Goal: Task Accomplishment & Management: Use online tool/utility

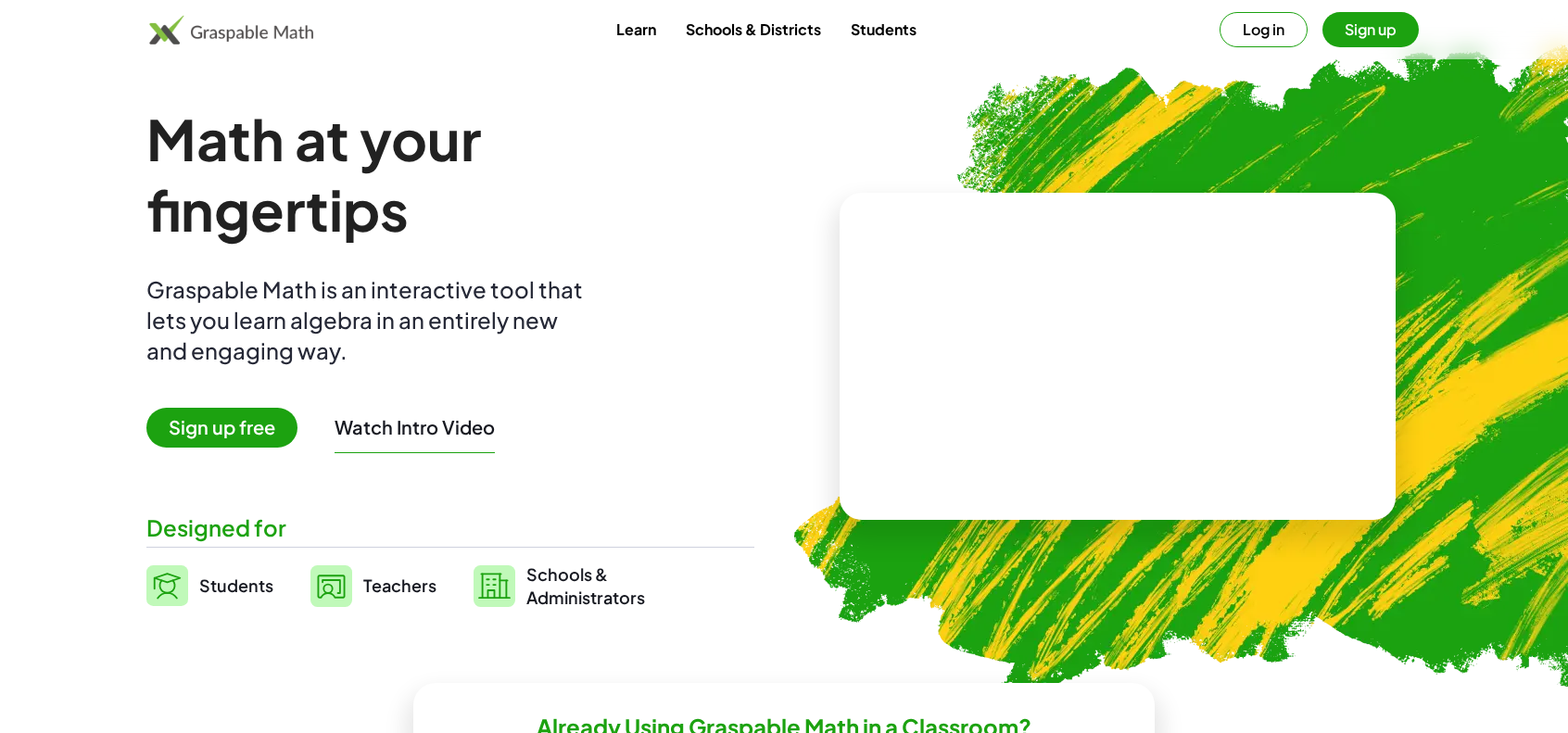
scroll to position [93, 0]
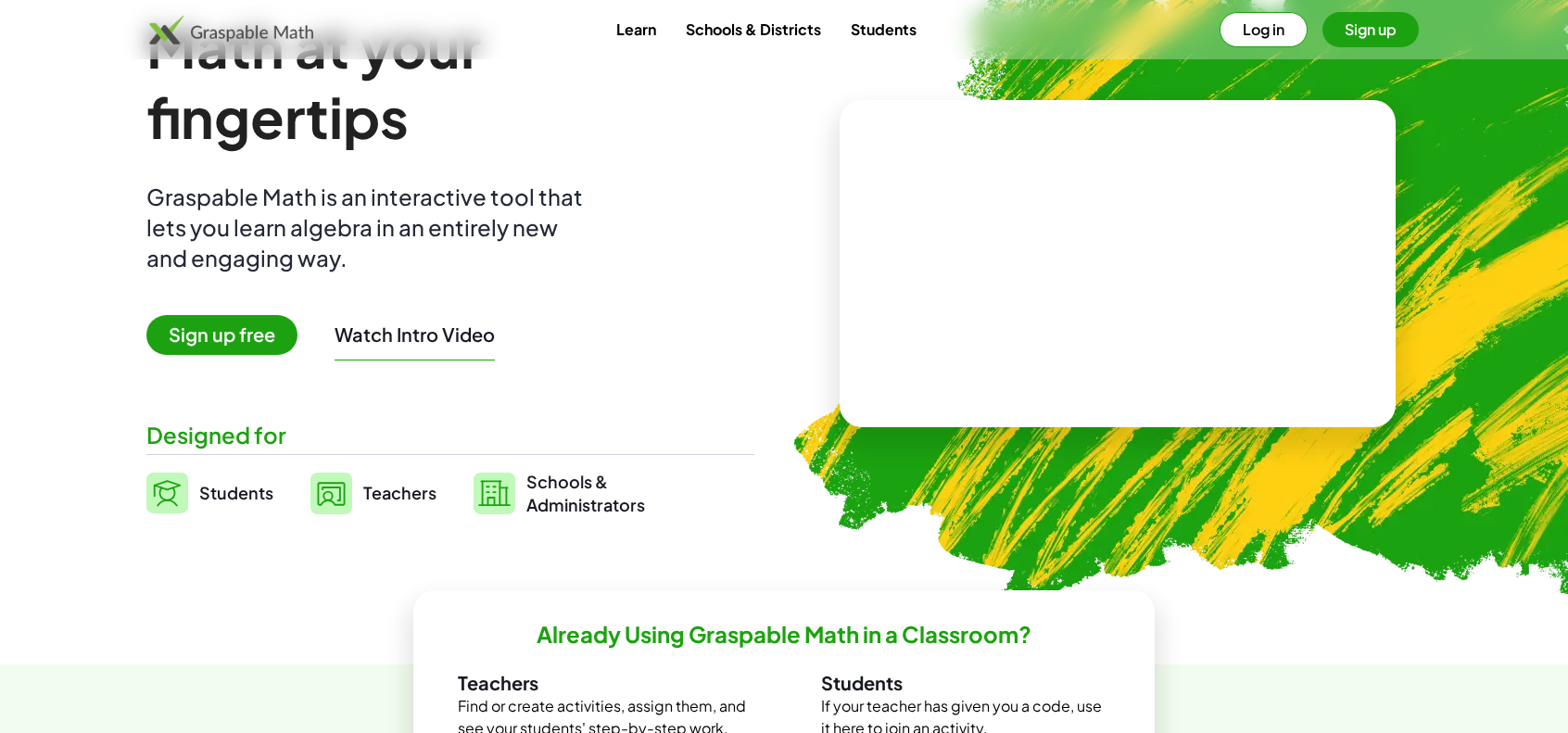
click at [253, 339] on span "Sign up free" at bounding box center [222, 334] width 151 height 40
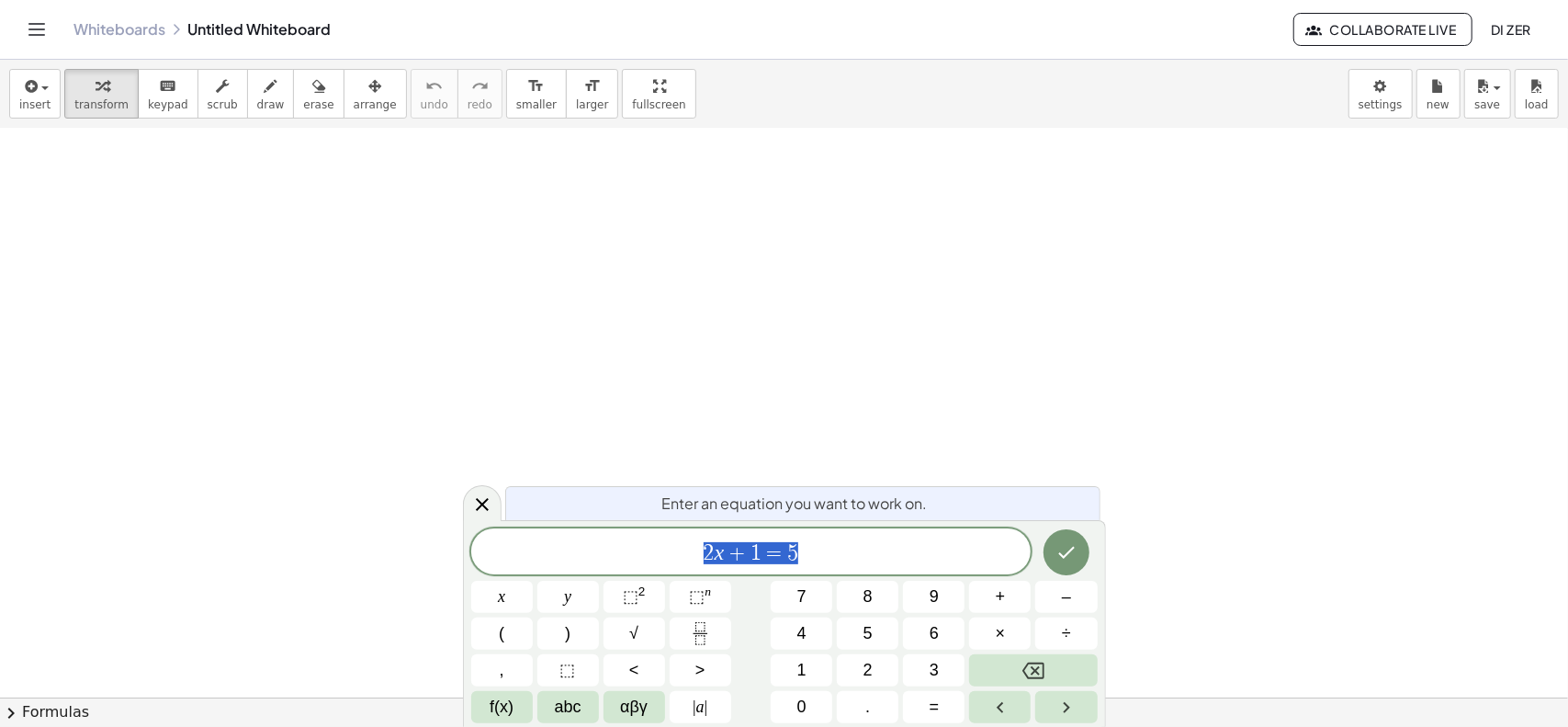
scroll to position [92, 0]
click at [1061, 543] on icon "Done" at bounding box center [1066, 552] width 22 height 22
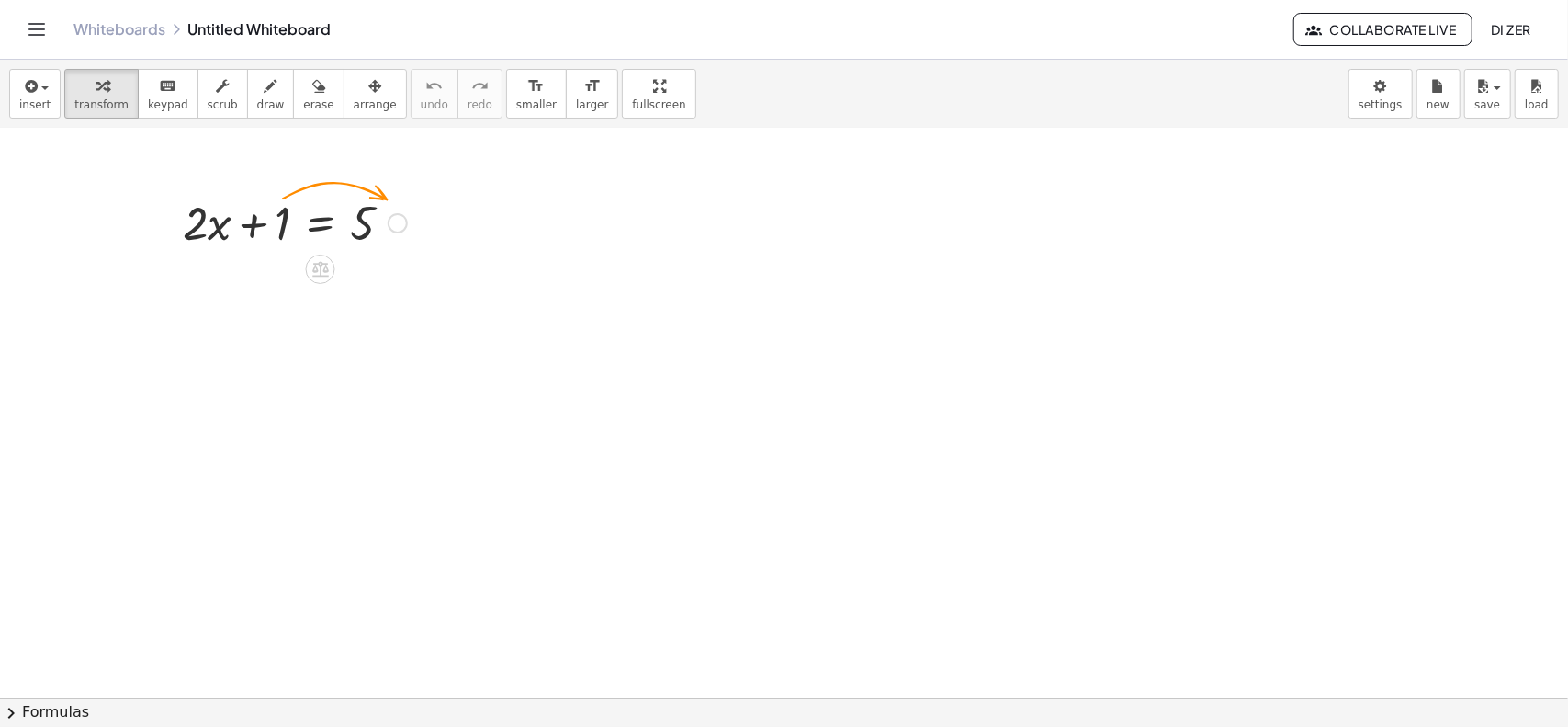
click at [393, 223] on div at bounding box center [397, 223] width 20 height 20
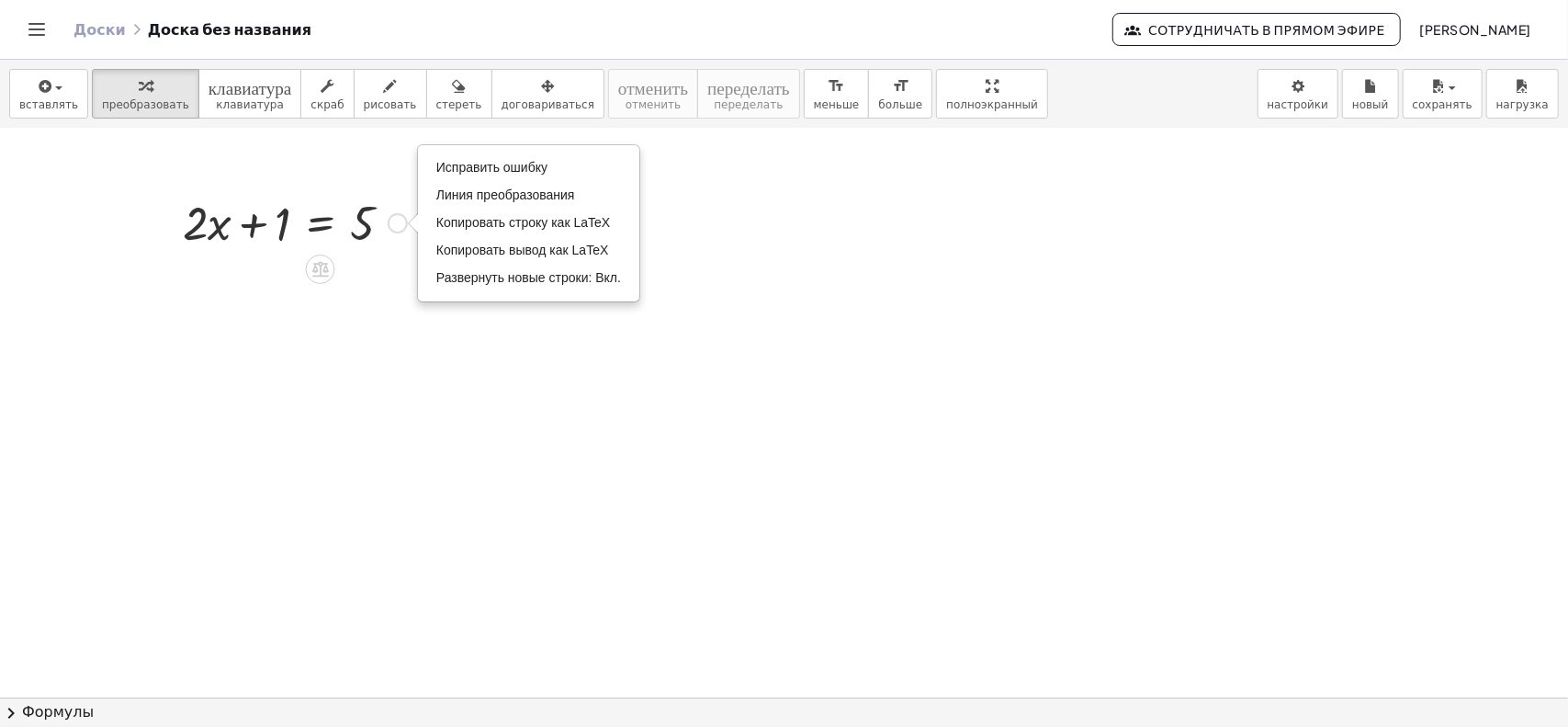
click at [393, 216] on div "Исправить ошибку Линия преобразования Копировать строку как LaTeX Копировать вы…" at bounding box center [397, 223] width 20 height 20
drag, startPoint x: 279, startPoint y: 223, endPoint x: 418, endPoint y: 213, distance: 139.4
click at [418, 213] on div "+ 1 + · 2 · x + 1 = 5 Исправить ошибку Линия преобразования Копировать строку к…" at bounding box center [288, 222] width 265 height 72
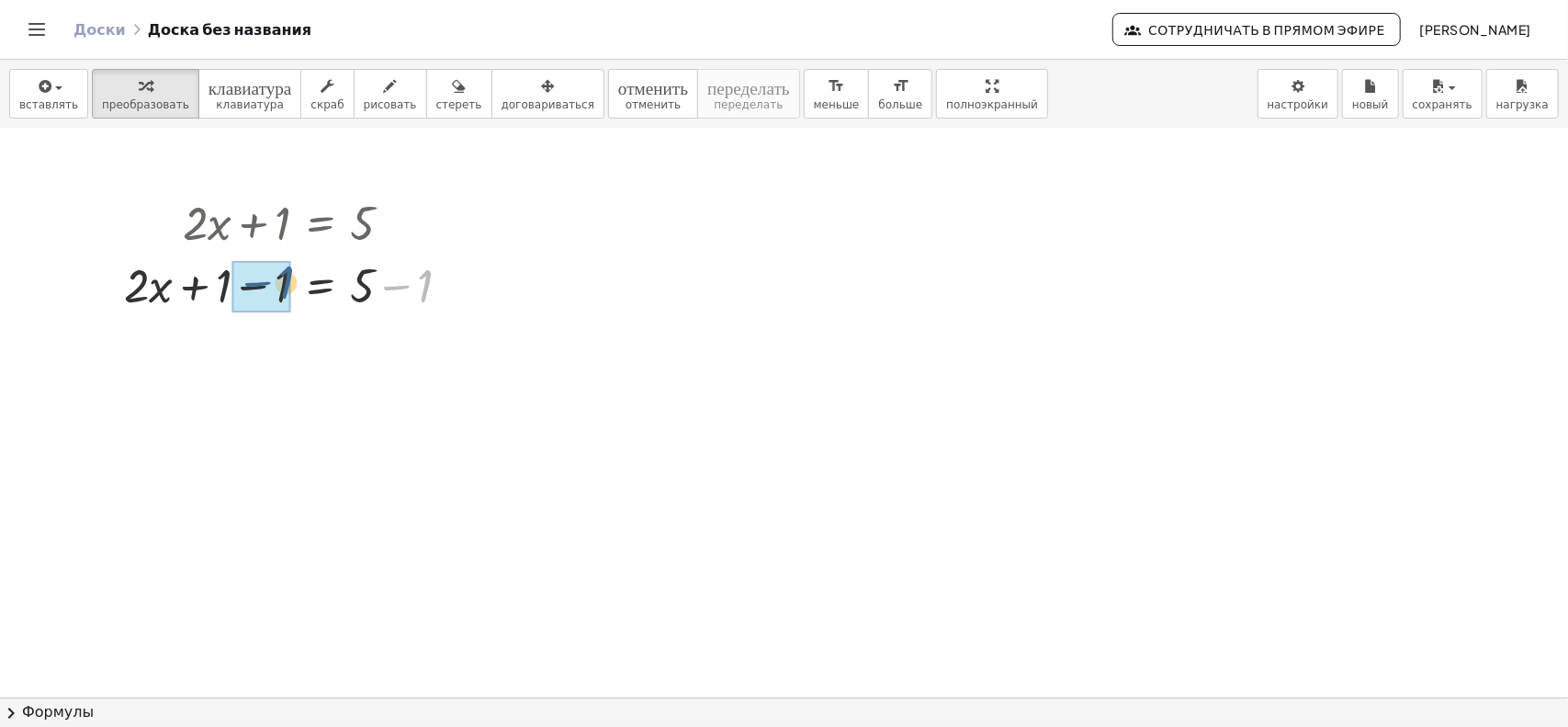
drag, startPoint x: 426, startPoint y: 277, endPoint x: 266, endPoint y: 280, distance: 160.0
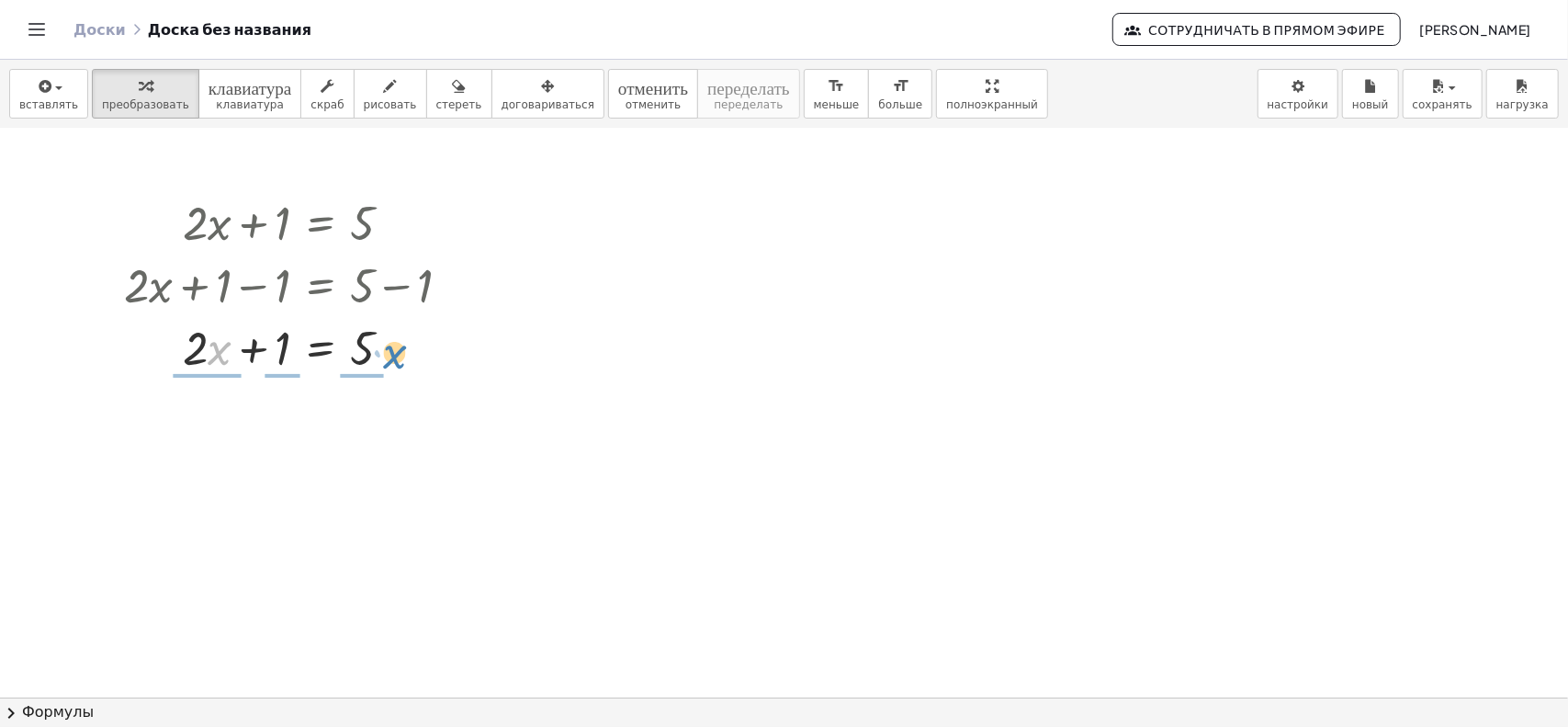
drag, startPoint x: 213, startPoint y: 356, endPoint x: 390, endPoint y: 360, distance: 177.0
click at [390, 360] on div at bounding box center [294, 346] width 360 height 62
click at [298, 232] on div at bounding box center [294, 222] width 360 height 62
click at [396, 222] on div at bounding box center [397, 223] width 20 height 20
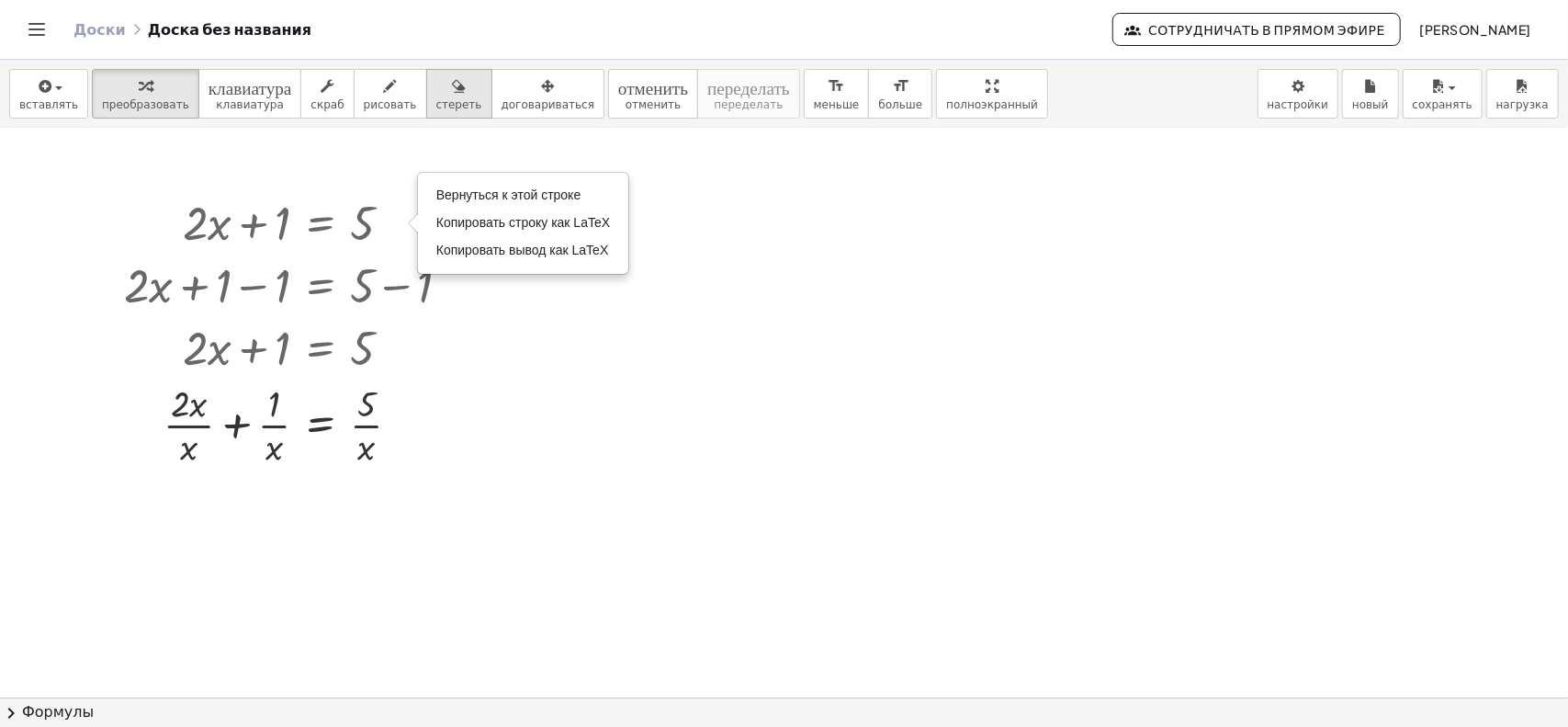
click at [453, 85] on icon "button" at bounding box center [459, 87] width 13 height 22
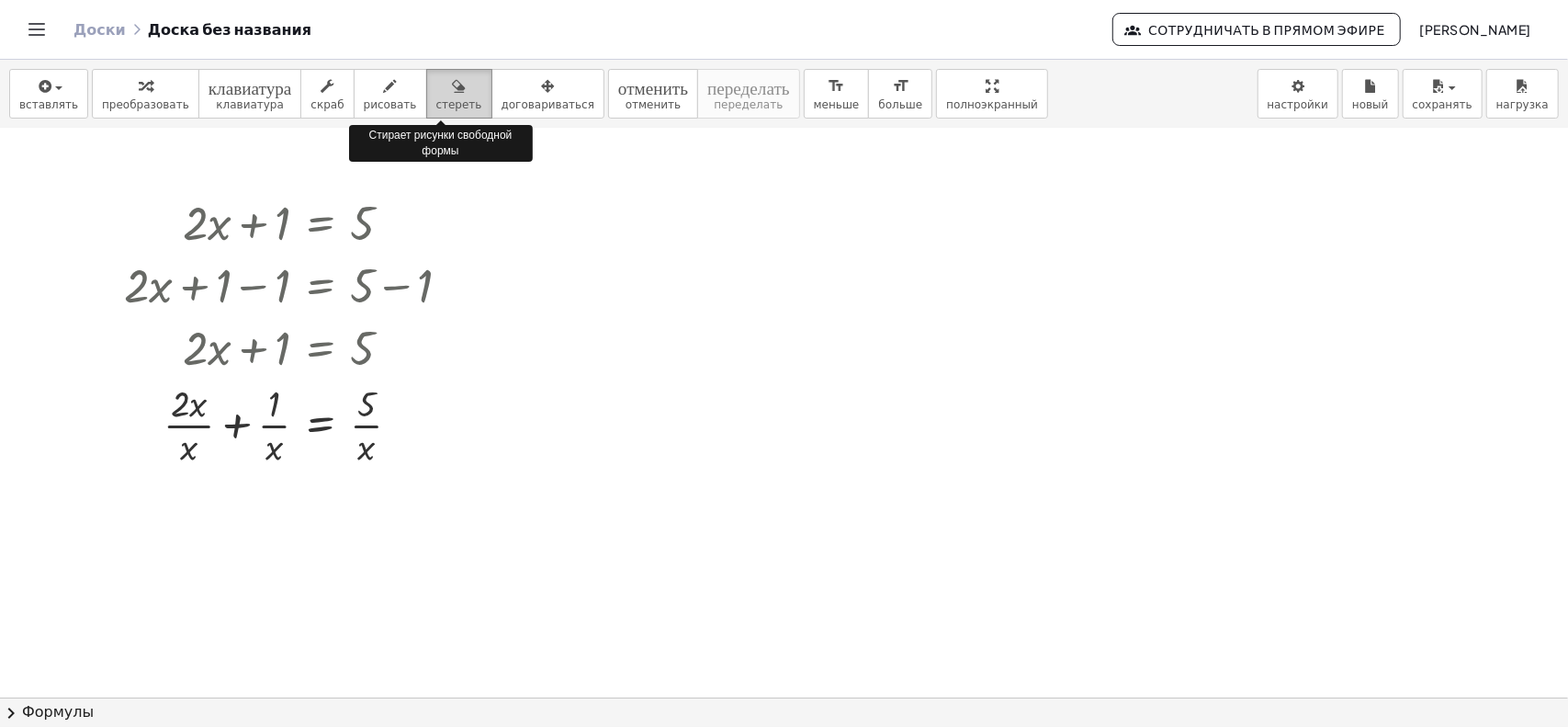
click at [453, 91] on icon "button" at bounding box center [459, 87] width 13 height 22
click at [358, 341] on div at bounding box center [784, 606] width 1568 height 1138
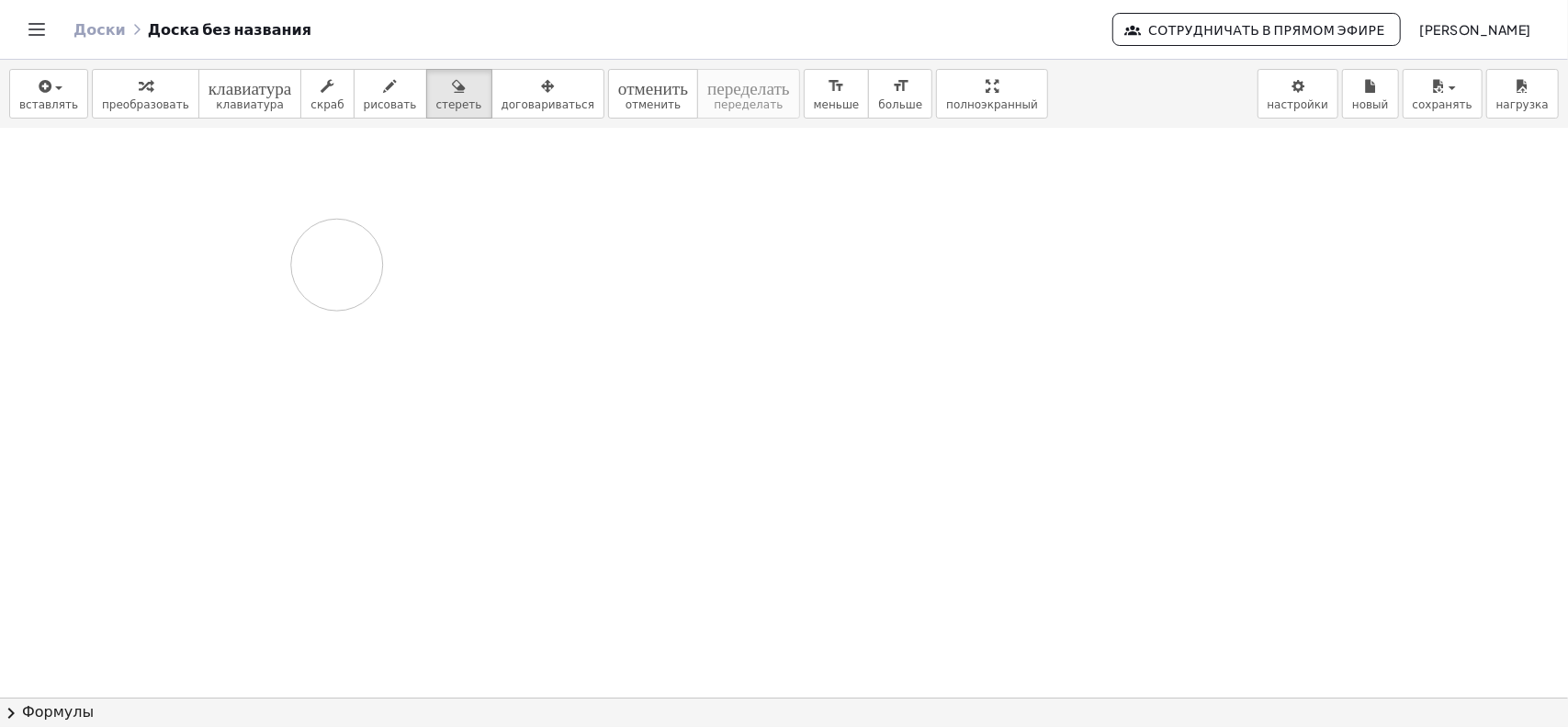
drag, startPoint x: 350, startPoint y: 356, endPoint x: 359, endPoint y: 251, distance: 105.4
click at [315, 258] on div at bounding box center [784, 606] width 1568 height 1138
drag, startPoint x: 194, startPoint y: 258, endPoint x: 304, endPoint y: 215, distance: 118.1
click at [320, 216] on div at bounding box center [784, 606] width 1568 height 1138
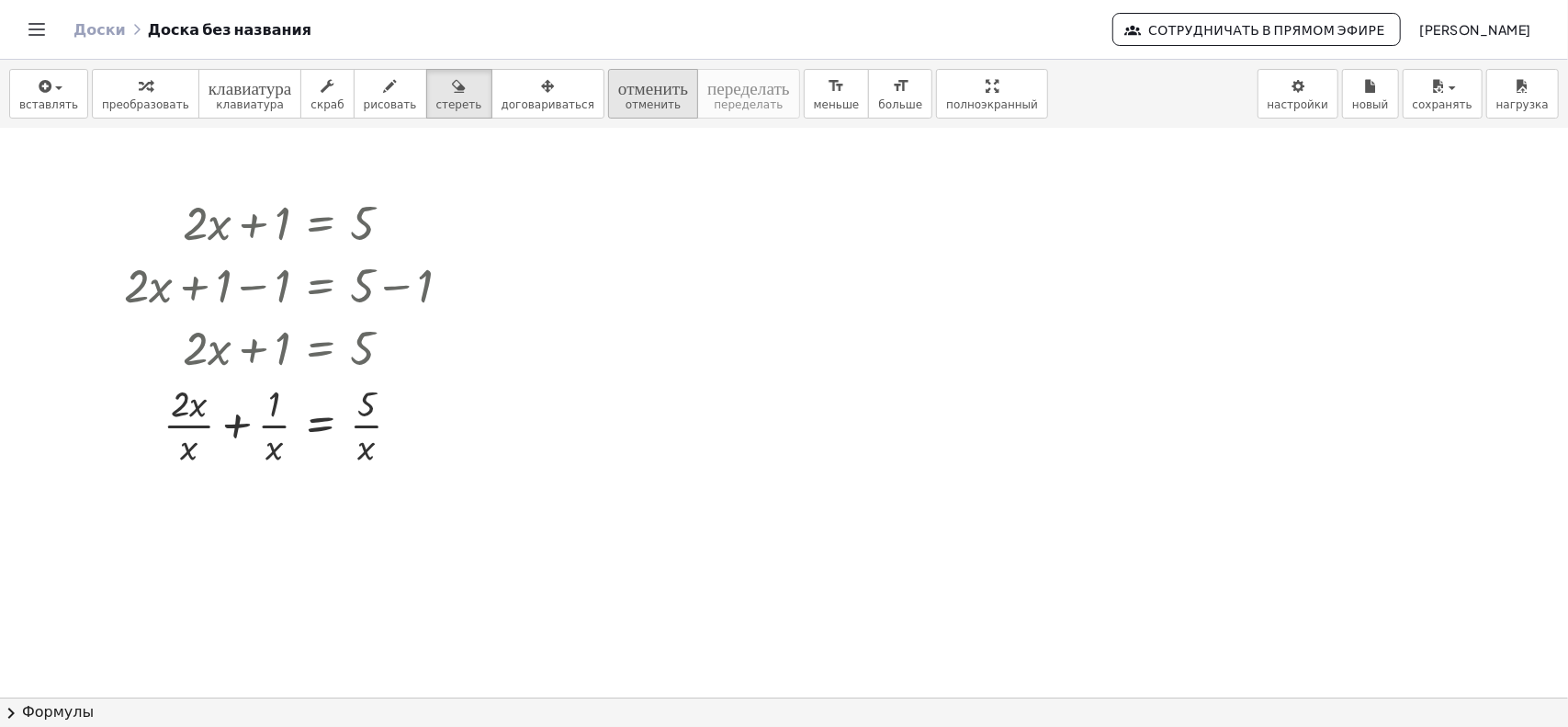
click at [618, 92] on font "отменить" at bounding box center [653, 86] width 70 height 17
click at [618, 89] on font "отменить" at bounding box center [653, 86] width 70 height 17
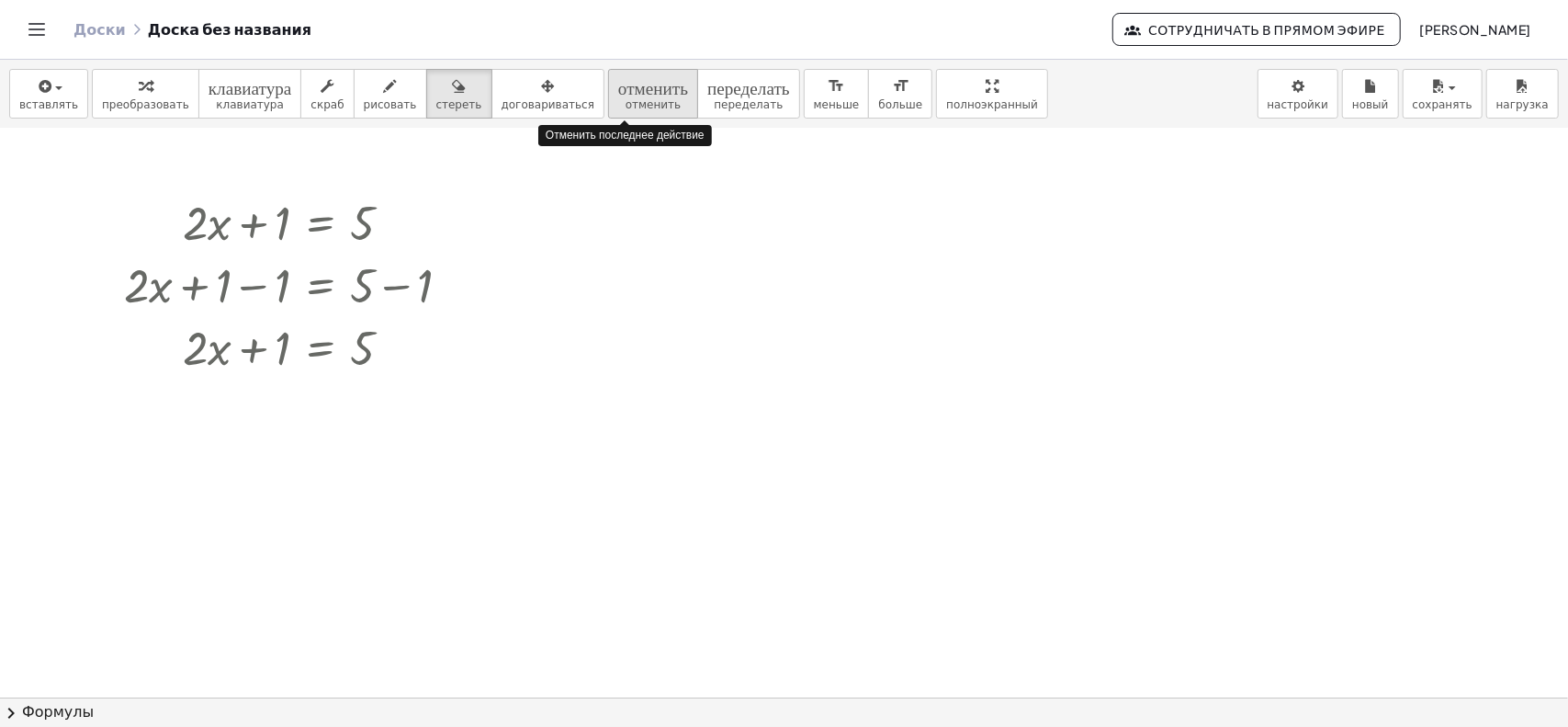
click at [618, 89] on font "отменить" at bounding box center [653, 86] width 70 height 17
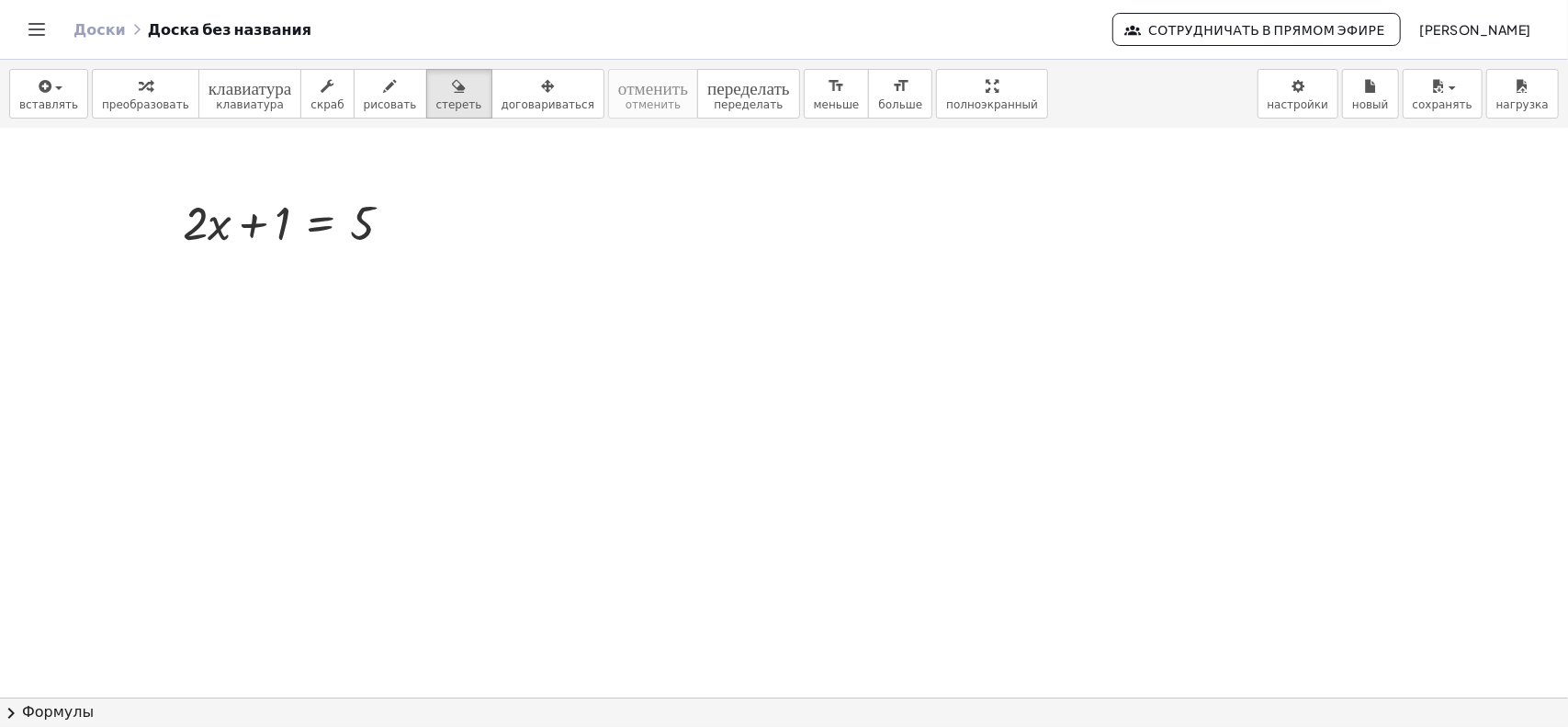
click at [234, 218] on div at bounding box center [784, 606] width 1568 height 1138
click at [216, 98] on font "клавиатура" at bounding box center [250, 104] width 68 height 13
click at [242, 92] on font "клавиатура" at bounding box center [251, 86] width 84 height 17
click at [143, 17] on div "Доски Доска без названия Сотрудничать в прямом эфире Ди Зер" at bounding box center [784, 29] width 1523 height 58
click at [178, 30] on div "Доски Доска без названия" at bounding box center [593, 29] width 1039 height 18
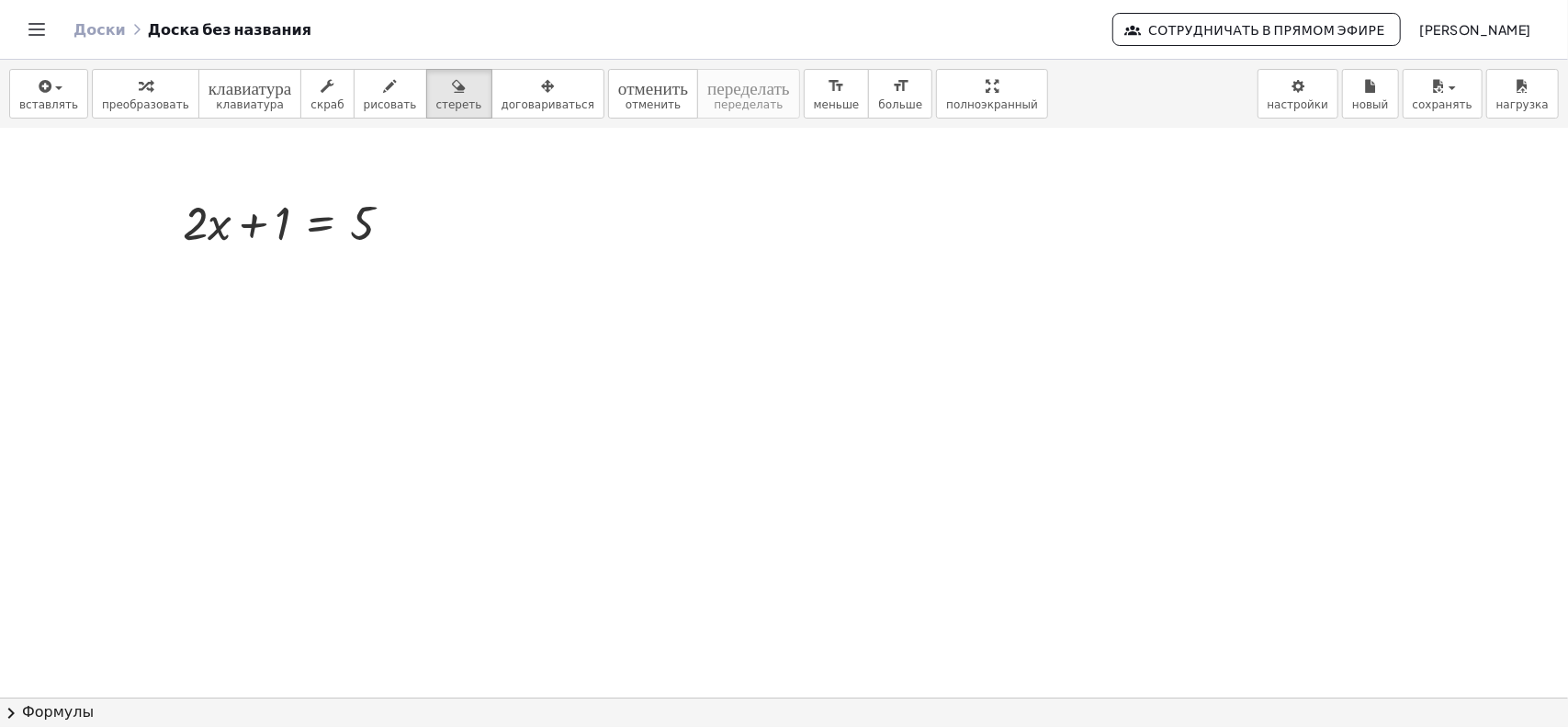
click at [218, 33] on div "Доски Доска без названия" at bounding box center [593, 29] width 1039 height 18
click at [89, 27] on font "Доски" at bounding box center [100, 29] width 52 height 19
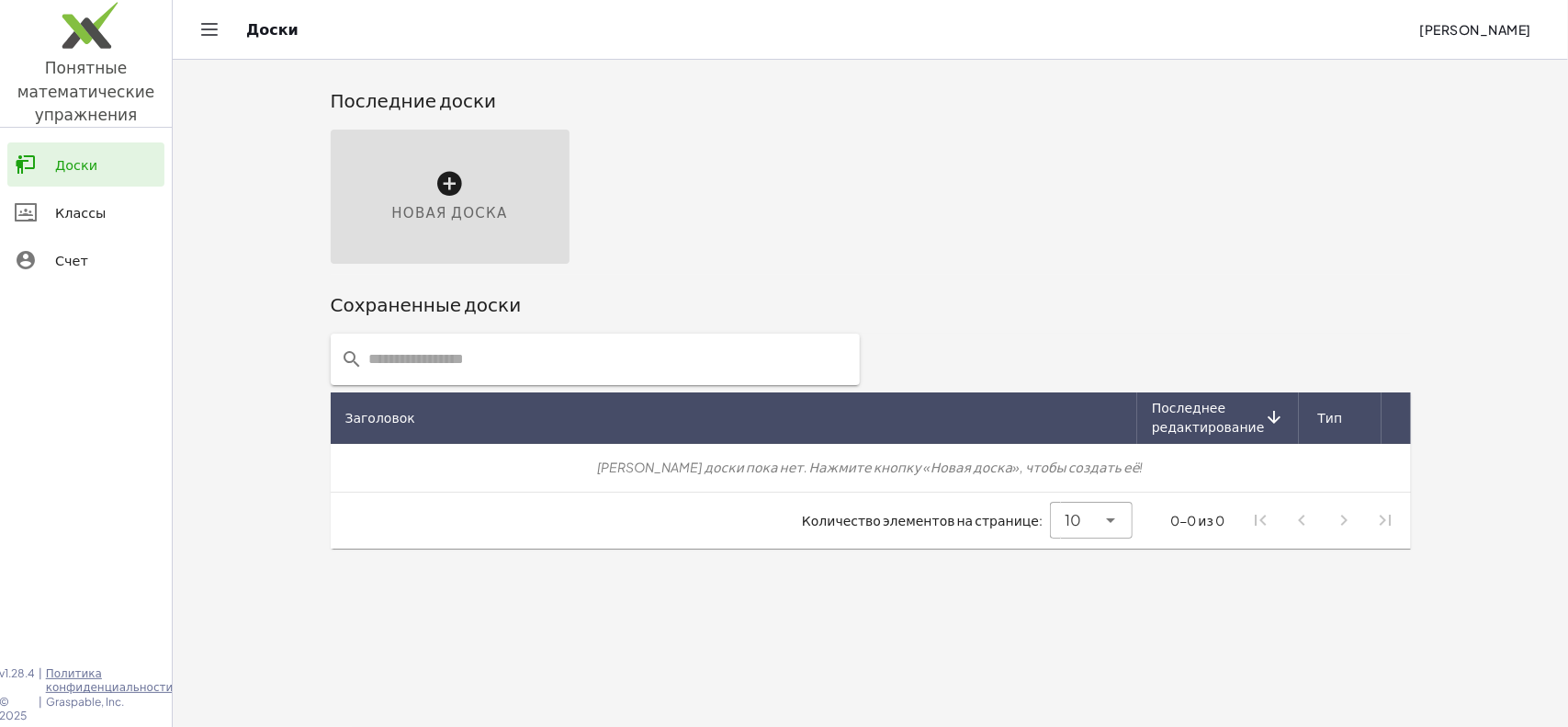
click at [476, 194] on div "Новая доска" at bounding box center [450, 196] width 239 height 134
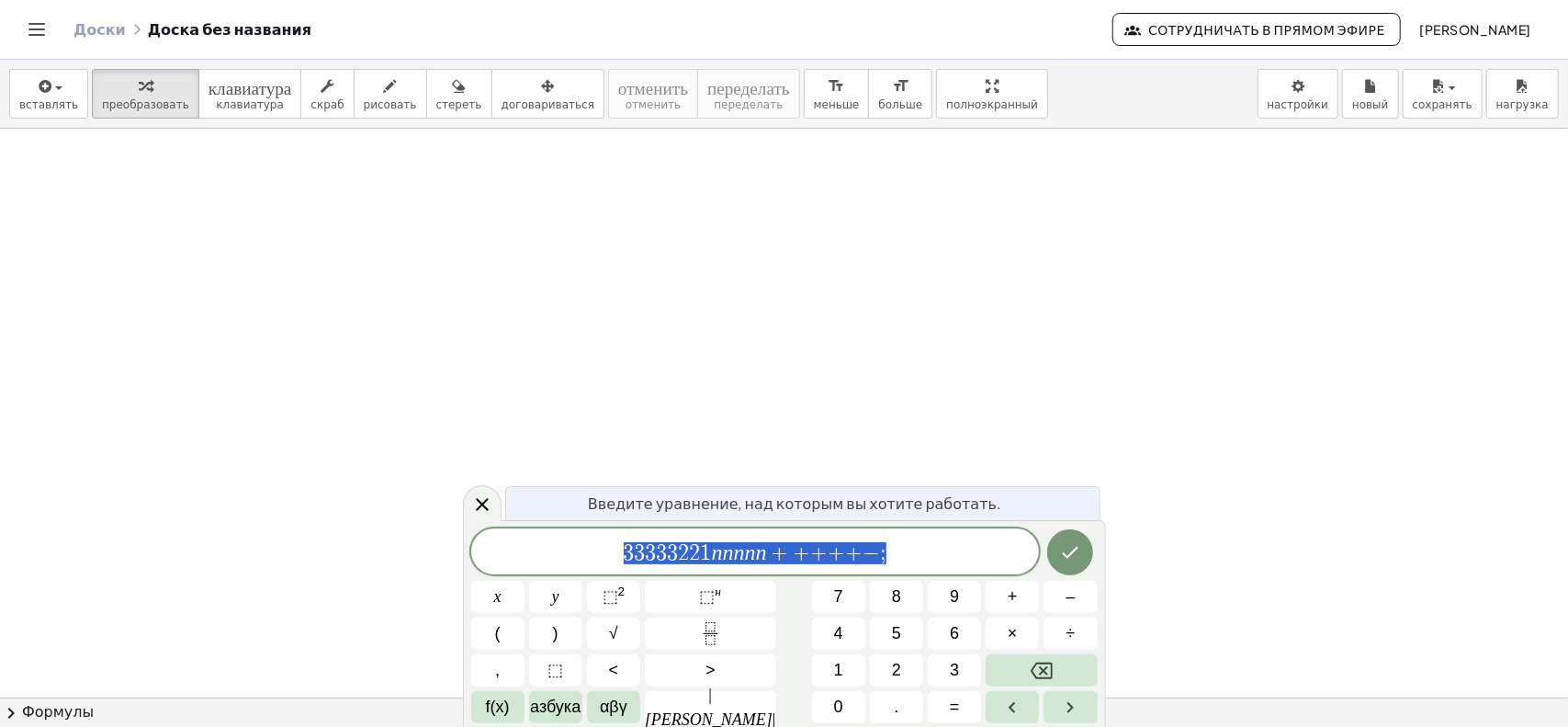
drag, startPoint x: 885, startPoint y: 555, endPoint x: 588, endPoint y: 562, distance: 297.1
click at [588, 562] on span "3 3 3 3 3 2 2 1 n n n n n + + + + + − ;" at bounding box center [755, 553] width 568 height 25
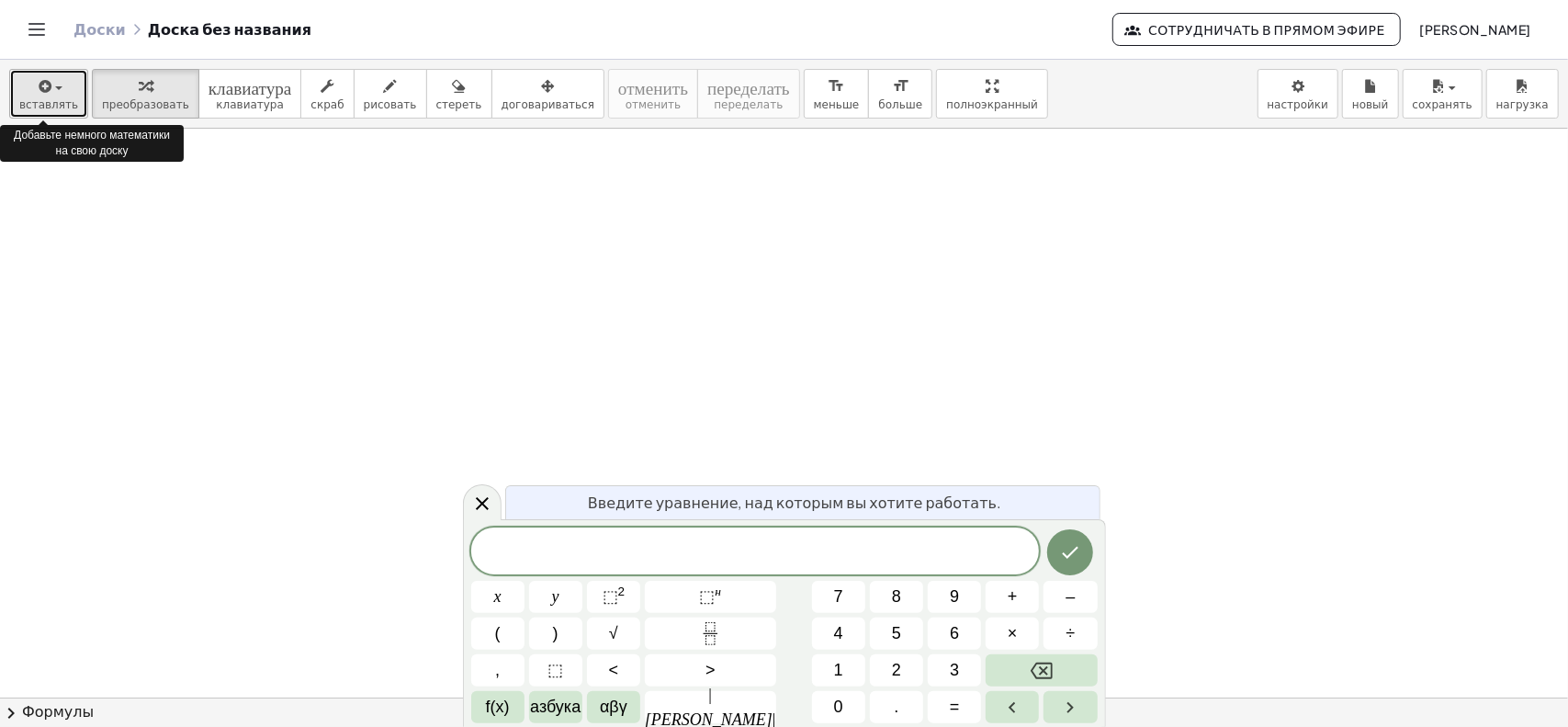
click at [35, 87] on icon "button" at bounding box center [43, 87] width 17 height 22
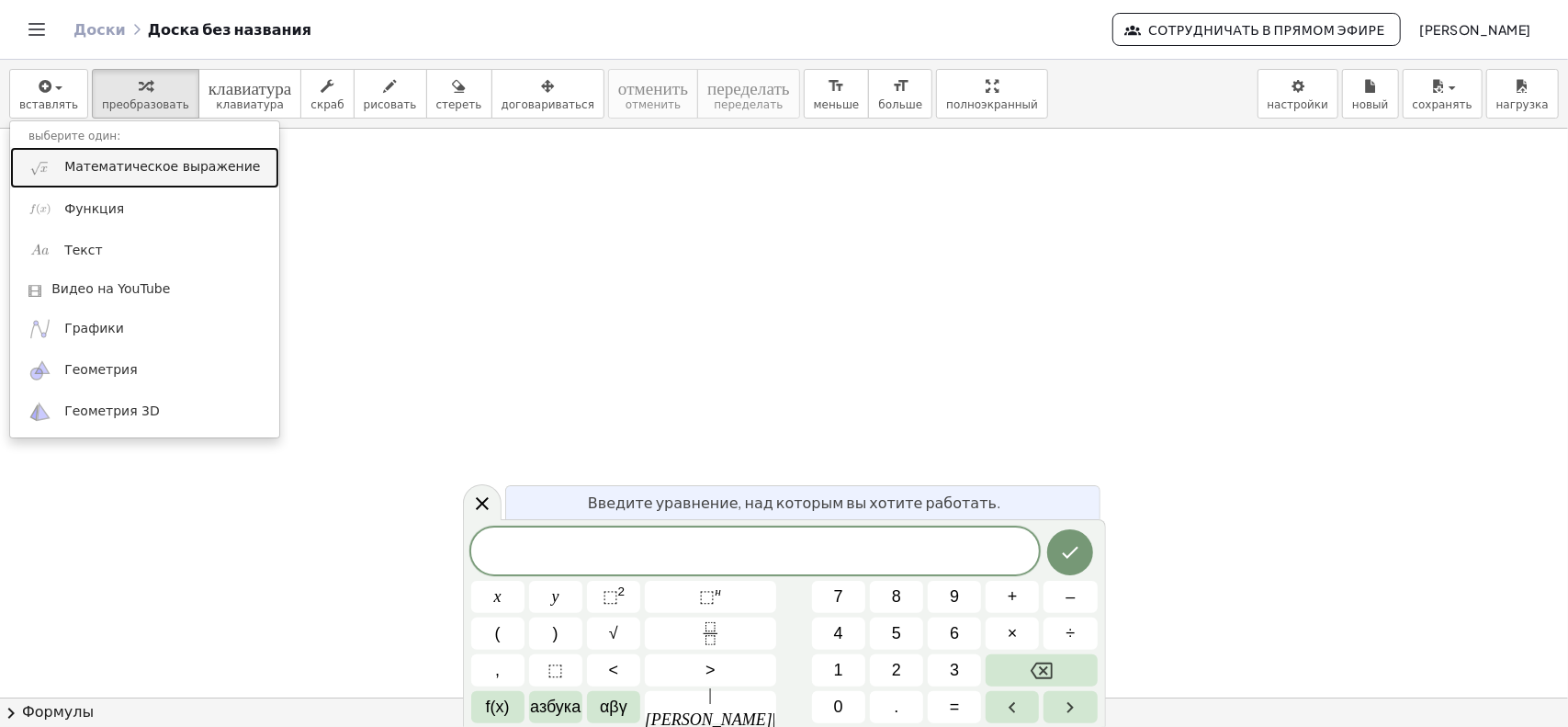
click at [145, 171] on font "Математическое выражение" at bounding box center [161, 166] width 195 height 15
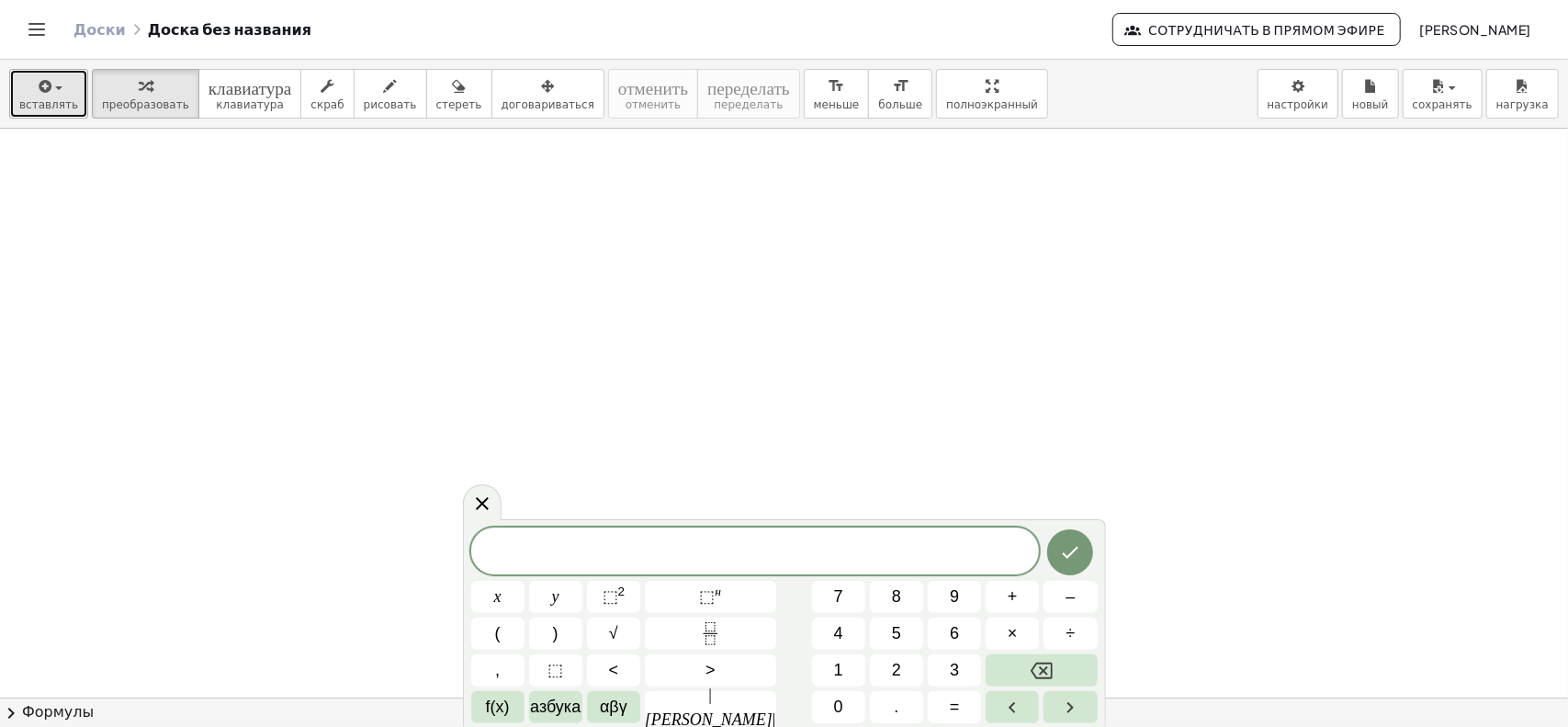
click at [51, 87] on span "button" at bounding box center [53, 87] width 4 height 13
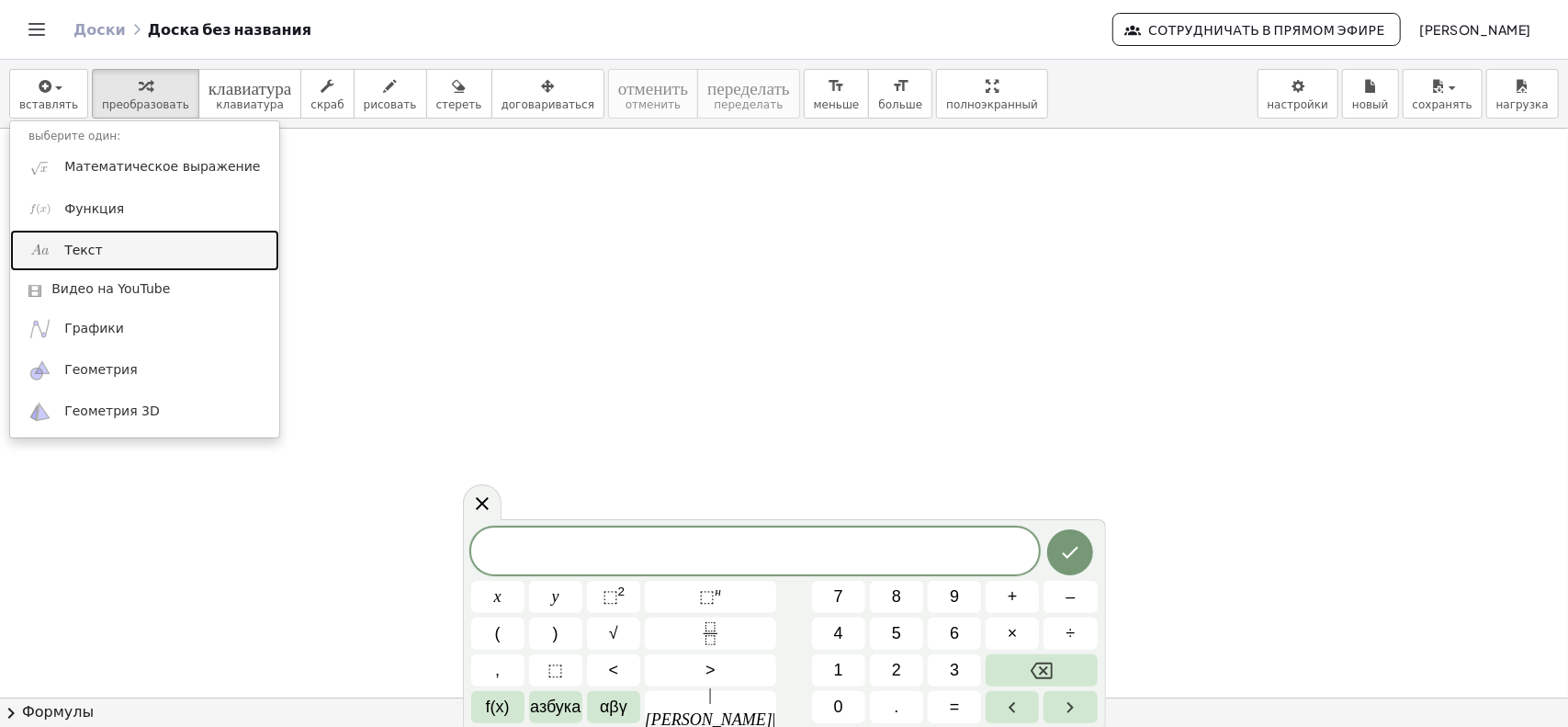
click at [128, 251] on link "Текст" at bounding box center [144, 250] width 269 height 42
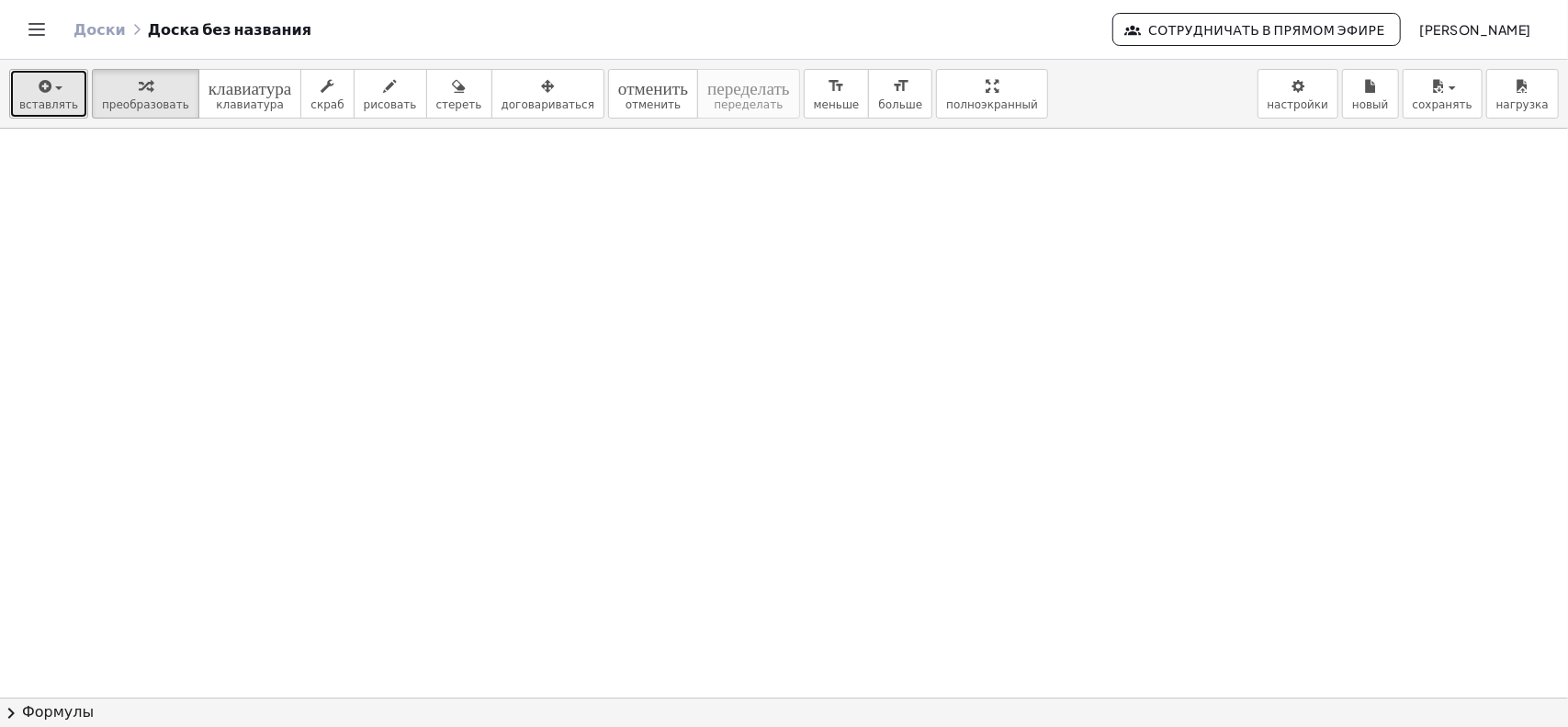
click at [19, 88] on div "button" at bounding box center [49, 86] width 58 height 22
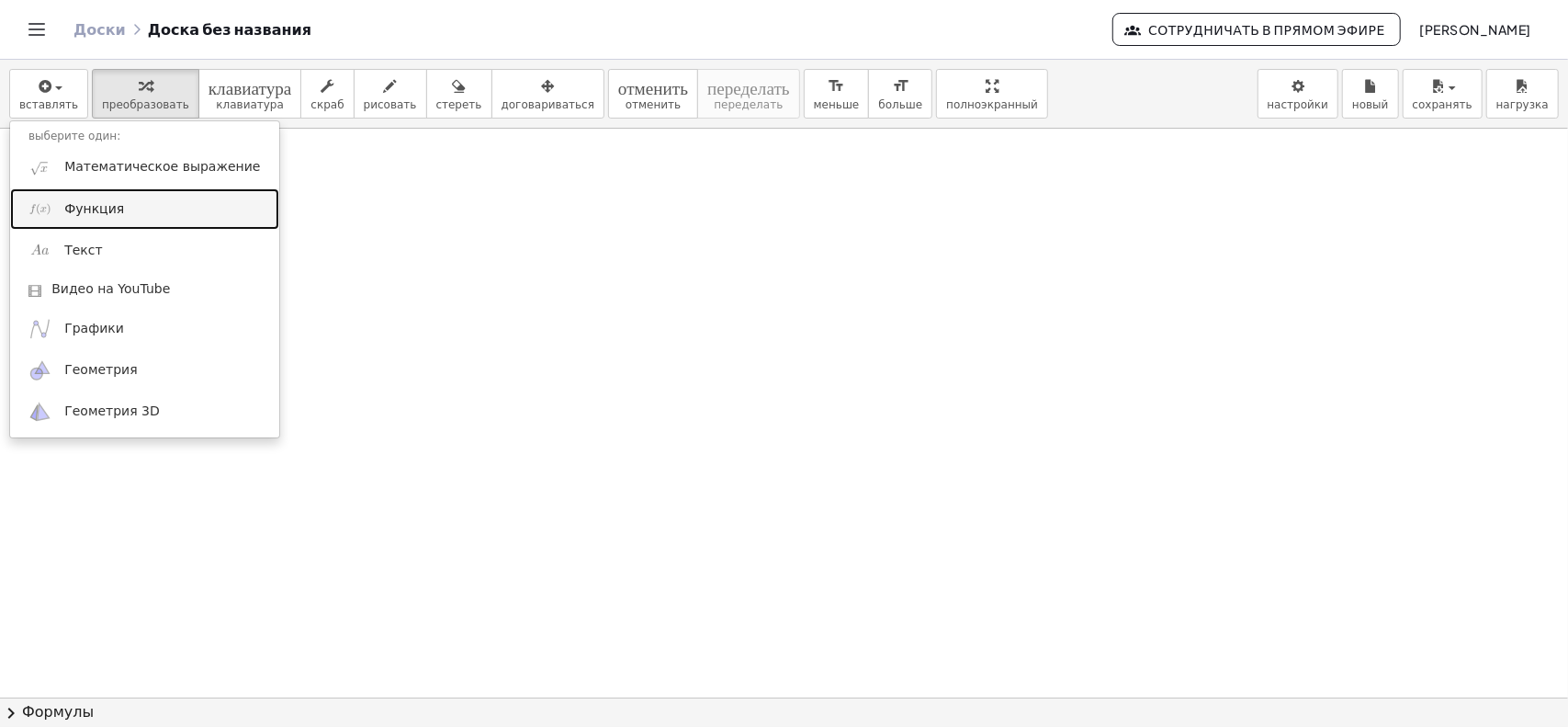
click at [123, 209] on link "Функция" at bounding box center [144, 209] width 269 height 42
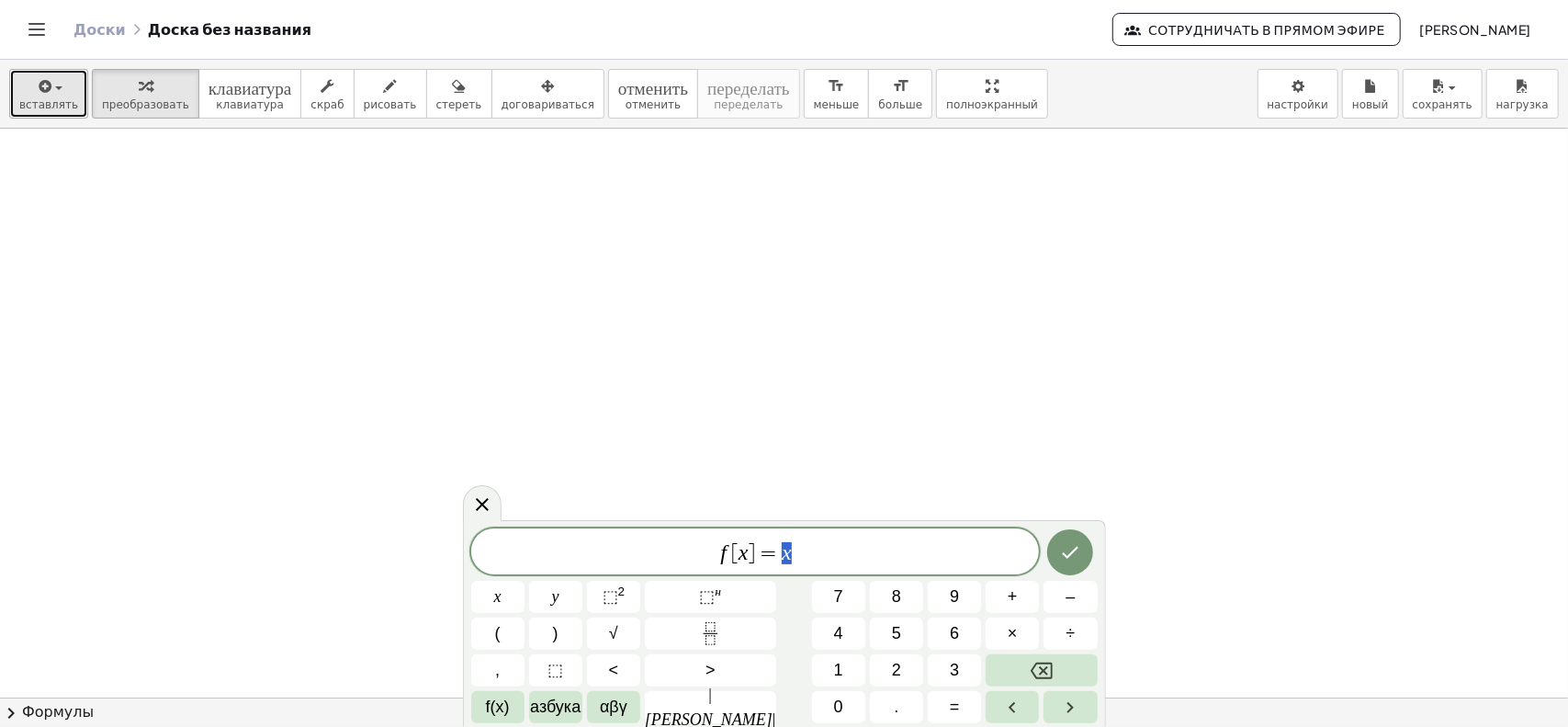
click at [33, 98] on font "вставлять" at bounding box center [49, 104] width 58 height 13
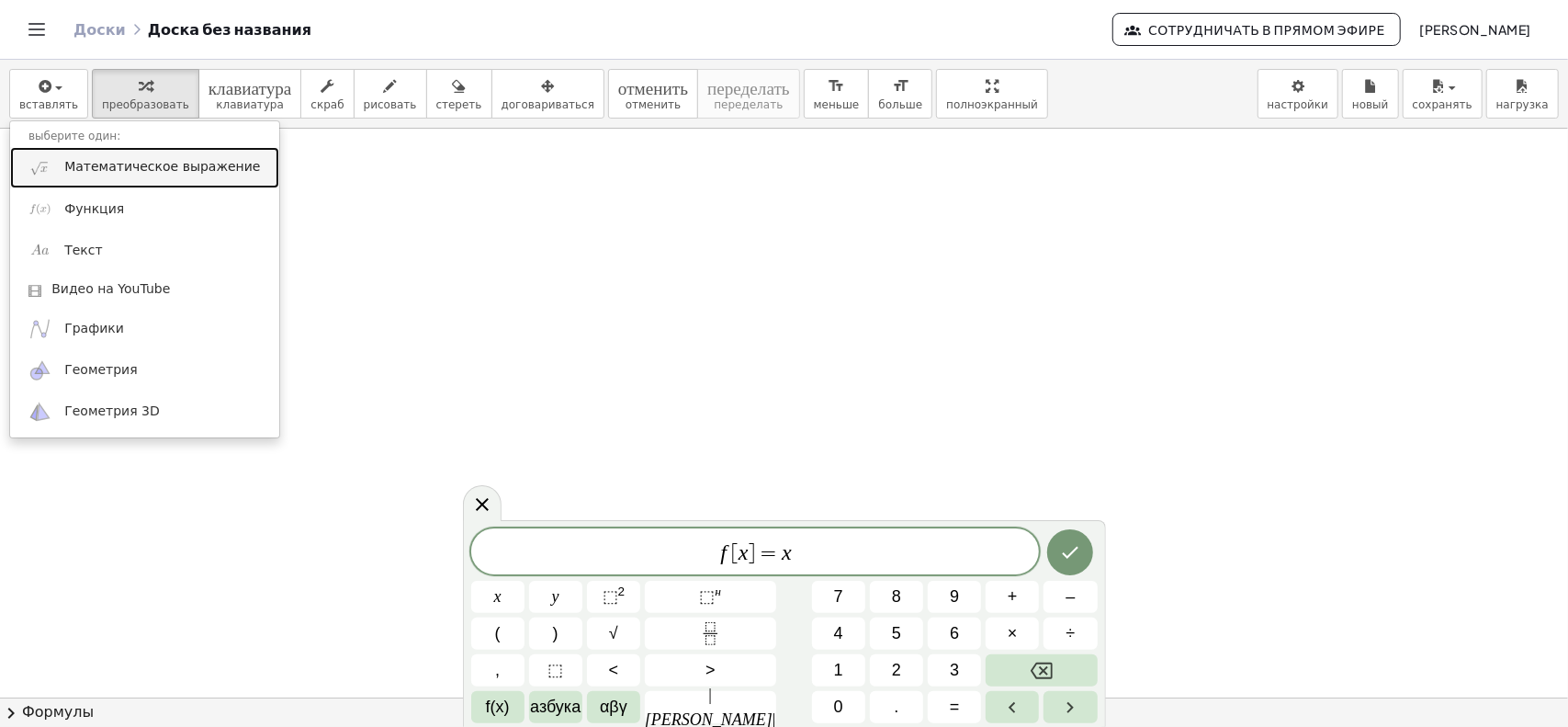
click at [145, 168] on font "Математическое выражение" at bounding box center [161, 166] width 195 height 15
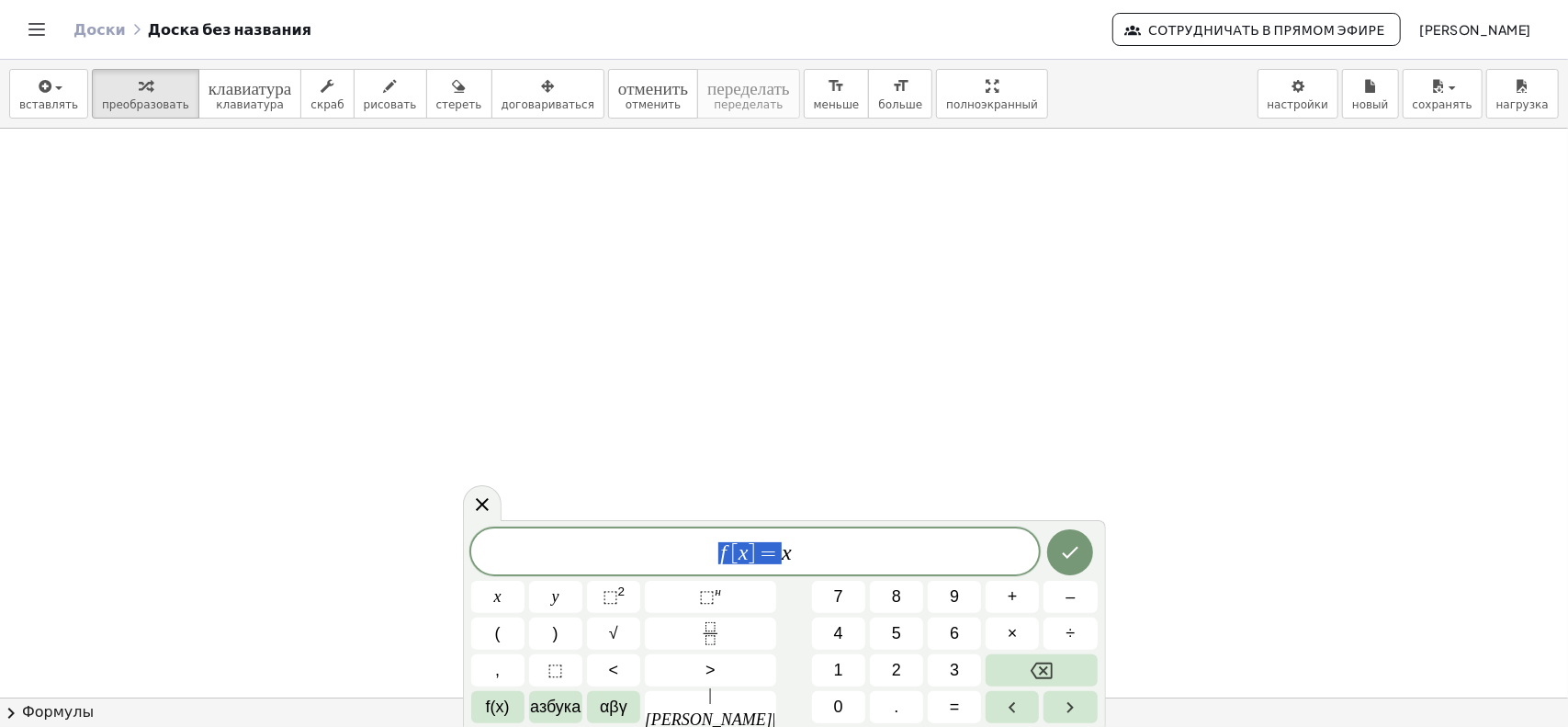
drag, startPoint x: 698, startPoint y: 549, endPoint x: 658, endPoint y: 549, distance: 40.0
click at [658, 549] on div "***** f [ x ] = x" at bounding box center [755, 551] width 568 height 46
drag, startPoint x: 726, startPoint y: 561, endPoint x: 673, endPoint y: 555, distance: 53.3
click at [673, 555] on span "f [ x ] = x" at bounding box center [755, 553] width 568 height 25
drag, startPoint x: 775, startPoint y: 556, endPoint x: 677, endPoint y: 552, distance: 98.1
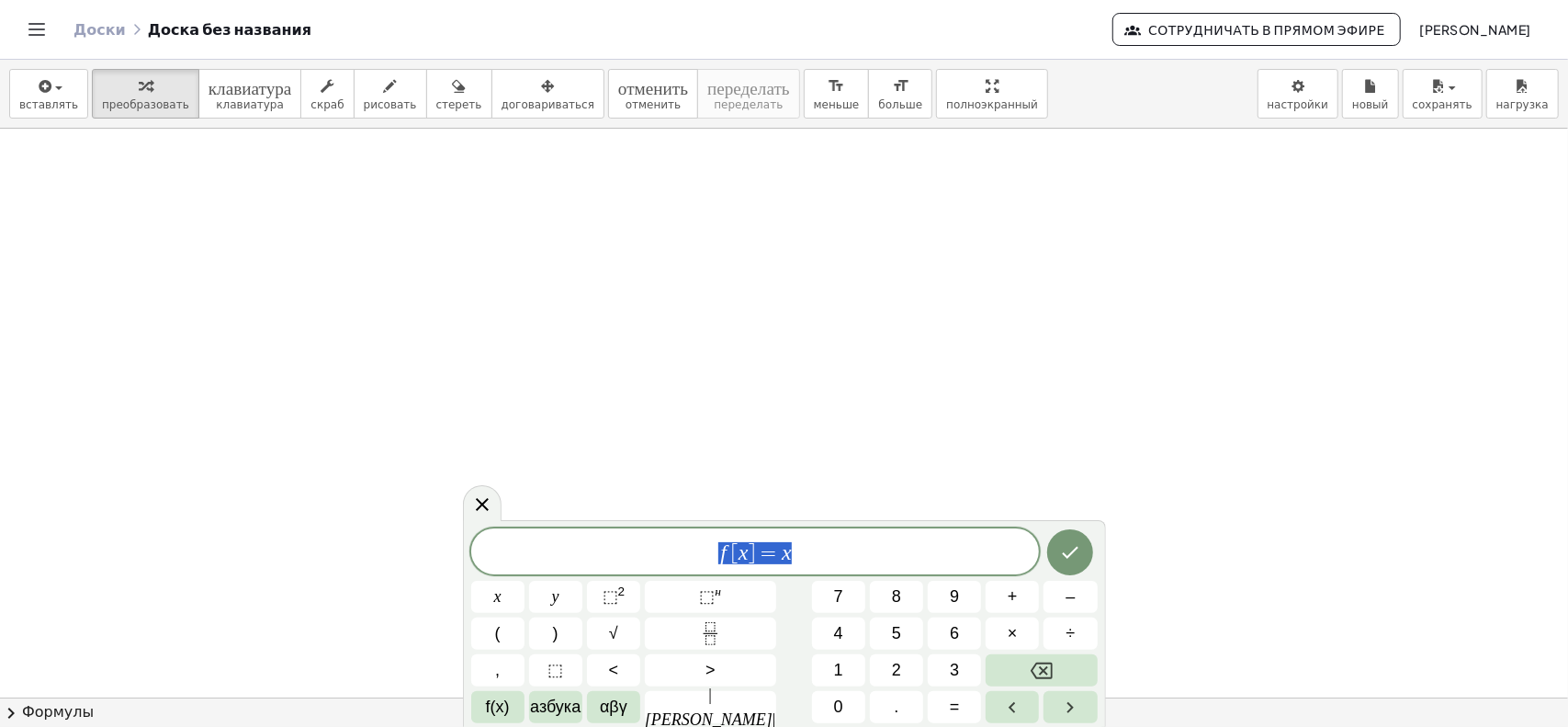
click at [676, 553] on span "f [ x ] = x" at bounding box center [755, 553] width 568 height 25
click at [384, 87] on icon "button" at bounding box center [390, 87] width 13 height 22
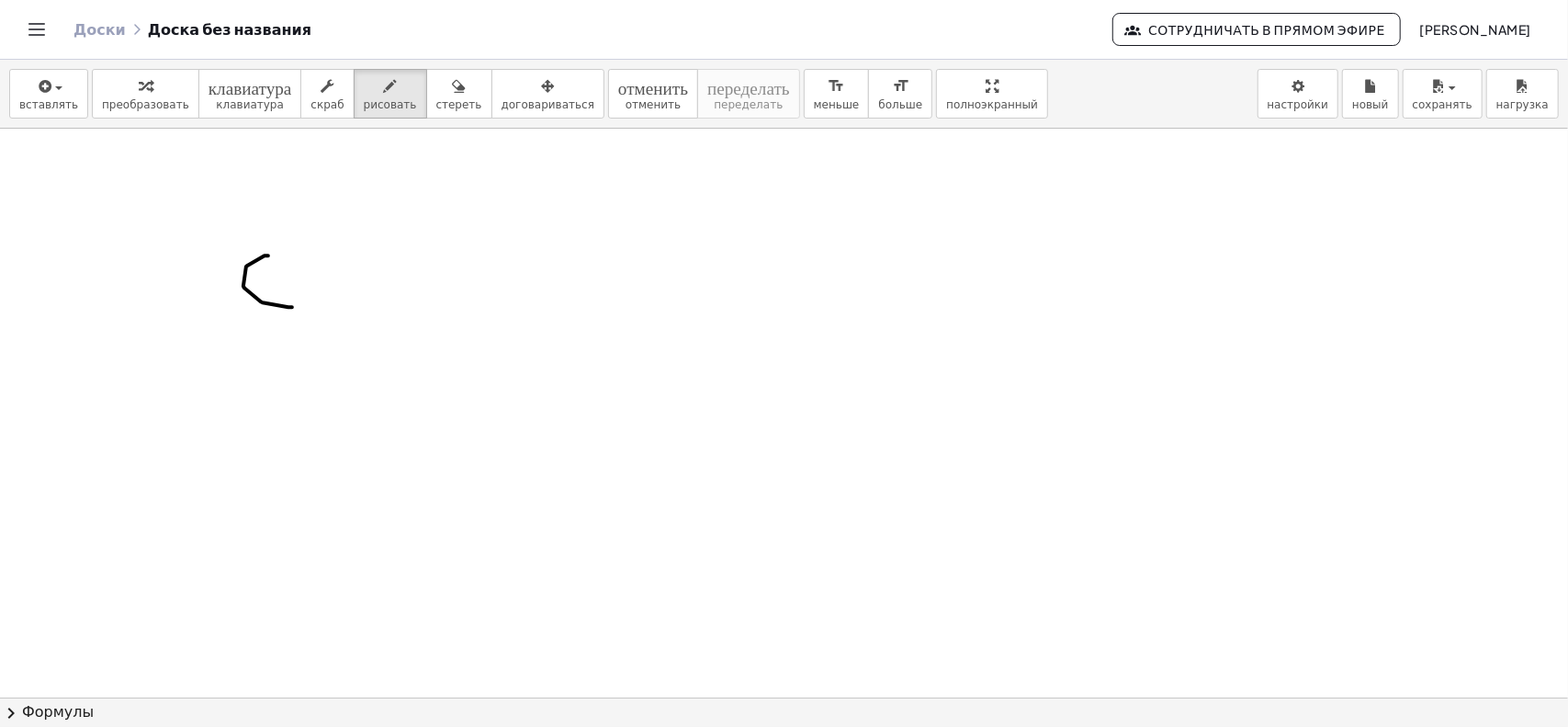
drag, startPoint x: 262, startPoint y: 301, endPoint x: 292, endPoint y: 306, distance: 30.4
click at [292, 306] on div at bounding box center [784, 698] width 1568 height 1140
click at [453, 86] on icon "button" at bounding box center [459, 87] width 13 height 22
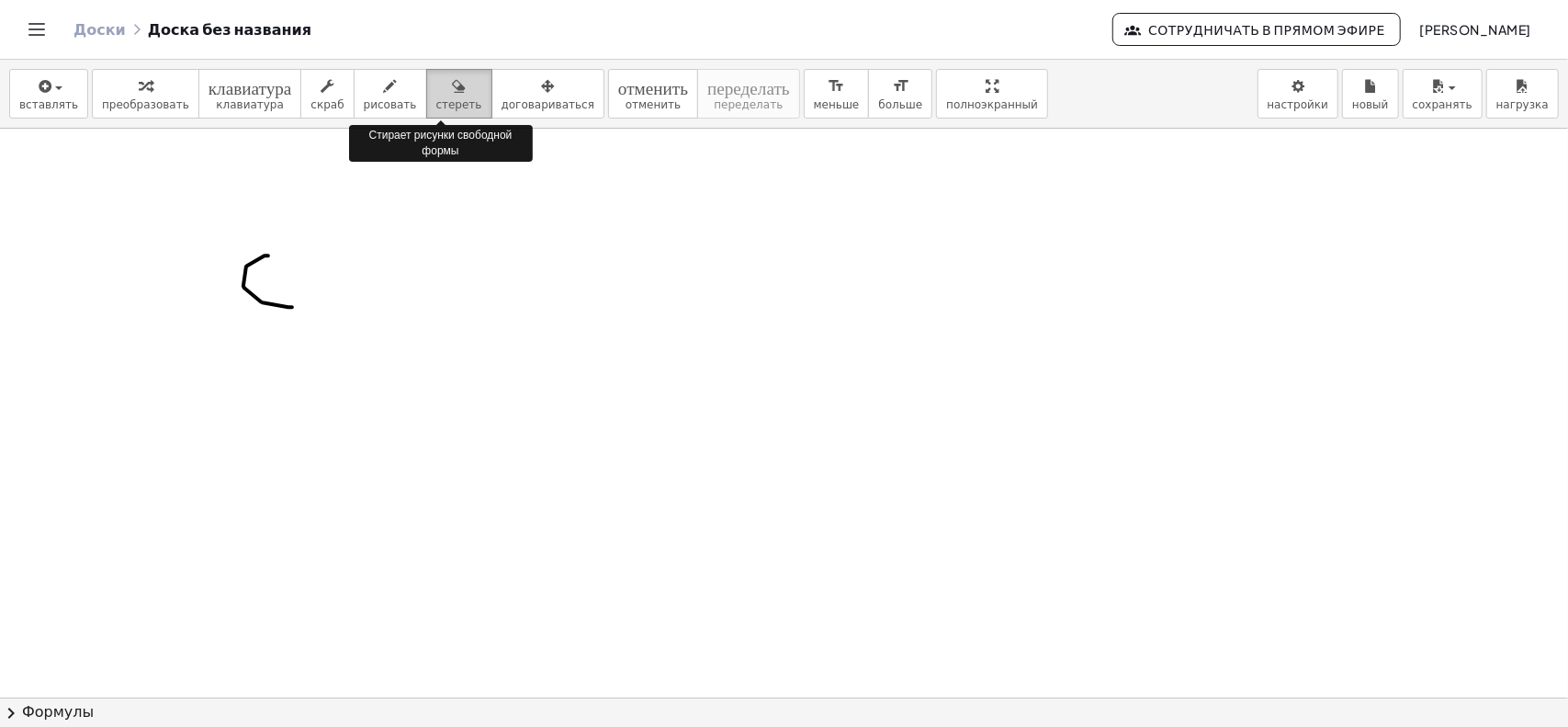
click at [453, 86] on icon "button" at bounding box center [459, 87] width 13 height 22
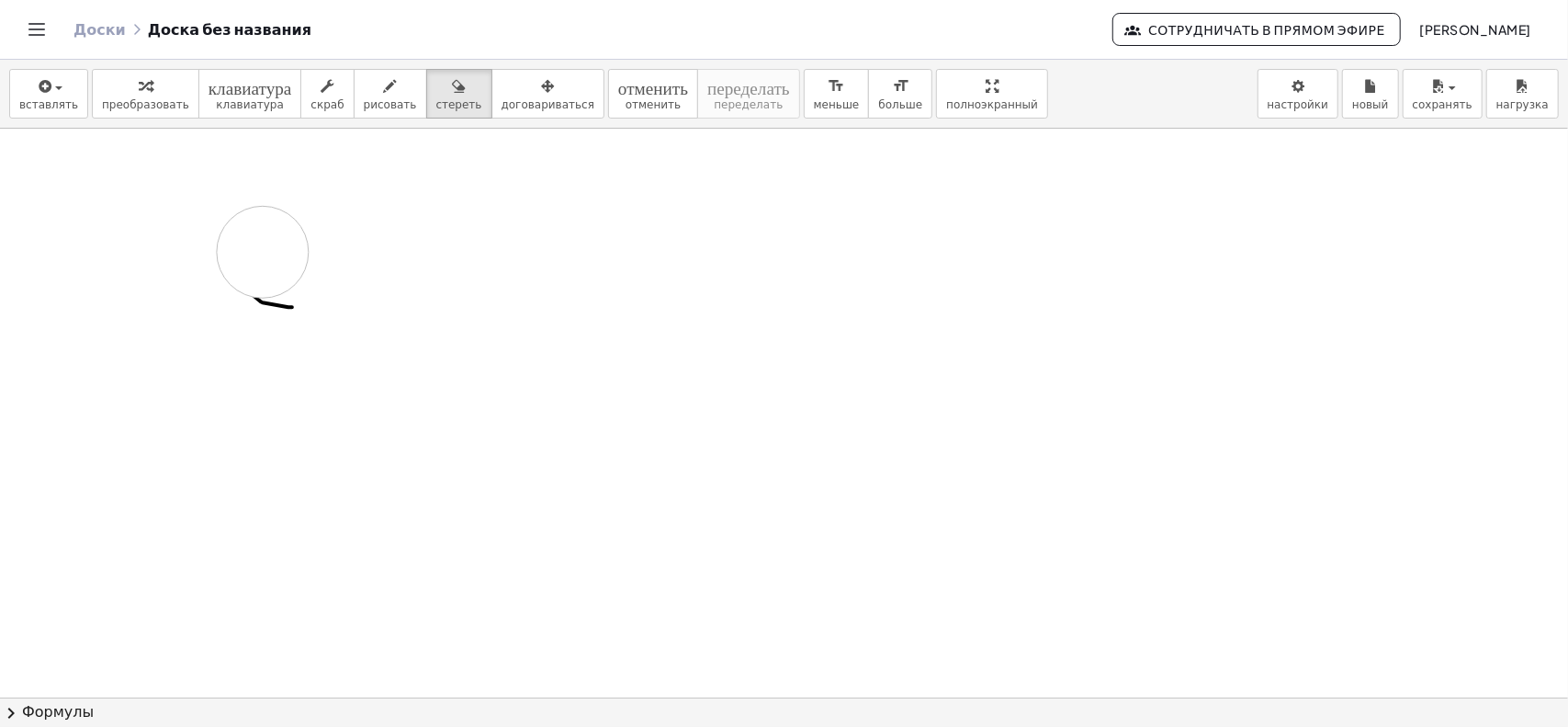
drag, startPoint x: 262, startPoint y: 251, endPoint x: 293, endPoint y: 352, distance: 105.7
click at [320, 379] on div at bounding box center [784, 698] width 1568 height 1140
drag, startPoint x: 271, startPoint y: 313, endPoint x: 215, endPoint y: 264, distance: 74.4
click at [231, 267] on div at bounding box center [784, 698] width 1568 height 1140
click at [384, 94] on icon "button" at bounding box center [390, 87] width 13 height 22
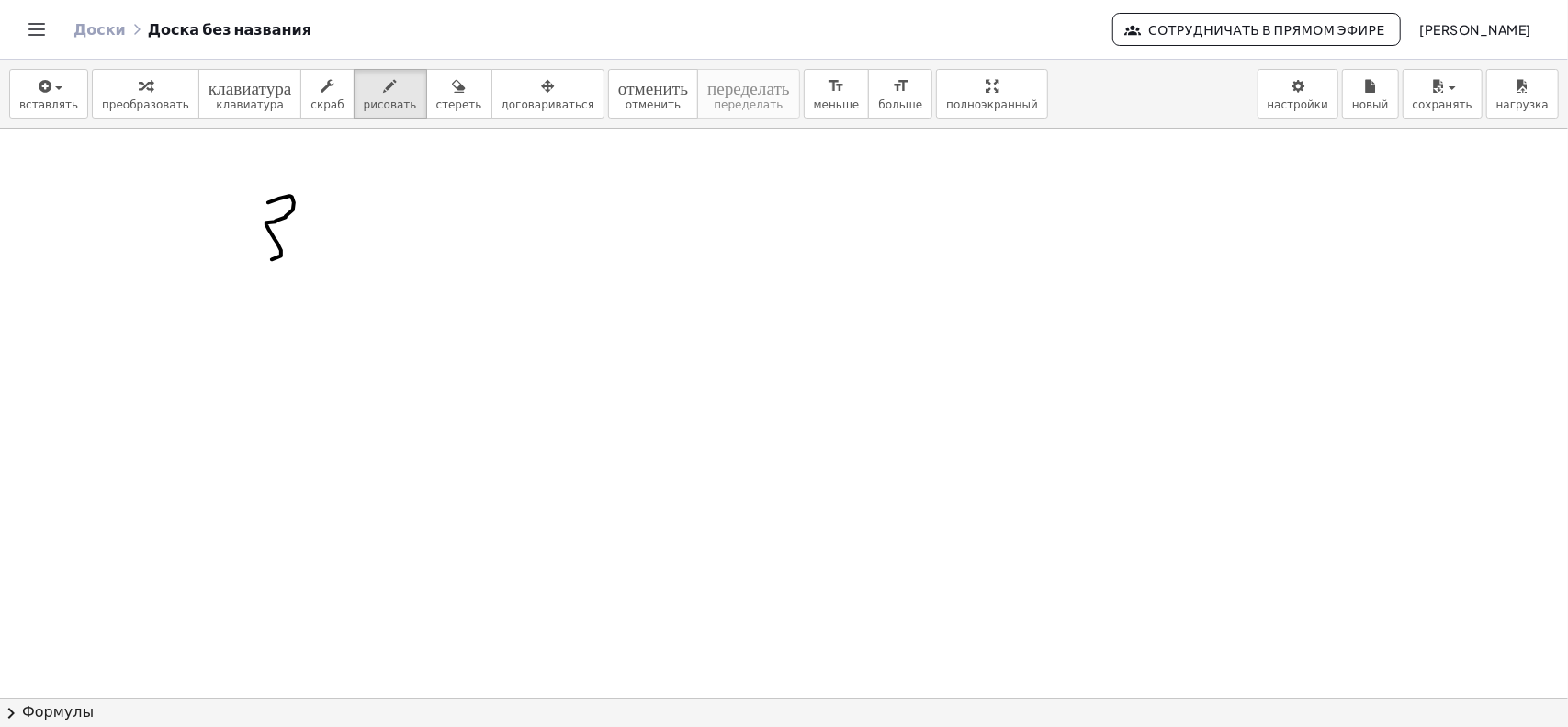
drag, startPoint x: 268, startPoint y: 201, endPoint x: 264, endPoint y: 260, distance: 59.1
click at [257, 261] on div at bounding box center [784, 698] width 1568 height 1140
drag, startPoint x: 312, startPoint y: 190, endPoint x: 325, endPoint y: 202, distance: 17.7
click at [325, 202] on div at bounding box center [784, 698] width 1568 height 1140
click at [453, 77] on icon "button" at bounding box center [459, 87] width 13 height 22
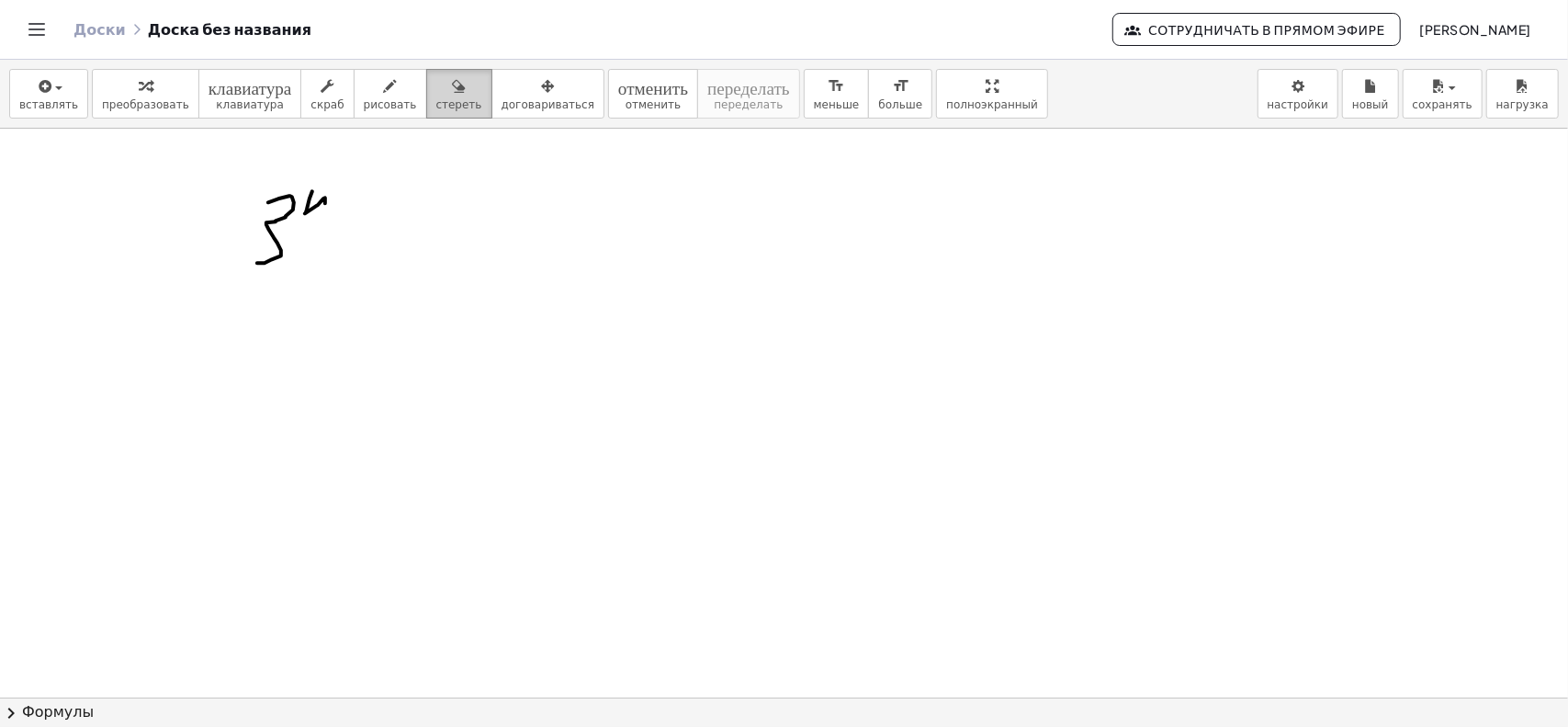
click at [453, 77] on icon "button" at bounding box center [459, 87] width 13 height 22
click at [626, 98] on font "отменить" at bounding box center [653, 104] width 55 height 13
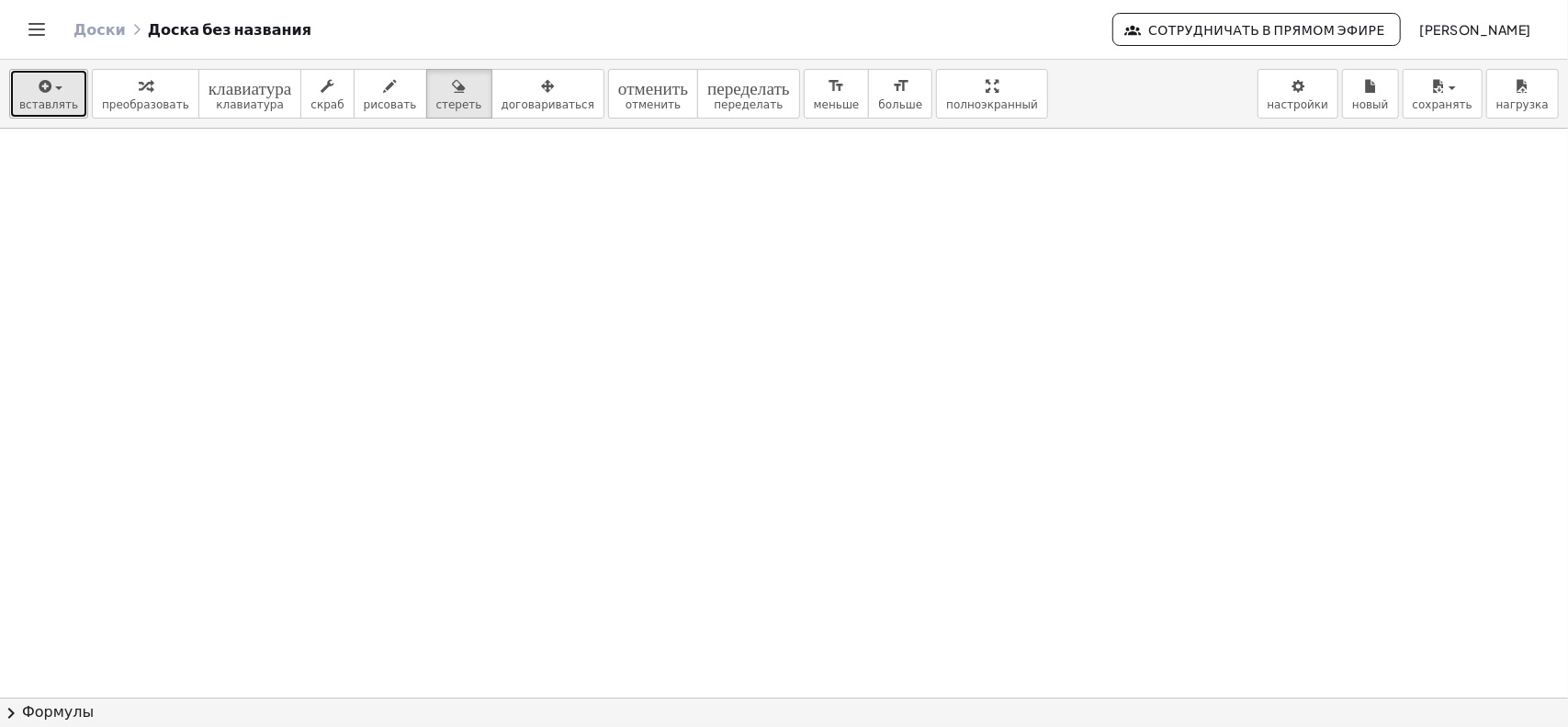
click at [46, 93] on icon "button" at bounding box center [43, 87] width 17 height 22
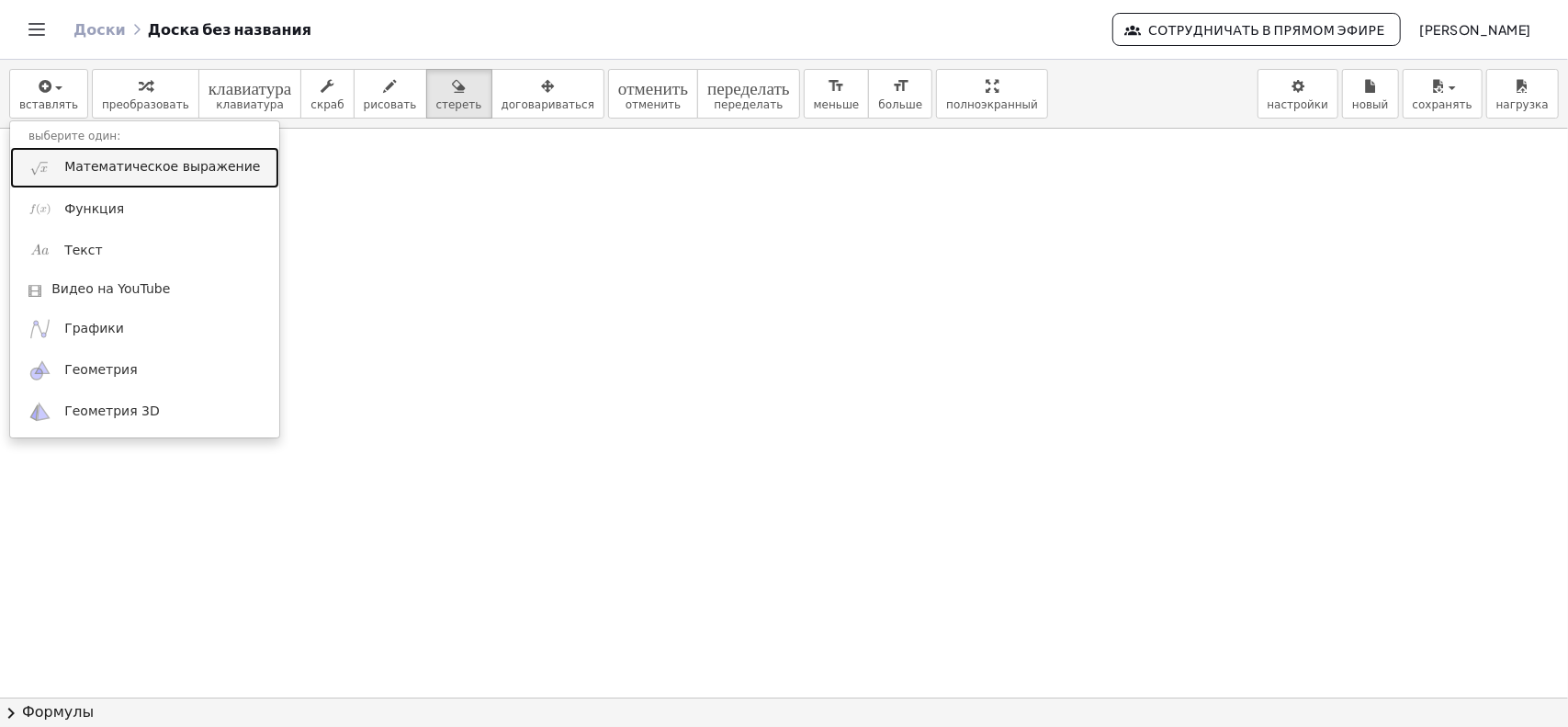
click at [91, 172] on font "Математическое выражение" at bounding box center [161, 166] width 195 height 15
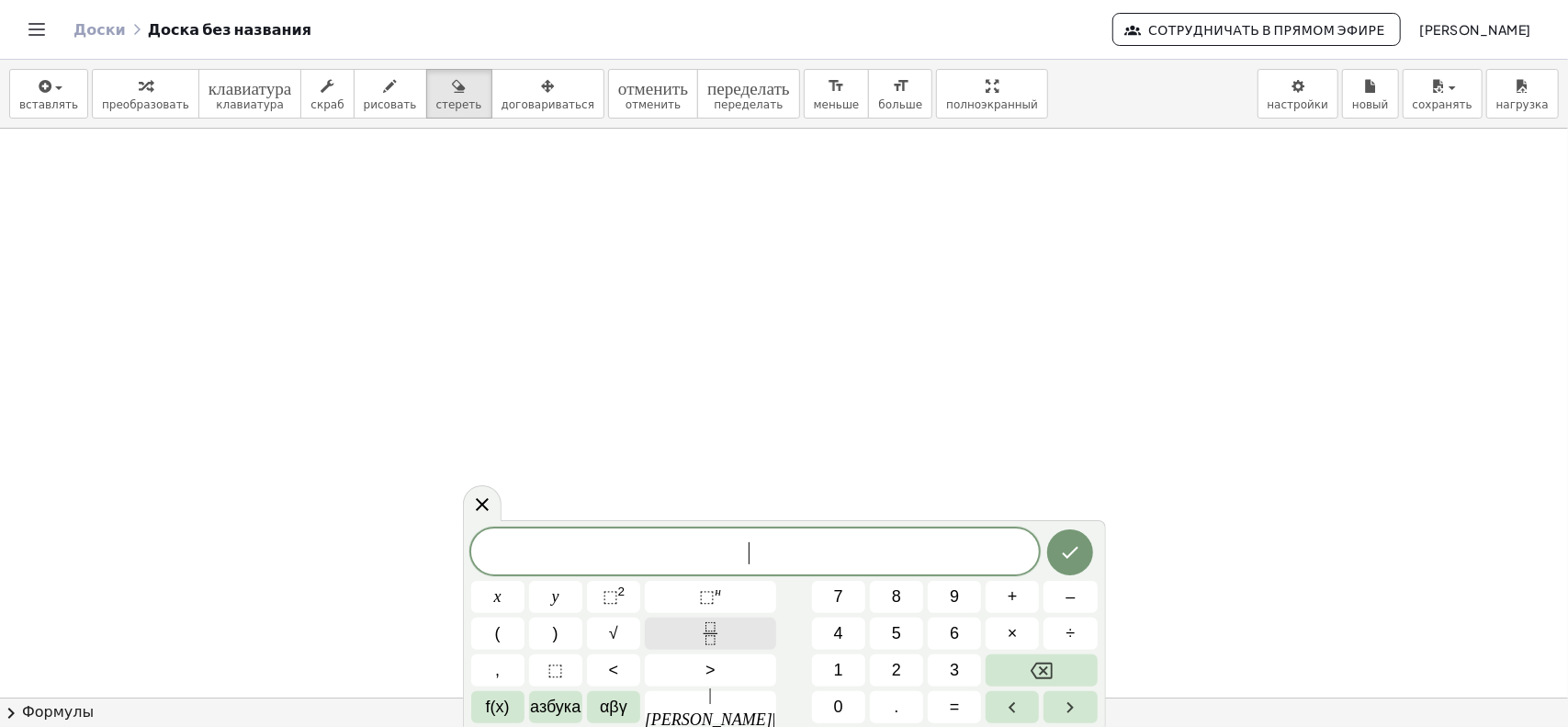
click at [699, 639] on icon "Дробь" at bounding box center [710, 634] width 23 height 23
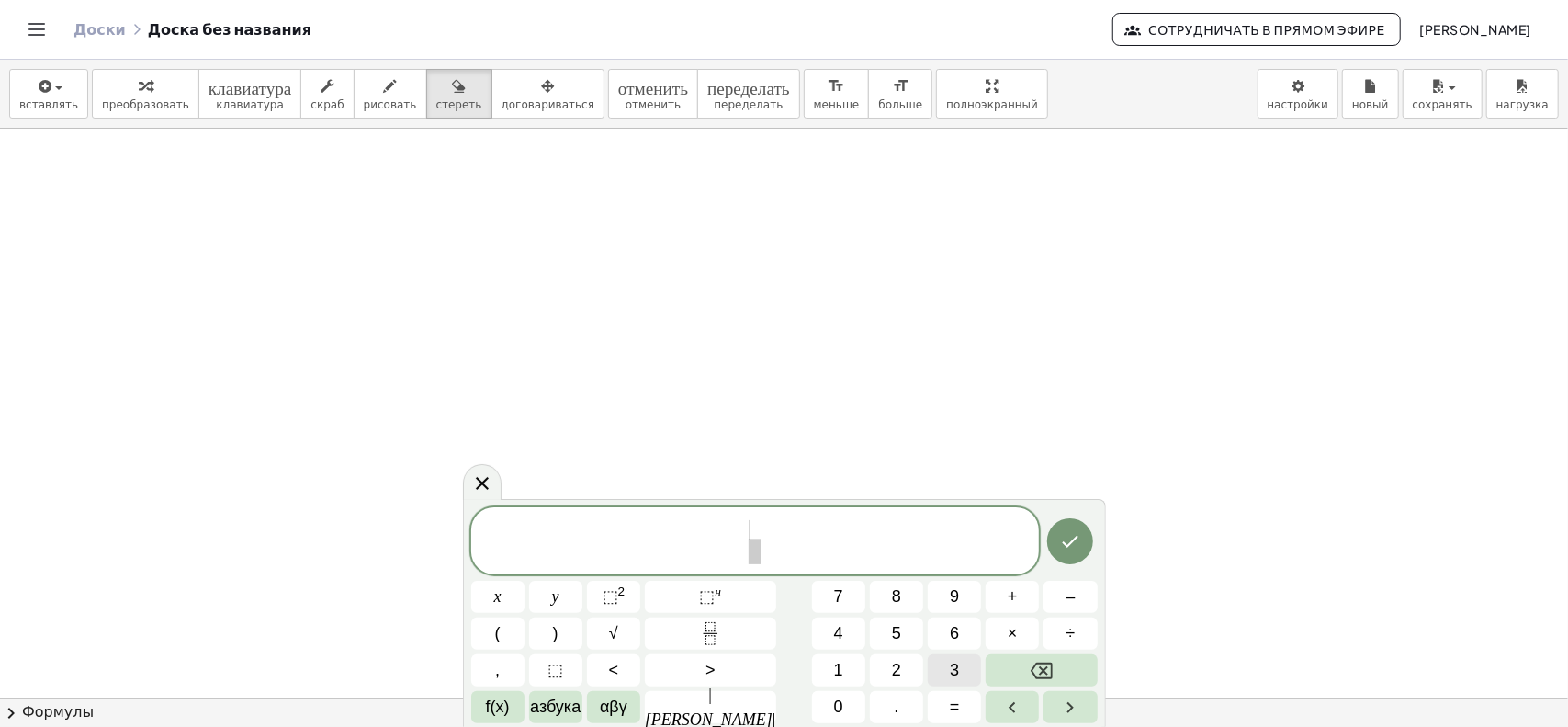
click at [928, 675] on button "3" at bounding box center [954, 670] width 53 height 32
click at [618, 602] on font "⬚" at bounding box center [610, 596] width 16 height 18
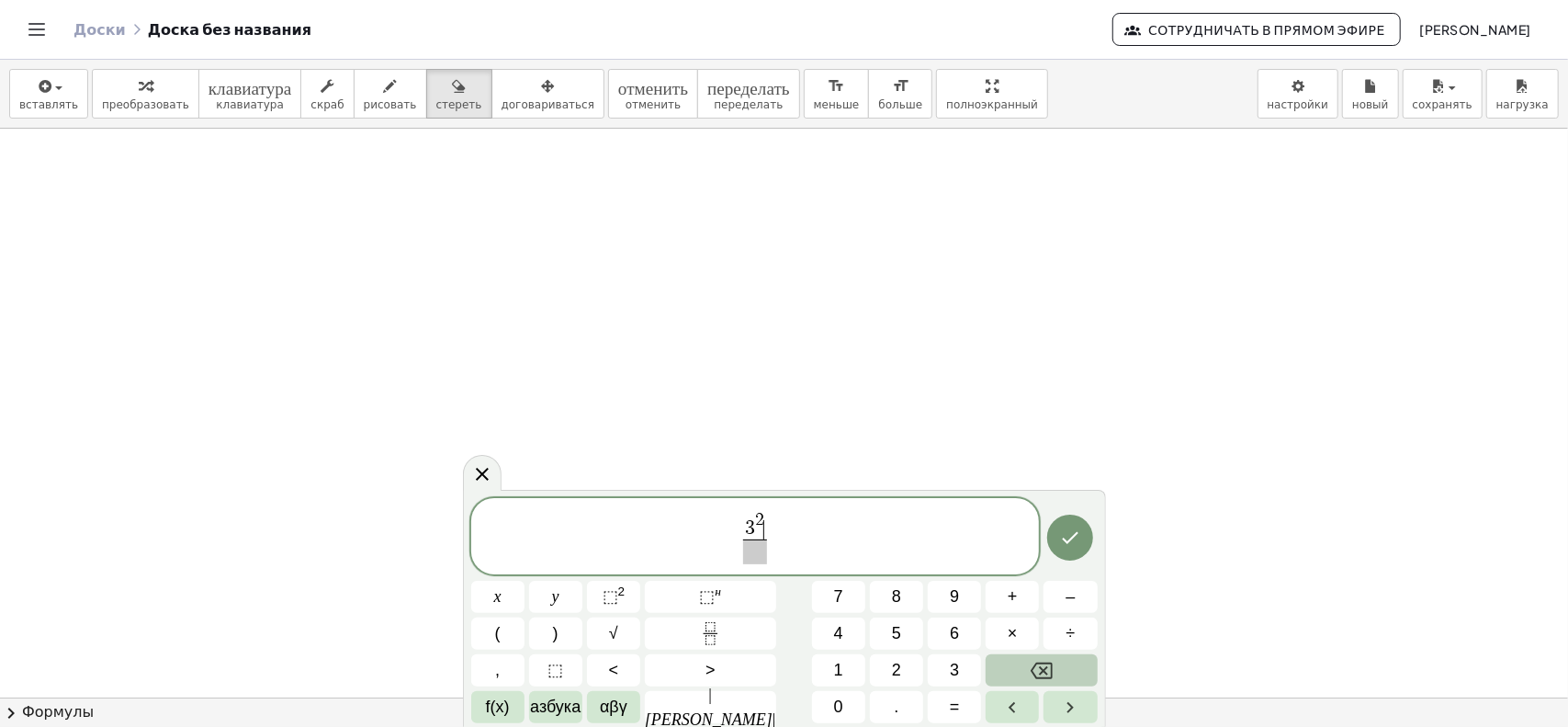
click at [1047, 668] on button "Возврат на одну позицию" at bounding box center [1040, 670] width 111 height 32
click at [1041, 667] on icon "Возврат на одну позицию" at bounding box center [1041, 671] width 22 height 22
click at [1051, 596] on button "–" at bounding box center [1070, 596] width 53 height 32
click at [949, 675] on font "3" at bounding box center [953, 670] width 9 height 18
click at [626, 601] on span "⬚ 2" at bounding box center [614, 597] width 23 height 25
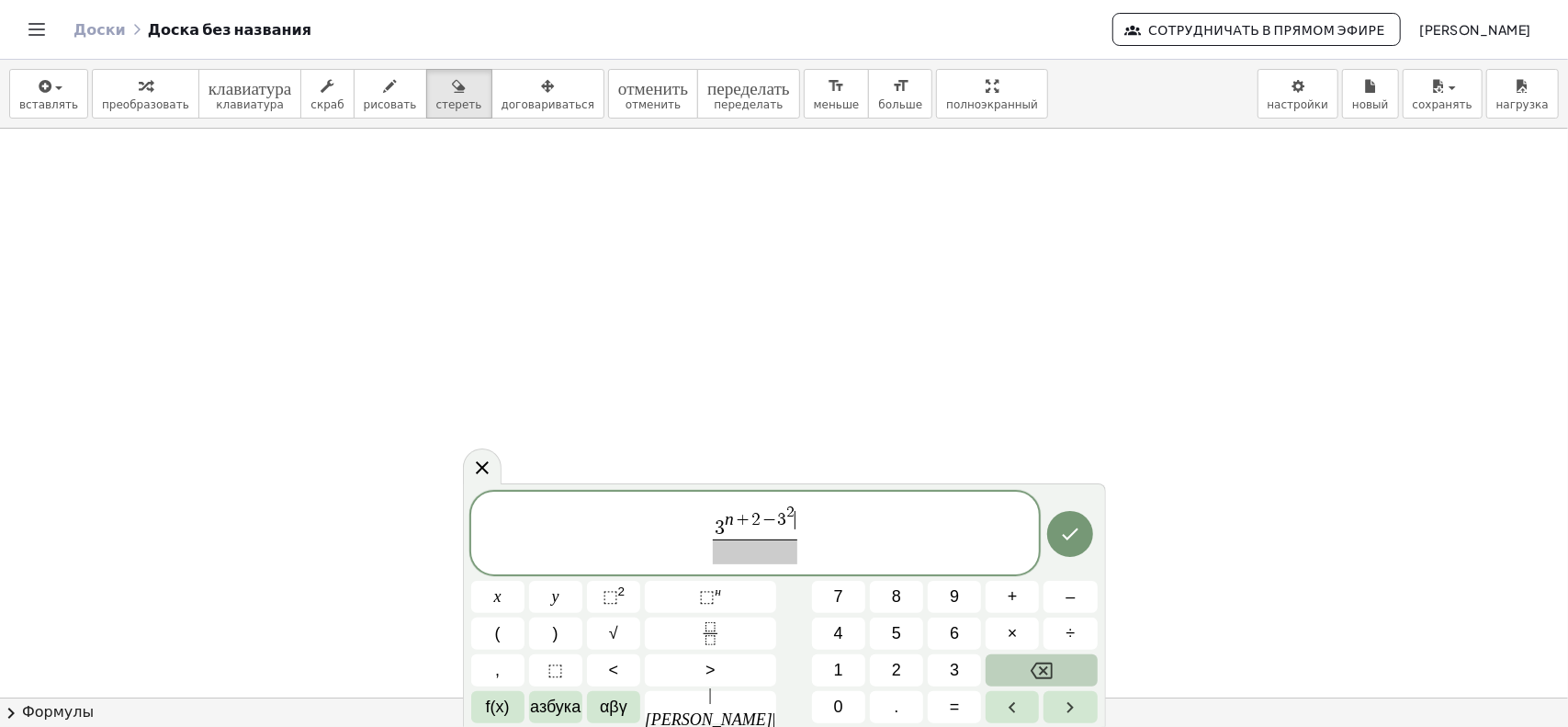
click at [1060, 658] on button "Возврат на одну позицию" at bounding box center [1040, 670] width 111 height 32
click at [1051, 666] on button "Возврат на одну позицию" at bounding box center [1040, 670] width 111 height 32
click at [726, 543] on span at bounding box center [755, 552] width 85 height 25
click at [626, 596] on font "2" at bounding box center [622, 591] width 8 height 14
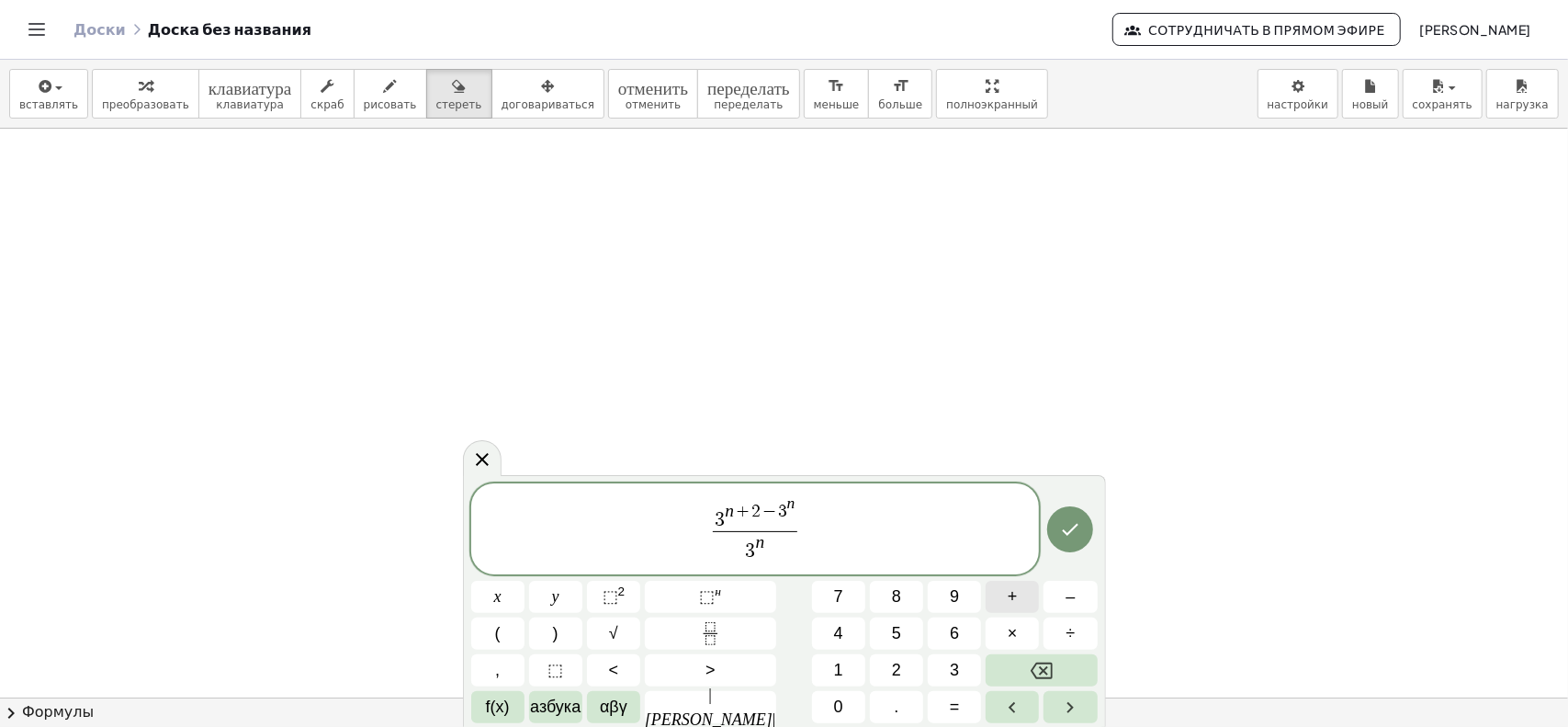
click at [1007, 597] on font "+" at bounding box center [1012, 596] width 10 height 18
click at [886, 670] on button "2" at bounding box center [896, 670] width 53 height 32
click at [1008, 597] on button "+" at bounding box center [1011, 596] width 53 height 32
click at [1057, 668] on button "Возврат на одну позицию" at bounding box center [1040, 670] width 111 height 32
click at [783, 560] on span "3 n + 2 ​" at bounding box center [755, 547] width 85 height 33
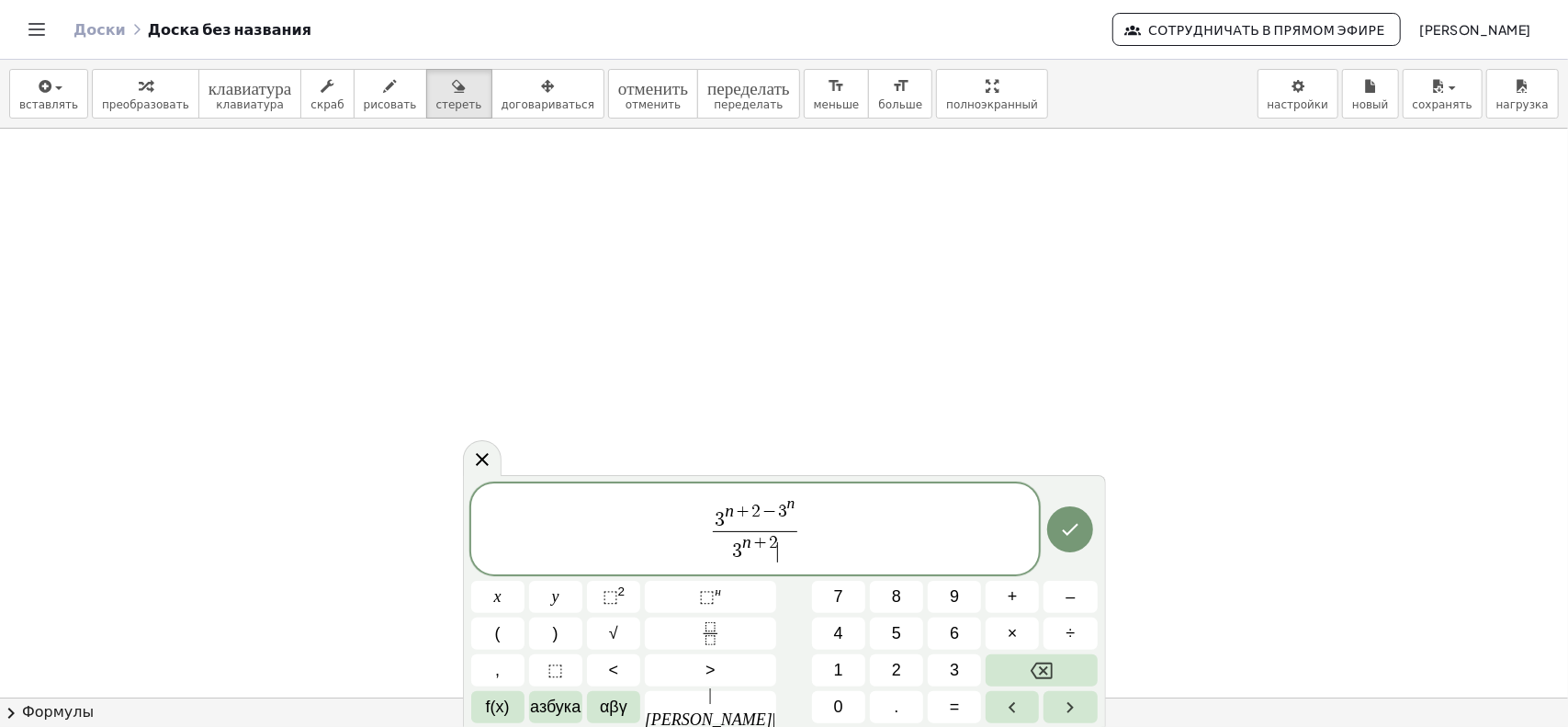
click at [792, 546] on span "3 n + 2 ​" at bounding box center [755, 547] width 85 height 33
click at [1005, 604] on button "+" at bounding box center [1011, 596] width 53 height 32
click at [944, 660] on button "3" at bounding box center [954, 670] width 53 height 32
click at [714, 597] on font "н" at bounding box center [717, 591] width 7 height 14
drag, startPoint x: 727, startPoint y: 543, endPoint x: 780, endPoint y: 546, distance: 53.1
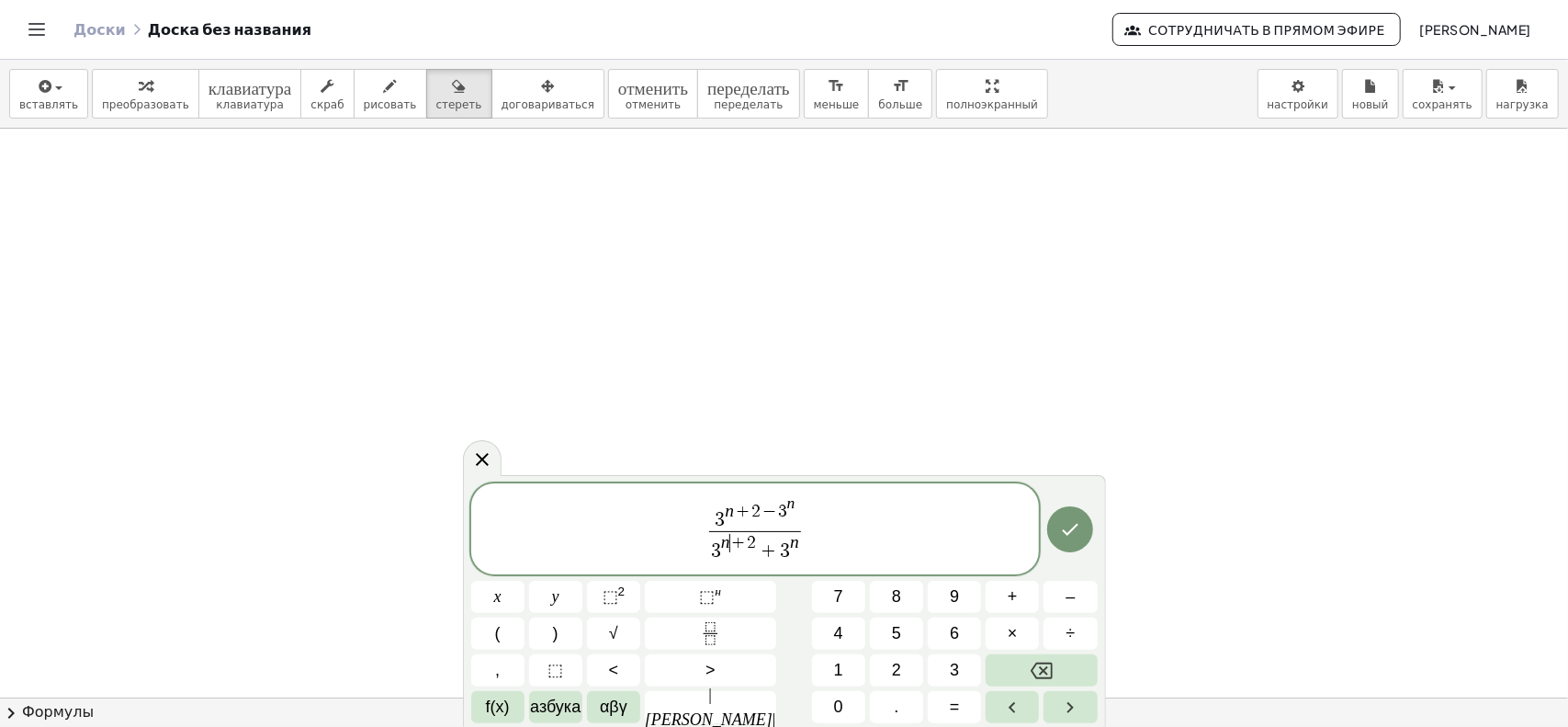
click at [731, 543] on span "+" at bounding box center [739, 542] width 17 height 17
click at [801, 555] on span "3 n + 2 − 3 n 3 n ​ + 2 + 3 n ​" at bounding box center [755, 531] width 568 height 72
click at [801, 555] on span "3 n + 2 − 3 n 3 n + 2 + 3 n ​ ​" at bounding box center [755, 531] width 568 height 72
click at [798, 561] on span "3 n + 2 − 3 n 3 n + 2 + 3 n ​ ​" at bounding box center [754, 530] width 100 height 68
click at [799, 543] on span "3 n + 2 − 3 n 3 n + 2 + 3 n ​ ​" at bounding box center [755, 531] width 568 height 72
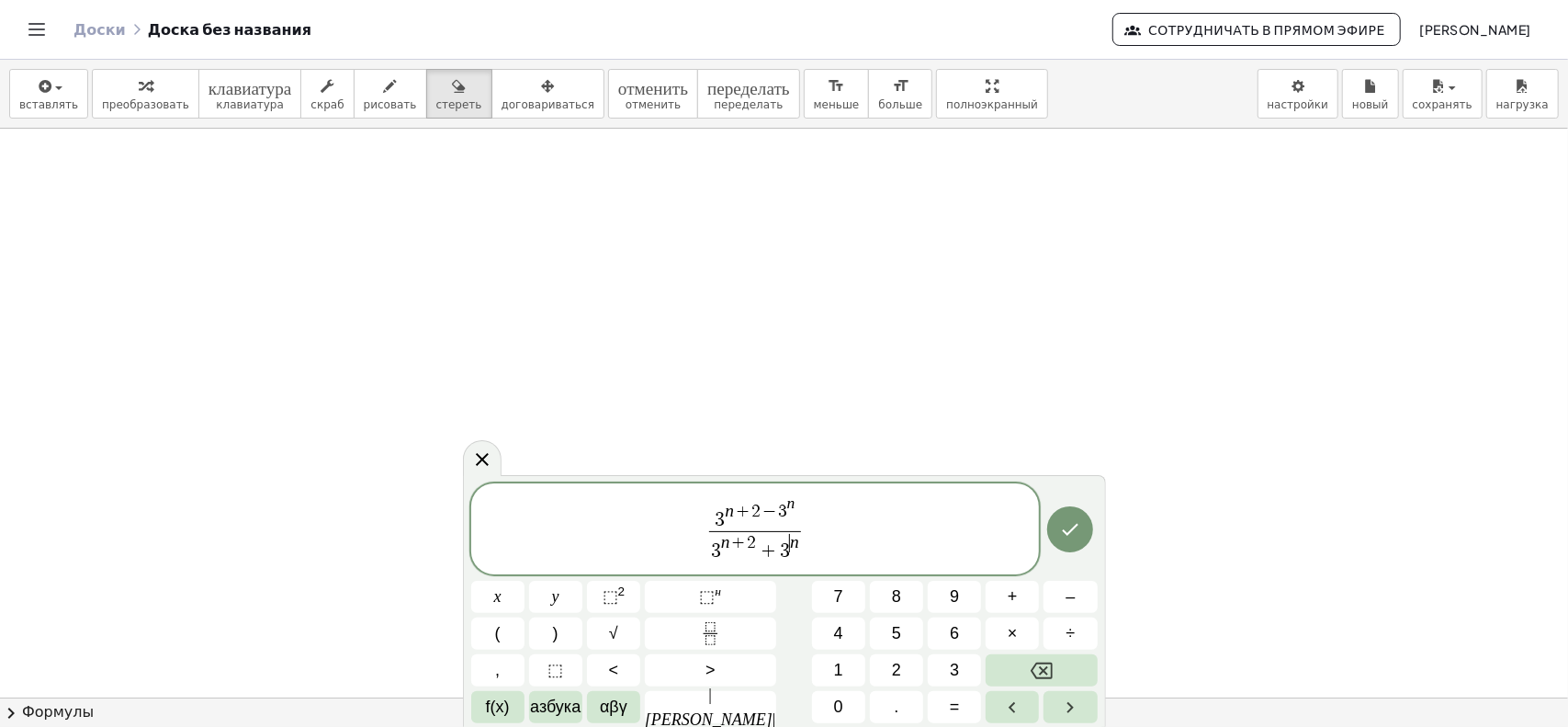
click at [790, 544] on var "n" at bounding box center [794, 541] width 9 height 19
click at [797, 546] on span "3 n + 2 + 3 ​ n" at bounding box center [755, 547] width 92 height 33
click at [795, 543] on var "n" at bounding box center [794, 541] width 9 height 19
click at [1007, 598] on font "+" at bounding box center [1012, 596] width 10 height 18
click at [812, 671] on button "1" at bounding box center [838, 670] width 53 height 32
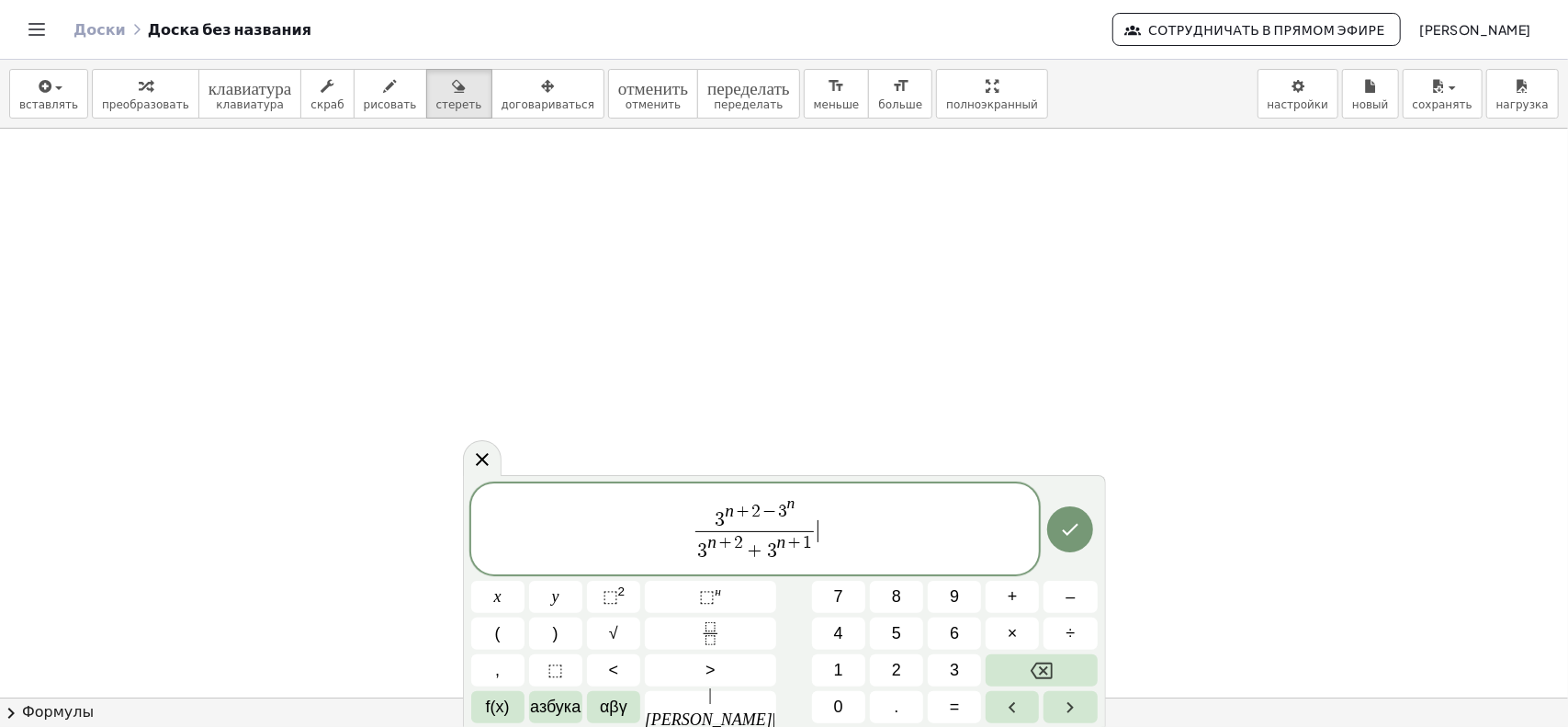
click at [837, 557] on span "3 n + 2 − 3 n 3 n + 2 + 3 n + 1 ​ ​" at bounding box center [755, 531] width 568 height 72
click at [801, 560] on span "3 n + 2 + 3 n + 1" at bounding box center [755, 547] width 119 height 33
click at [804, 560] on span "3 n + 2 + 3 n + ​ 1" at bounding box center [755, 547] width 119 height 33
click at [1007, 627] on font "×" at bounding box center [1012, 633] width 10 height 18
click at [1060, 663] on button "Возврат на одну позицию" at bounding box center [1040, 670] width 111 height 32
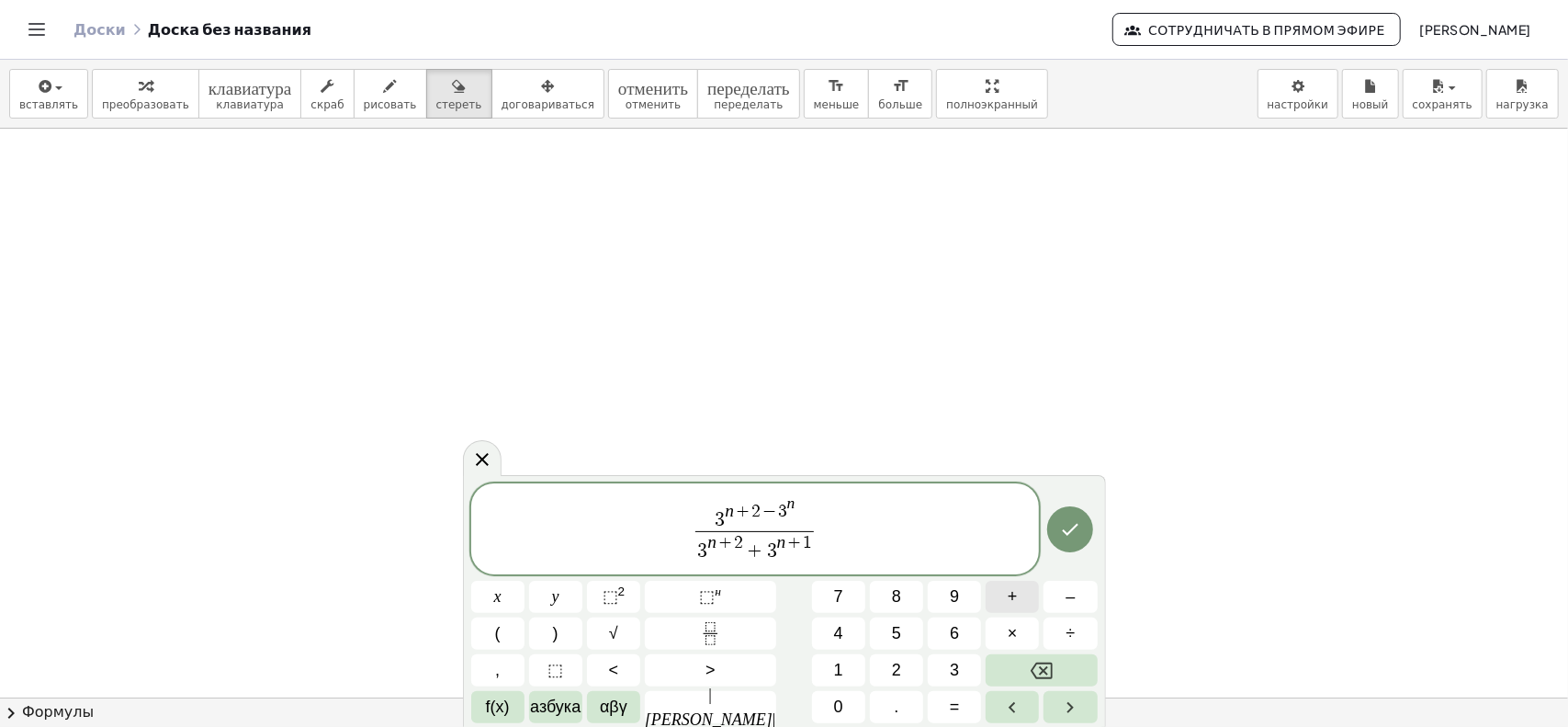
click at [994, 598] on button "+" at bounding box center [1011, 596] width 53 height 32
click at [949, 667] on font "3" at bounding box center [953, 670] width 9 height 18
click at [685, 595] on button "⬚ [PERSON_NAME]" at bounding box center [710, 596] width 131 height 32
click at [1071, 532] on icon "Сделанный" at bounding box center [1070, 529] width 22 height 22
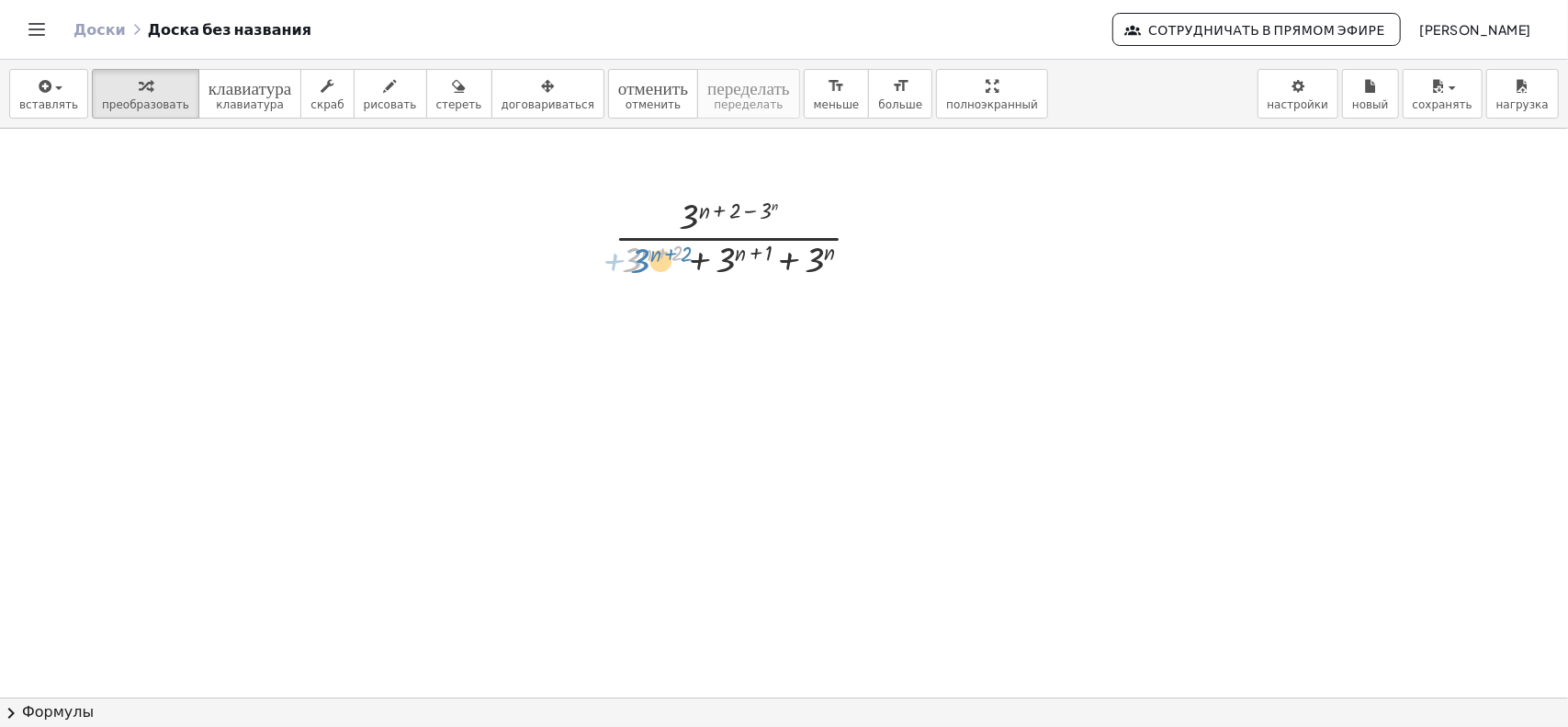
drag, startPoint x: 633, startPoint y: 255, endPoint x: 643, endPoint y: 256, distance: 10.0
click at [643, 256] on div at bounding box center [744, 236] width 279 height 92
drag, startPoint x: 819, startPoint y: 260, endPoint x: 897, endPoint y: 337, distance: 109.6
click at [751, 205] on div at bounding box center [744, 236] width 279 height 92
click at [750, 208] on div at bounding box center [744, 236] width 279 height 92
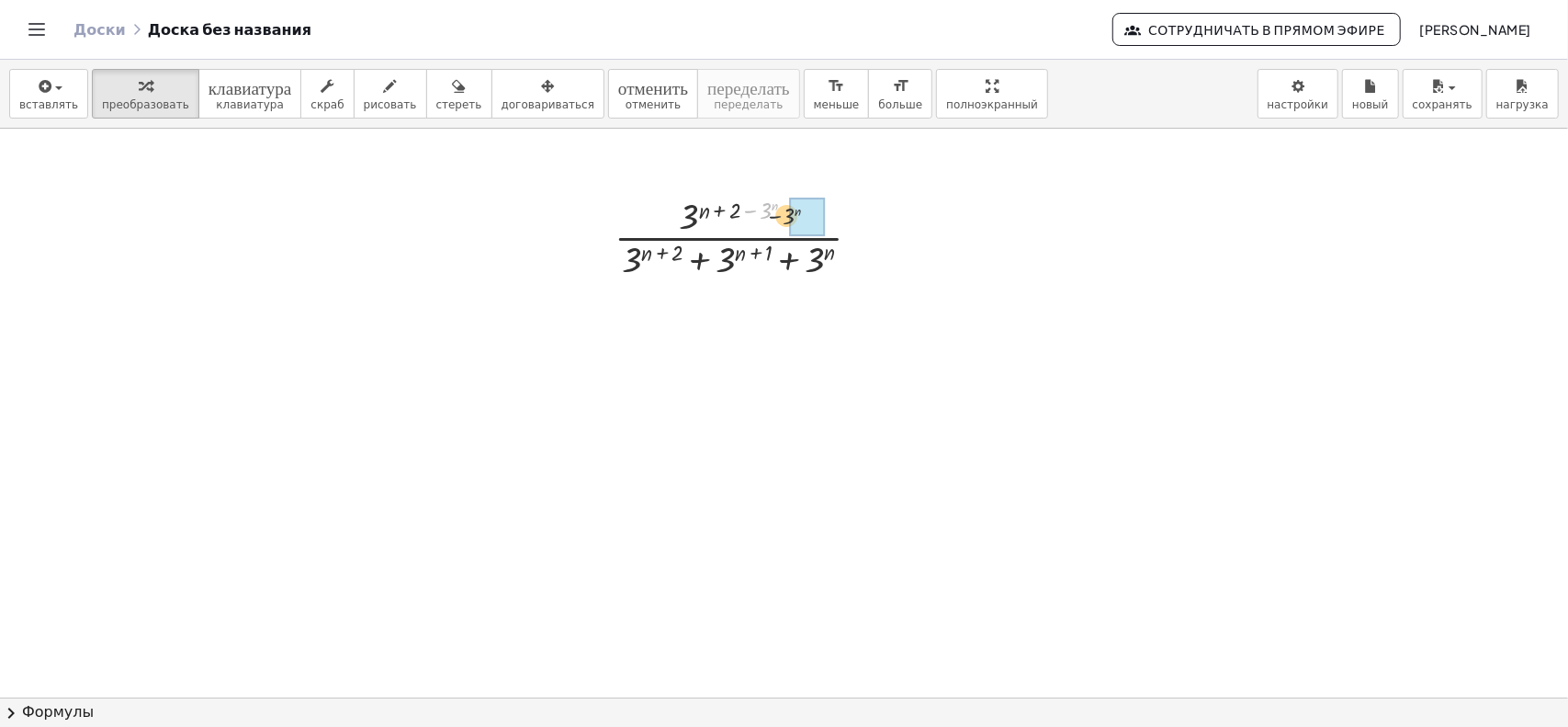
drag, startPoint x: 788, startPoint y: 219, endPoint x: 798, endPoint y: 225, distance: 11.7
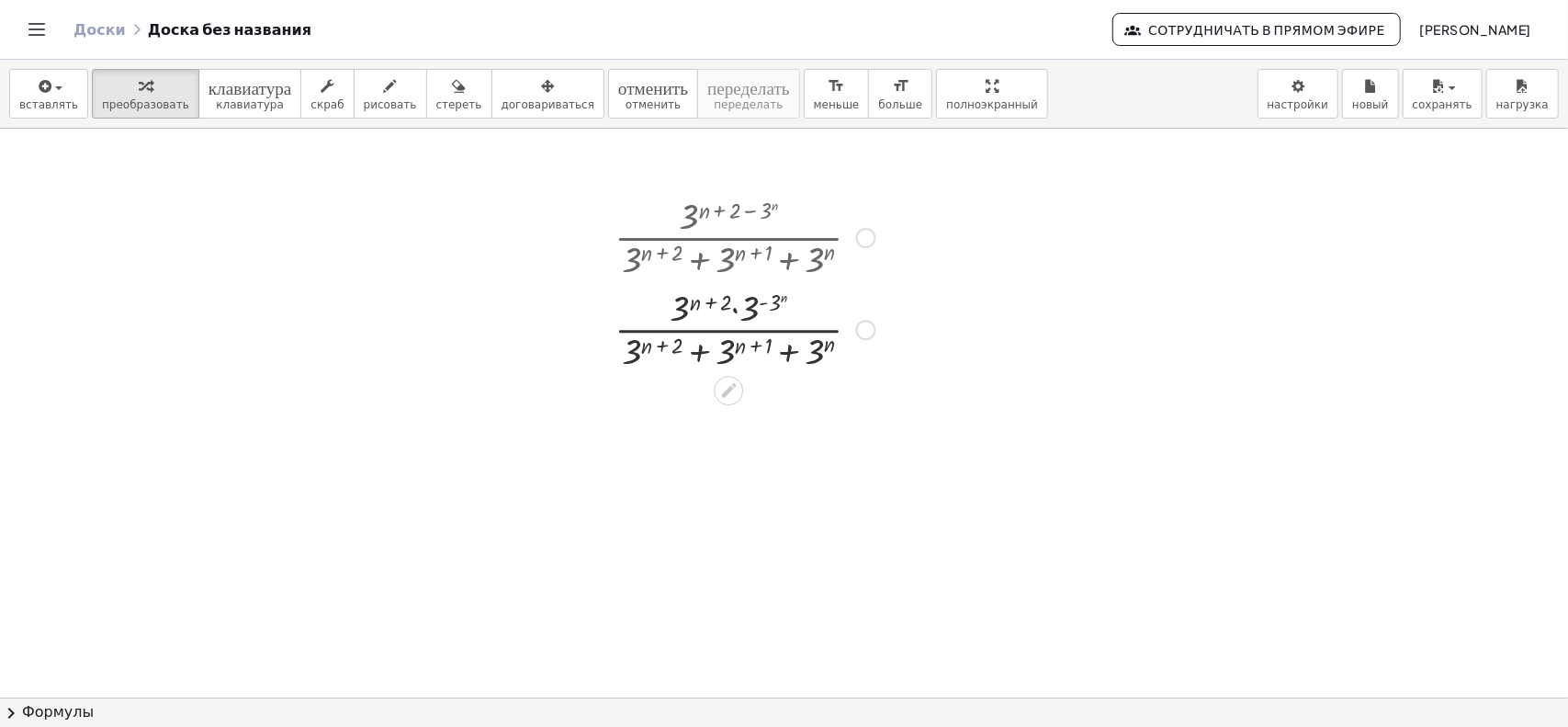
click at [862, 230] on div at bounding box center [866, 237] width 20 height 20
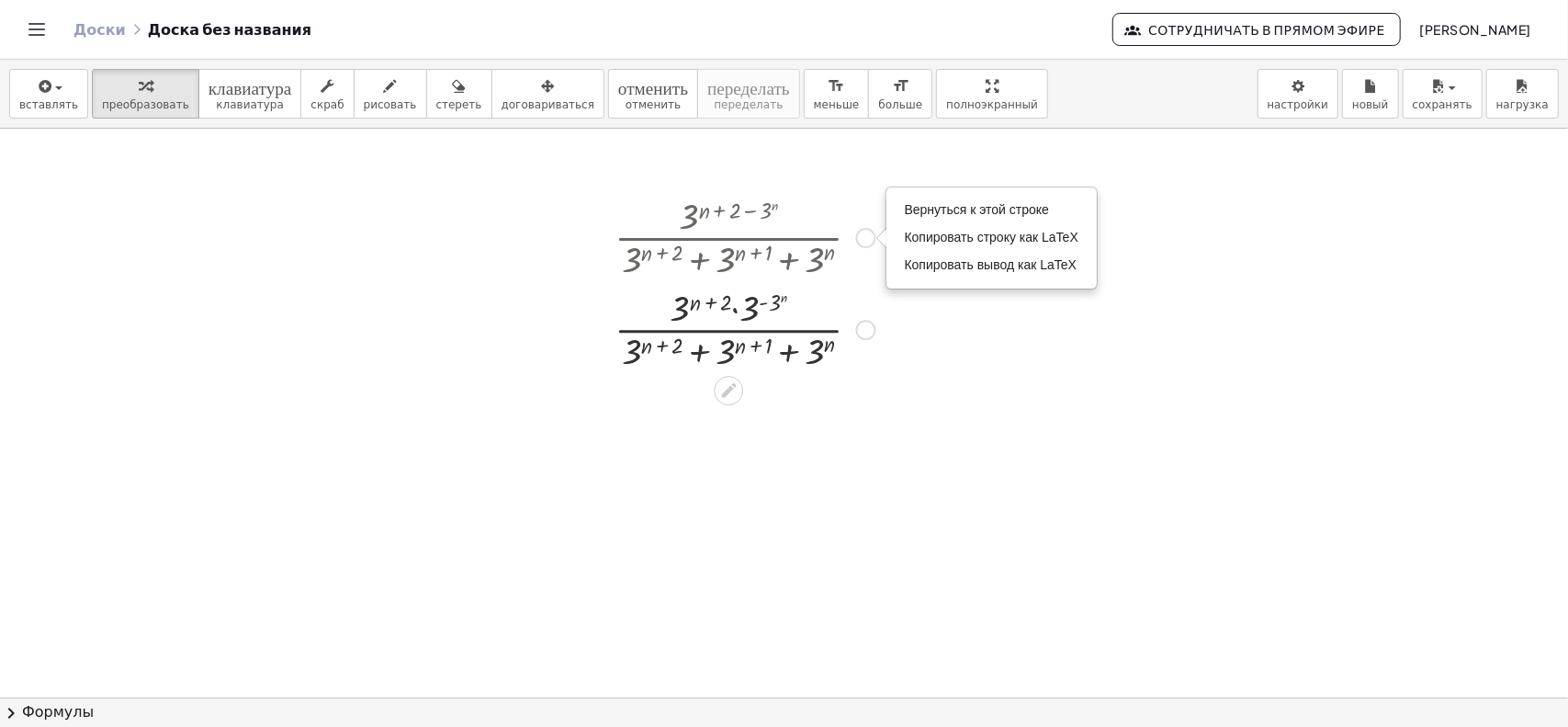
click at [863, 236] on div "Вернуться к этой строке Копировать строку как LaTeX Копировать вывод как LaTeX" at bounding box center [866, 237] width 20 height 20
drag, startPoint x: 863, startPoint y: 236, endPoint x: 834, endPoint y: 242, distance: 29.6
click at [729, 238] on div "· 3 ( + n + 2 − 3 n ) · ( + 3 ( + n + 2 ) + 3 ( + n + 1 ) + 3 n ) Вернуться к э…" at bounding box center [729, 238] width 0 height 0
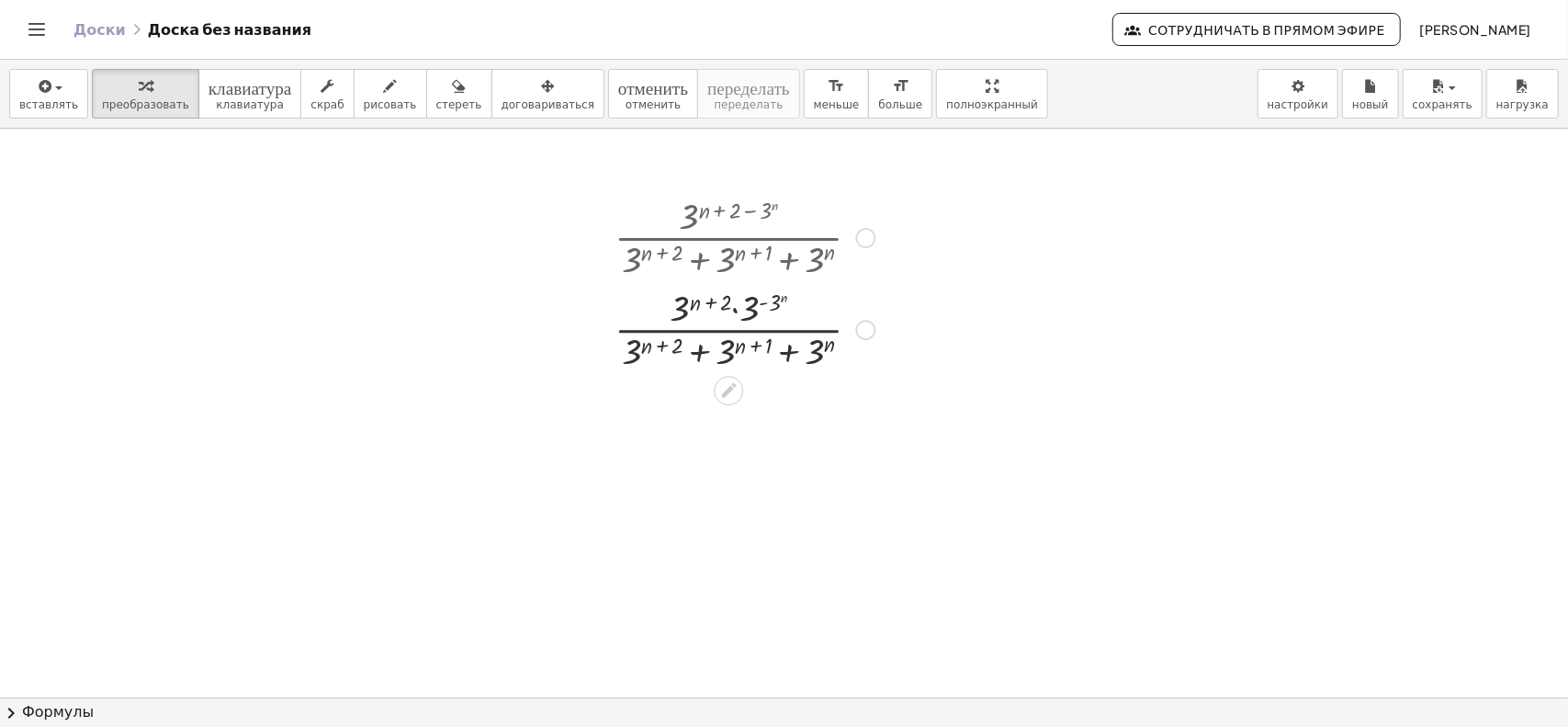
click at [858, 226] on div at bounding box center [744, 236] width 279 height 92
click at [626, 98] on font "отменить" at bounding box center [653, 104] width 55 height 13
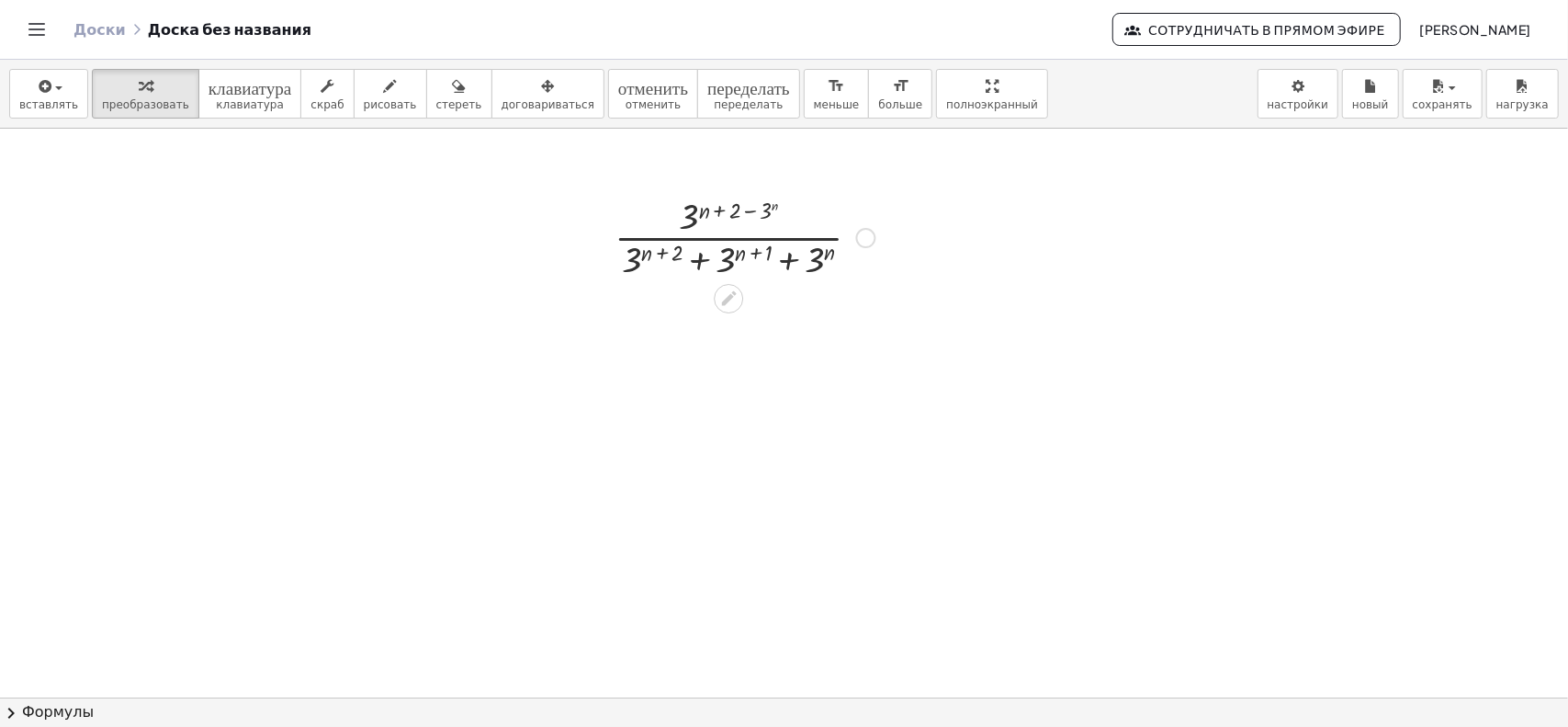
click at [742, 207] on div at bounding box center [744, 236] width 279 height 92
click at [730, 294] on icon at bounding box center [728, 298] width 15 height 15
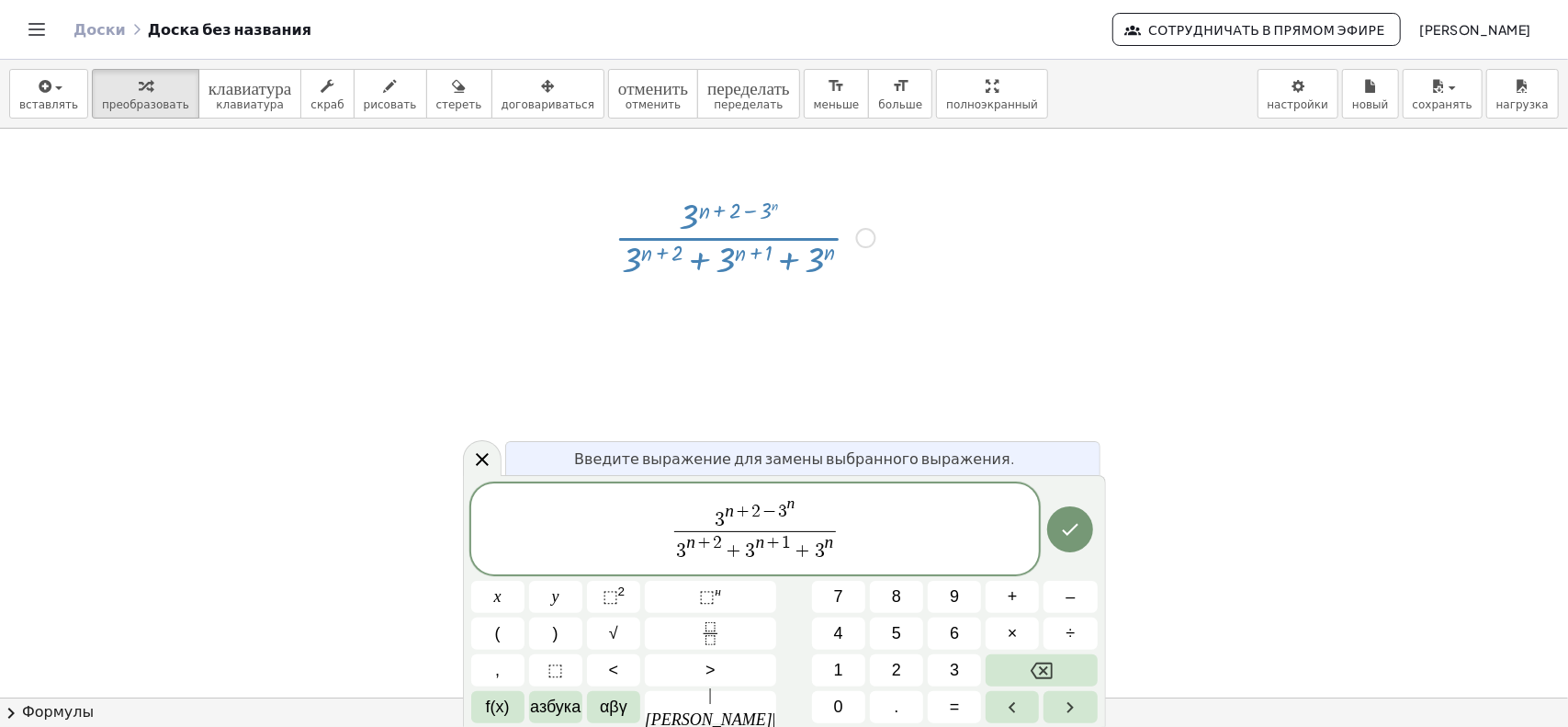
click at [778, 507] on span "3" at bounding box center [782, 511] width 9 height 17
drag, startPoint x: 797, startPoint y: 512, endPoint x: 771, endPoint y: 510, distance: 26.1
click at [771, 510] on span "3 n + 2 − 3 n" at bounding box center [754, 513] width 160 height 35
click at [770, 510] on span "−" at bounding box center [769, 511] width 17 height 17
drag, startPoint x: 757, startPoint y: 511, endPoint x: 799, endPoint y: 512, distance: 42.0
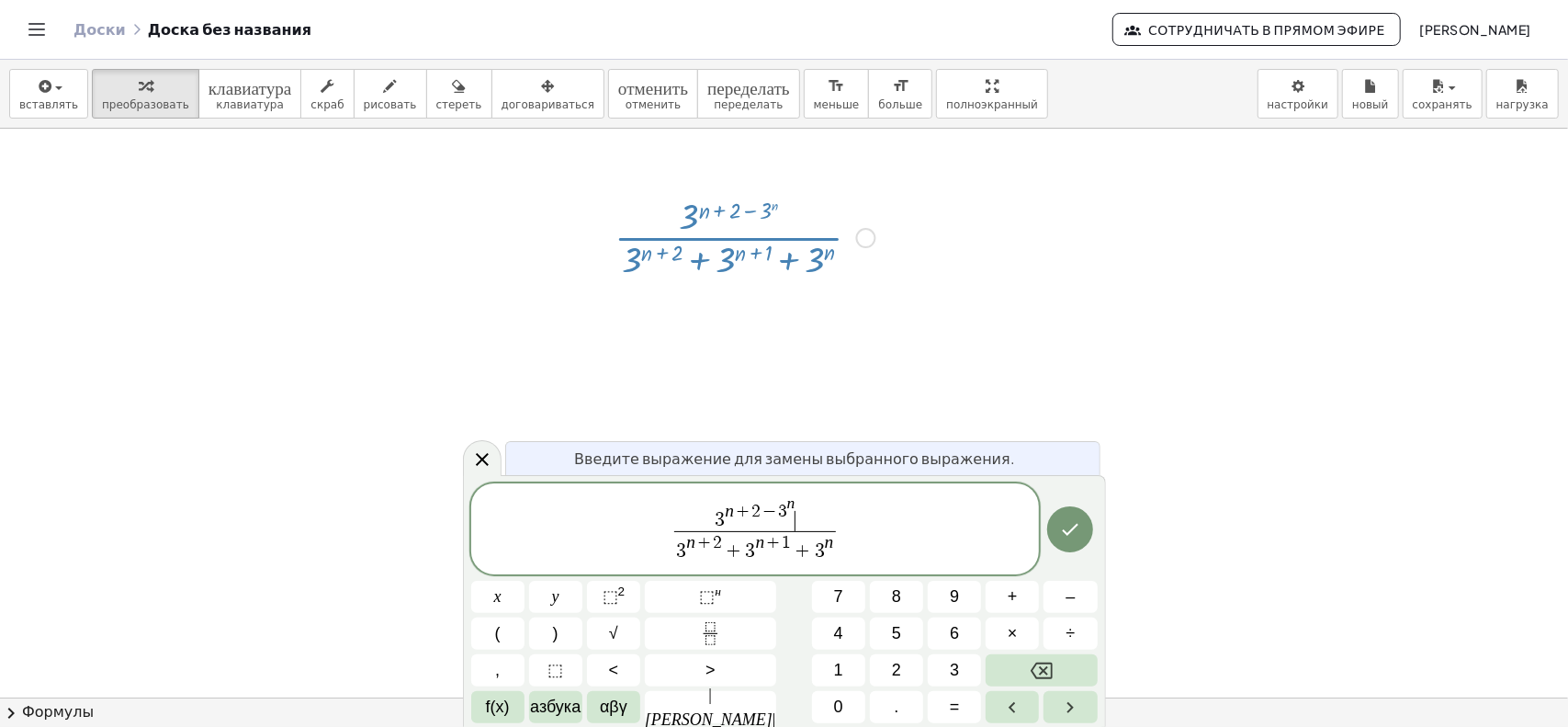
click at [792, 511] on span "3 n + 2 − 3 n ​" at bounding box center [754, 513] width 160 height 35
drag, startPoint x: 792, startPoint y: 511, endPoint x: 767, endPoint y: 508, distance: 25.2
click at [767, 508] on span "3 n + 2 − 3 n" at bounding box center [754, 513] width 160 height 35
click at [761, 508] on span "−" at bounding box center [769, 511] width 17 height 17
click at [804, 511] on span "3 n + 2 − 3 n ​" at bounding box center [754, 513] width 160 height 35
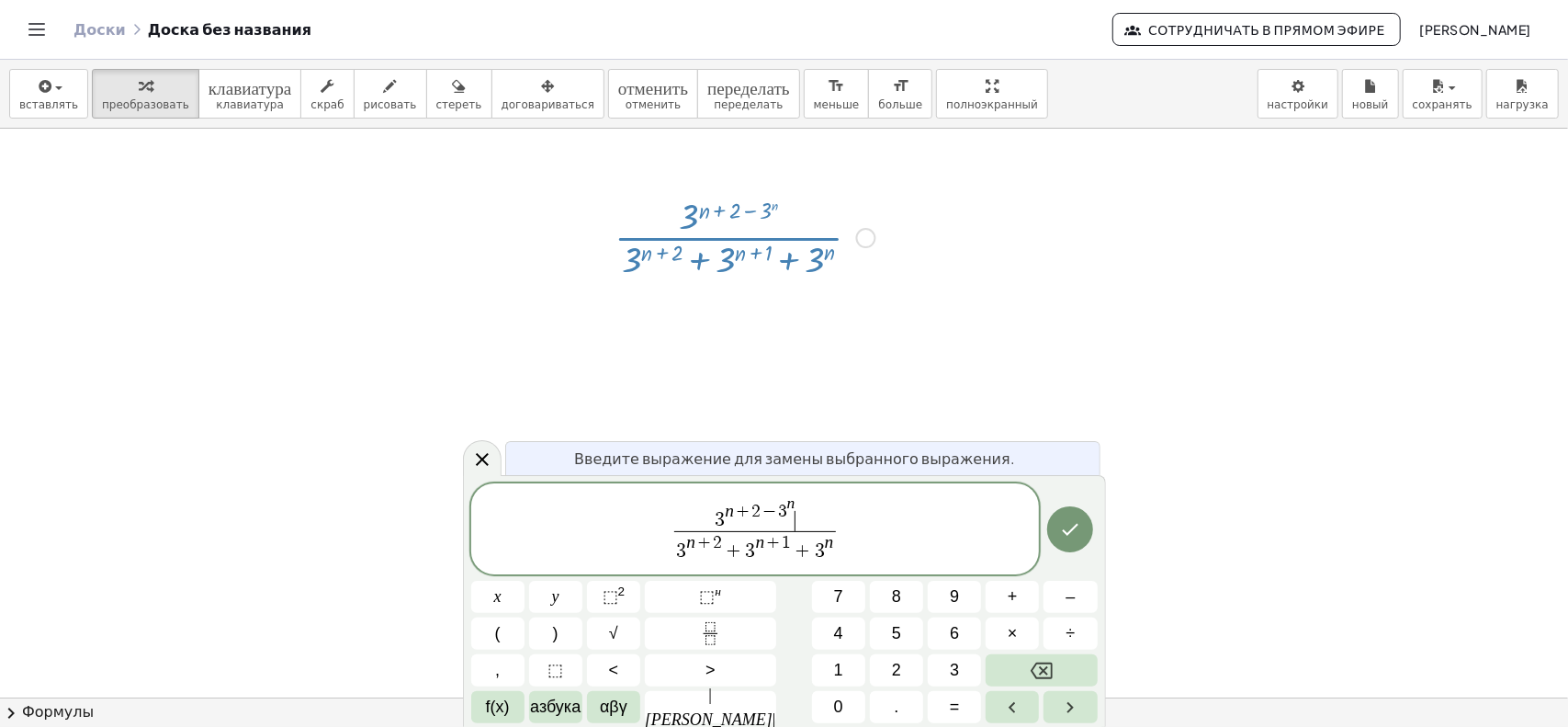
click at [801, 506] on span "3 n + 2 − 3 n ​" at bounding box center [754, 513] width 160 height 35
click at [795, 502] on span "3 n + 2 − 3 n ​" at bounding box center [754, 513] width 160 height 35
click at [791, 502] on var "n" at bounding box center [791, 502] width 9 height 18
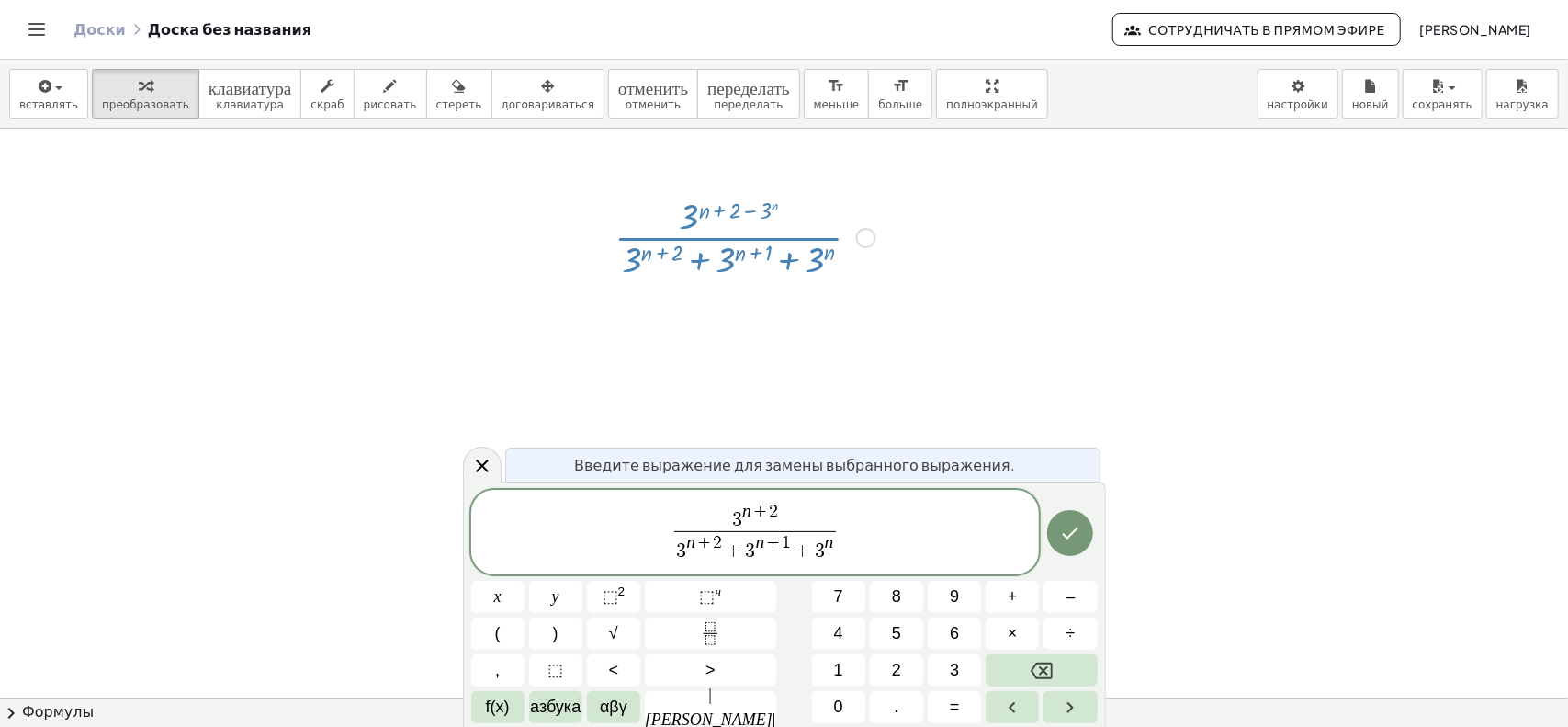
click at [777, 527] on span "3 n + 2 ​" at bounding box center [754, 516] width 160 height 28
click at [1007, 595] on font "+" at bounding box center [1012, 596] width 10 height 18
click at [949, 665] on font "3" at bounding box center [953, 670] width 9 height 18
click at [699, 600] on font "⬚" at bounding box center [706, 596] width 16 height 18
click at [771, 522] on span "+" at bounding box center [768, 521] width 24 height 20
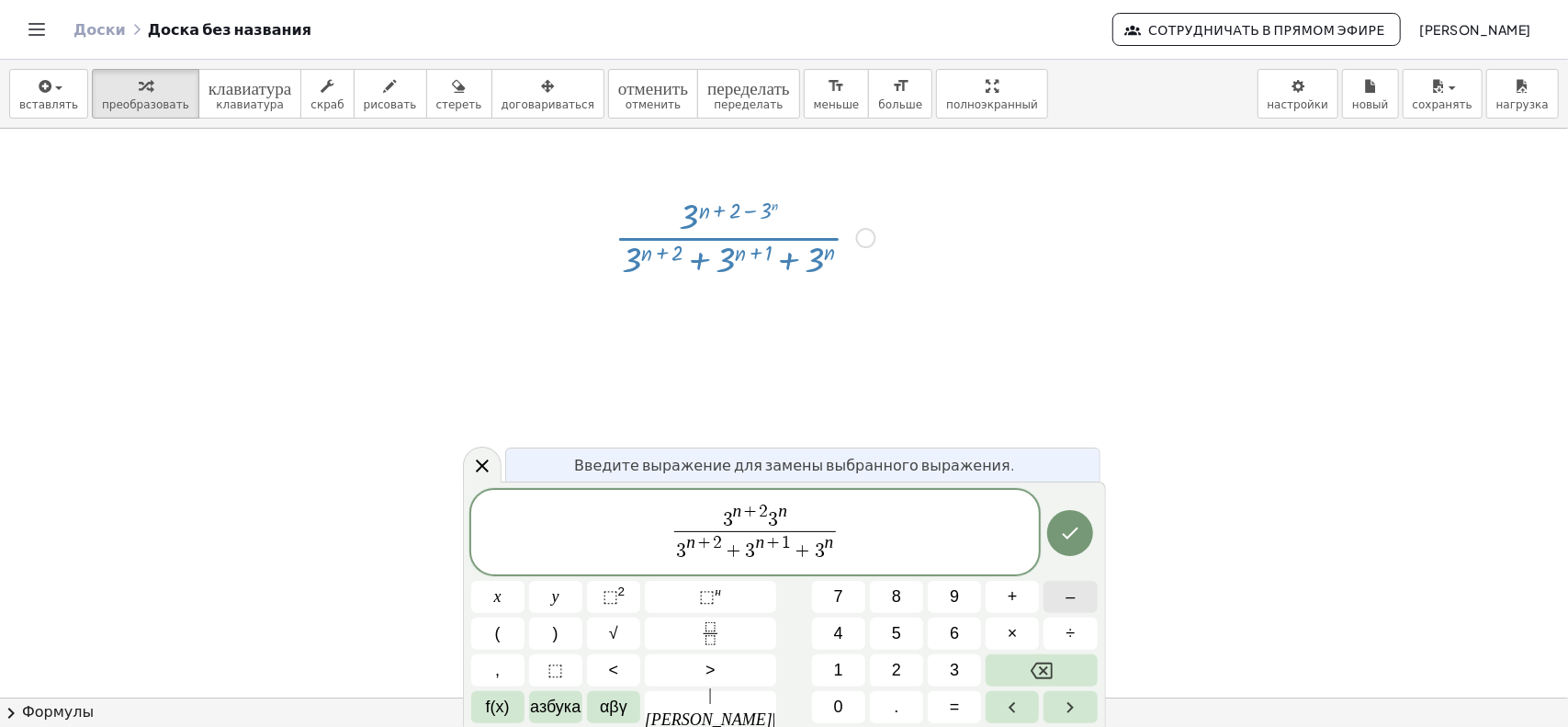
click at [1071, 599] on button "–" at bounding box center [1070, 596] width 53 height 32
click at [1074, 529] on icon "Сделанный" at bounding box center [1070, 533] width 22 height 22
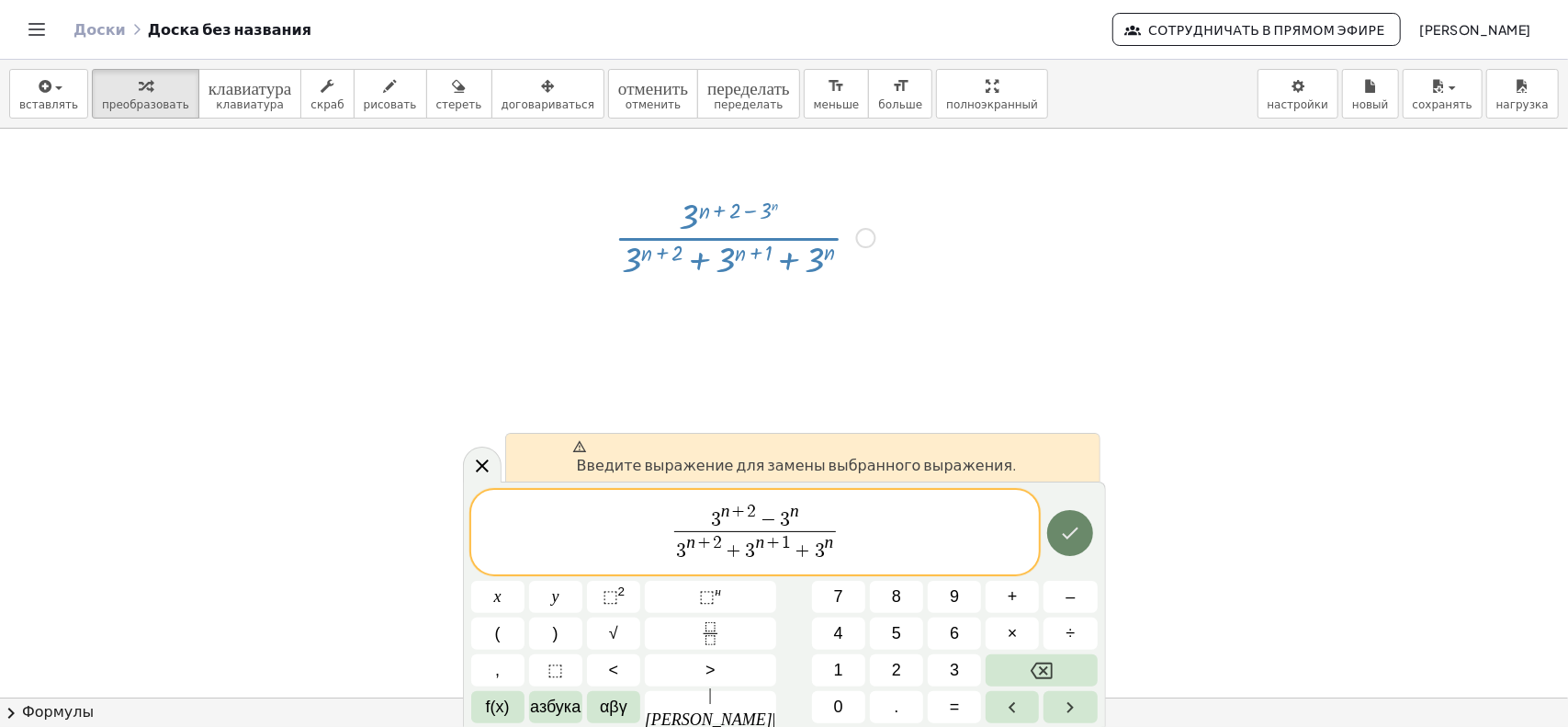
click at [1068, 529] on icon "Сделанный" at bounding box center [1070, 533] width 22 height 22
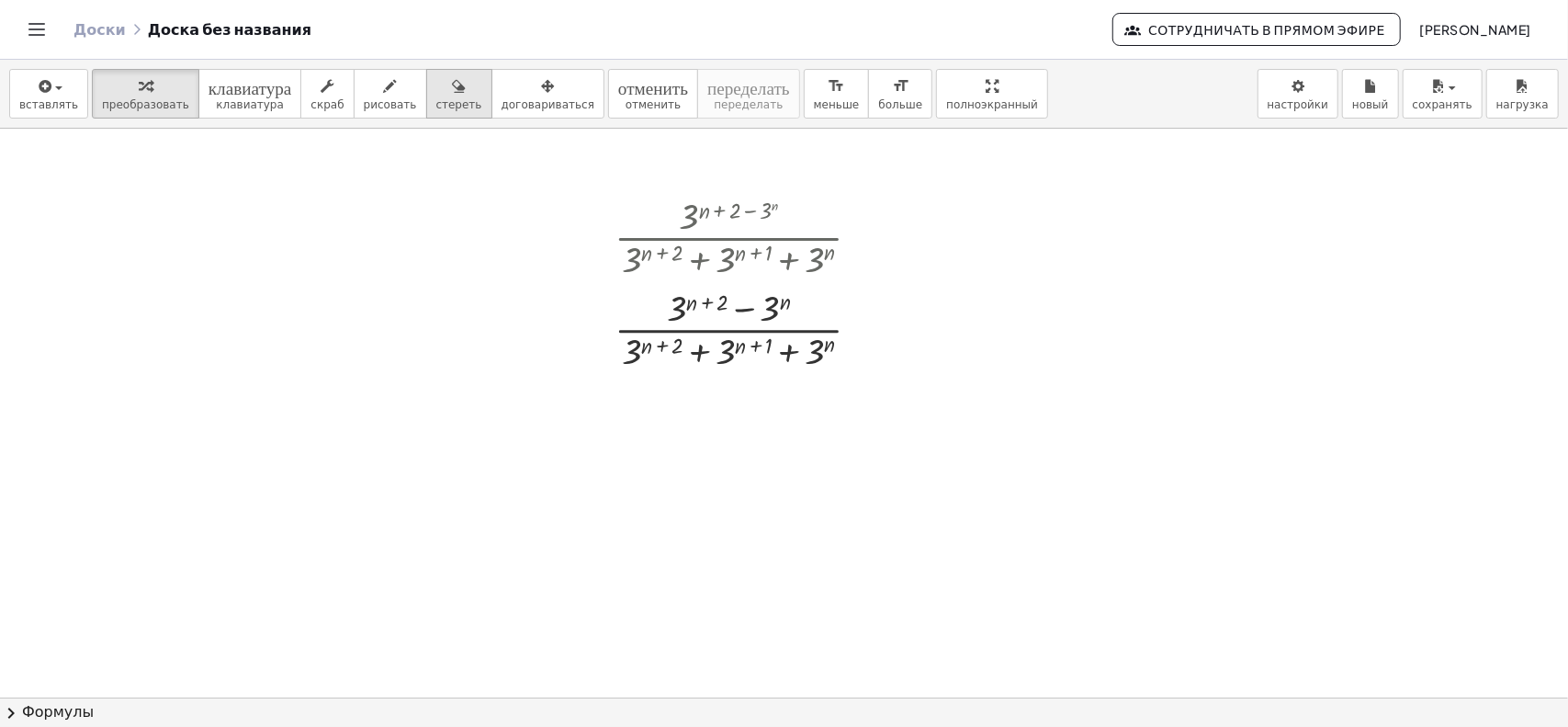
click at [436, 100] on font "стереть" at bounding box center [459, 104] width 46 height 13
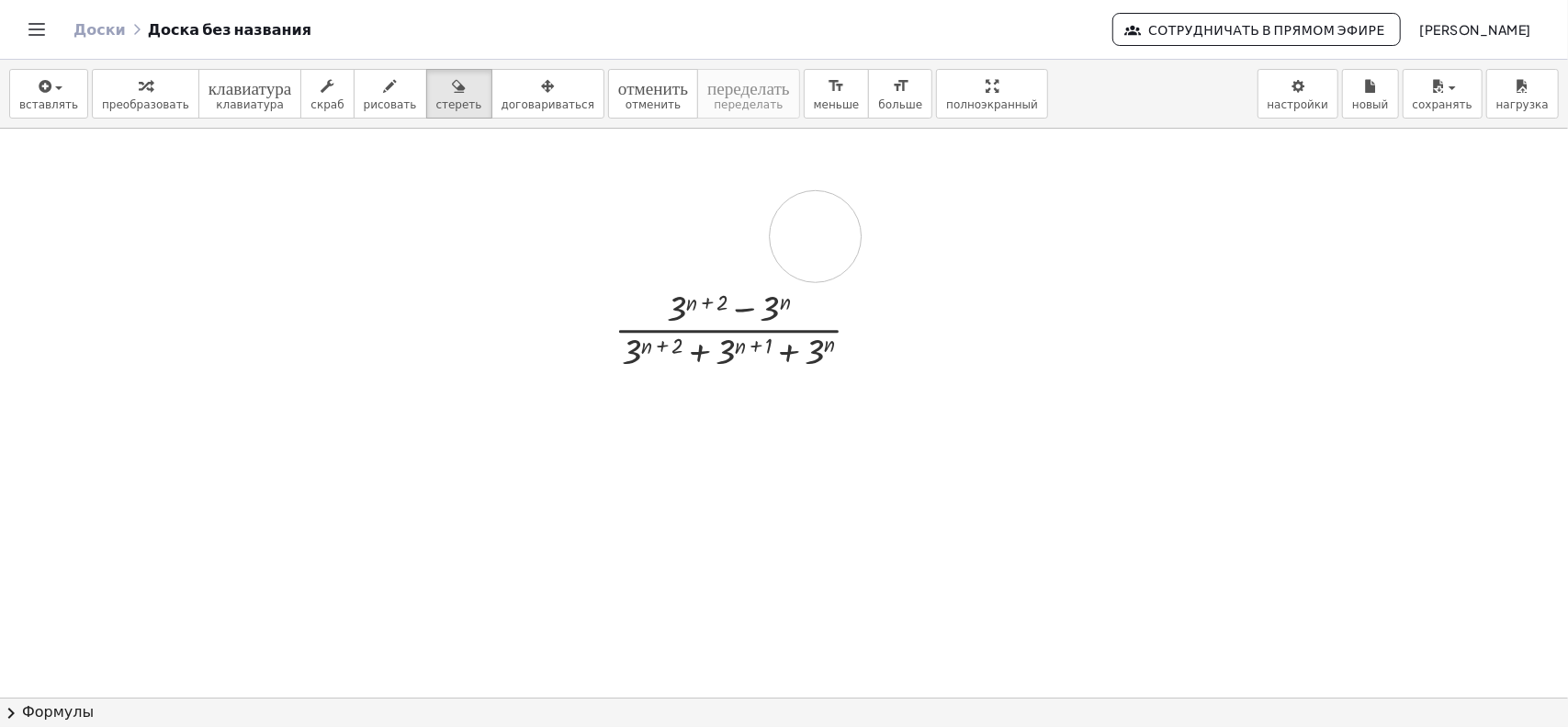
drag, startPoint x: 680, startPoint y: 203, endPoint x: 863, endPoint y: 237, distance: 186.1
click at [860, 240] on div at bounding box center [784, 698] width 1568 height 1140
drag, startPoint x: 740, startPoint y: 203, endPoint x: 894, endPoint y: 230, distance: 156.3
click at [894, 230] on div at bounding box center [784, 698] width 1568 height 1140
drag, startPoint x: 637, startPoint y: 233, endPoint x: 880, endPoint y: 225, distance: 243.1
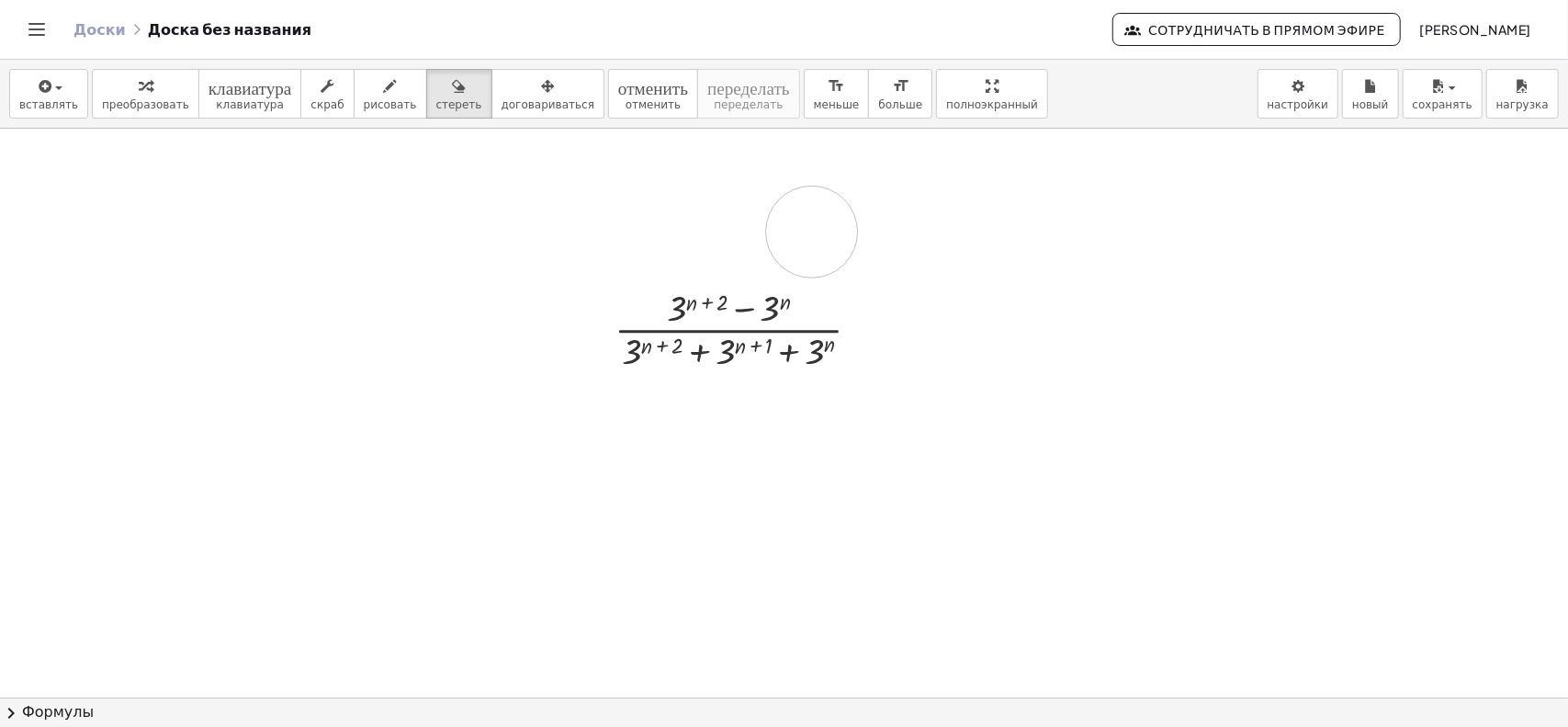
click at [880, 225] on div at bounding box center [784, 698] width 1568 height 1140
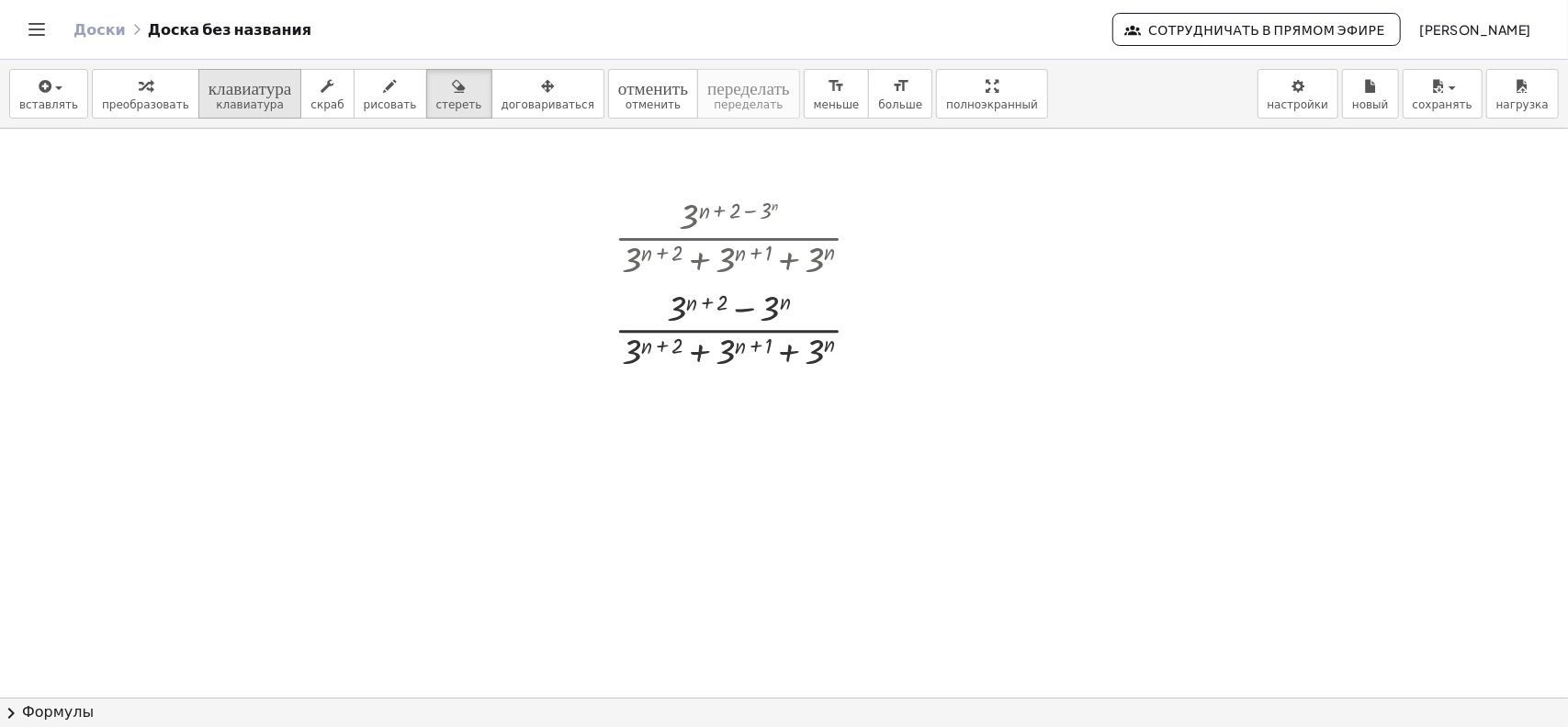
click at [216, 98] on font "клавиатура" at bounding box center [250, 104] width 68 height 13
drag, startPoint x: 805, startPoint y: 354, endPoint x: 756, endPoint y: 363, distance: 49.8
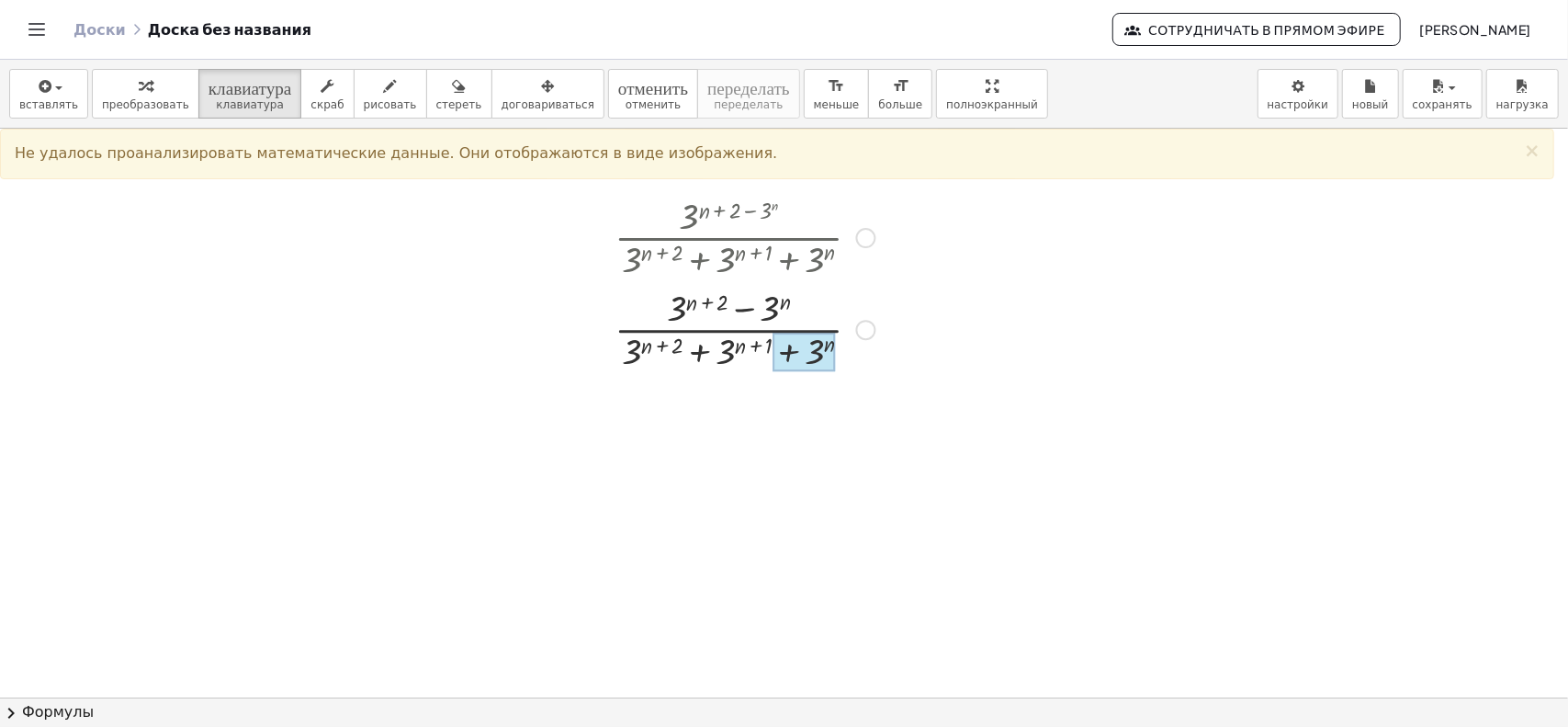
click at [802, 343] on div at bounding box center [744, 328] width 279 height 92
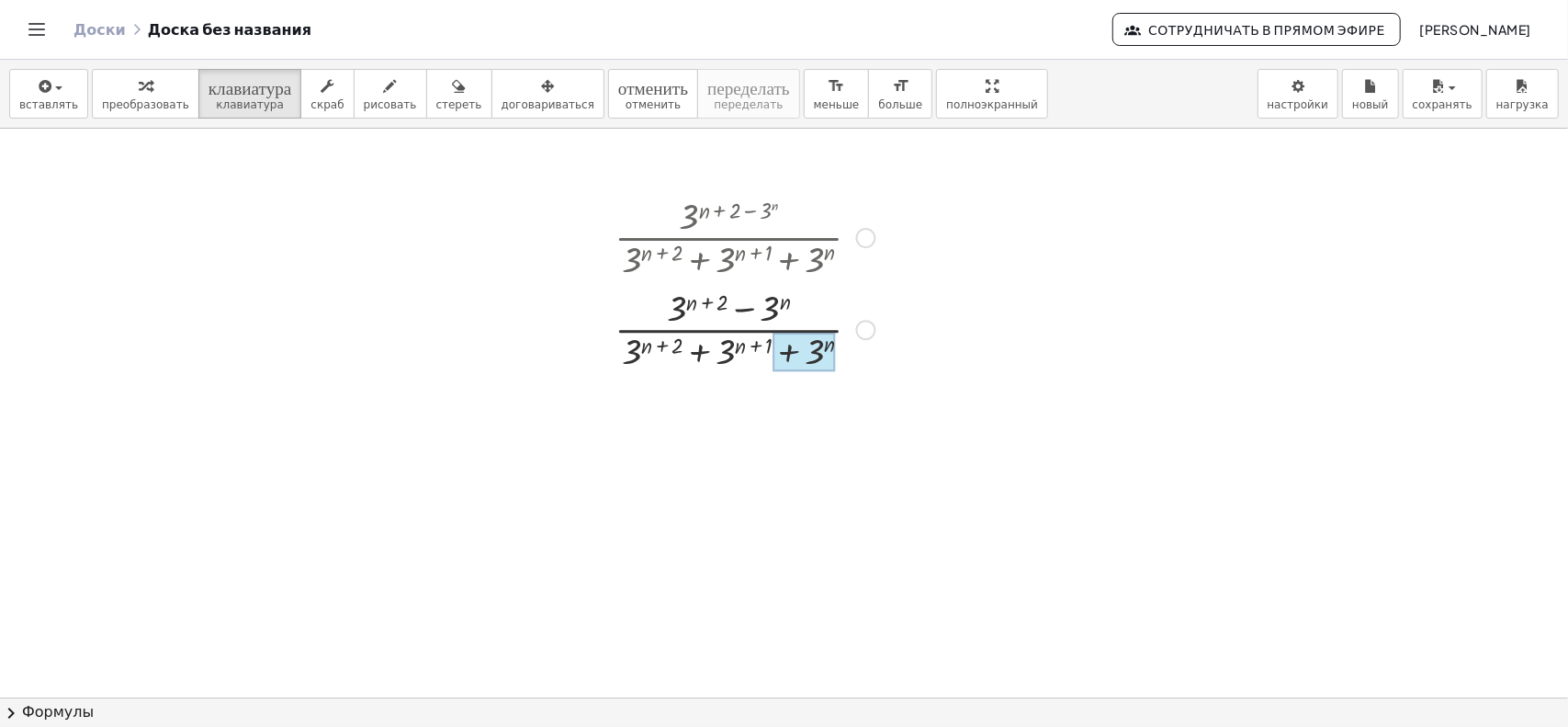
click at [812, 347] on div at bounding box center [803, 352] width 62 height 39
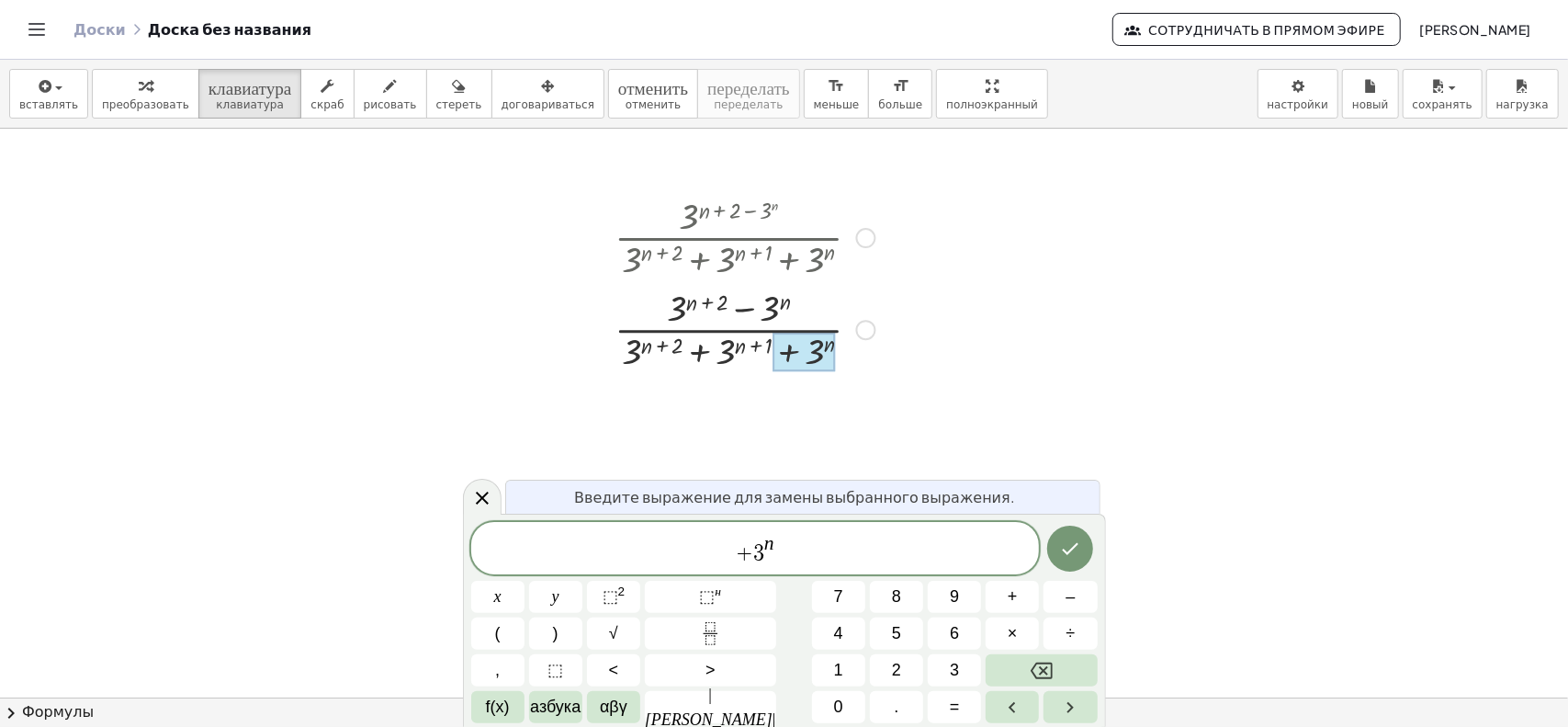
drag, startPoint x: 814, startPoint y: 347, endPoint x: 806, endPoint y: 362, distance: 17.0
click at [806, 362] on div at bounding box center [803, 352] width 62 height 39
click at [487, 500] on icon at bounding box center [482, 498] width 22 height 22
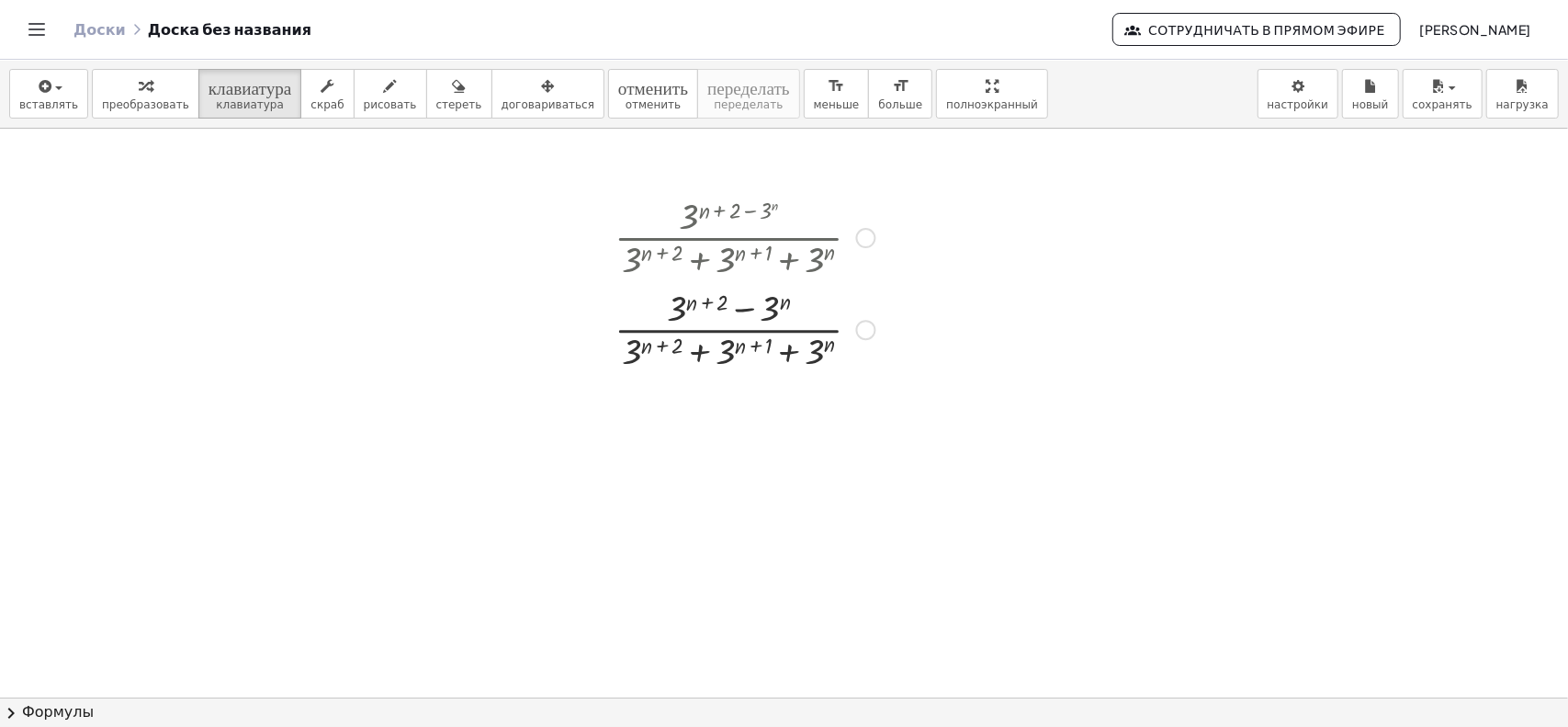
click at [865, 330] on div "Вернуться к этой строке Копировать строку как LaTeX Копировать вывод как LaTeX" at bounding box center [866, 329] width 20 height 20
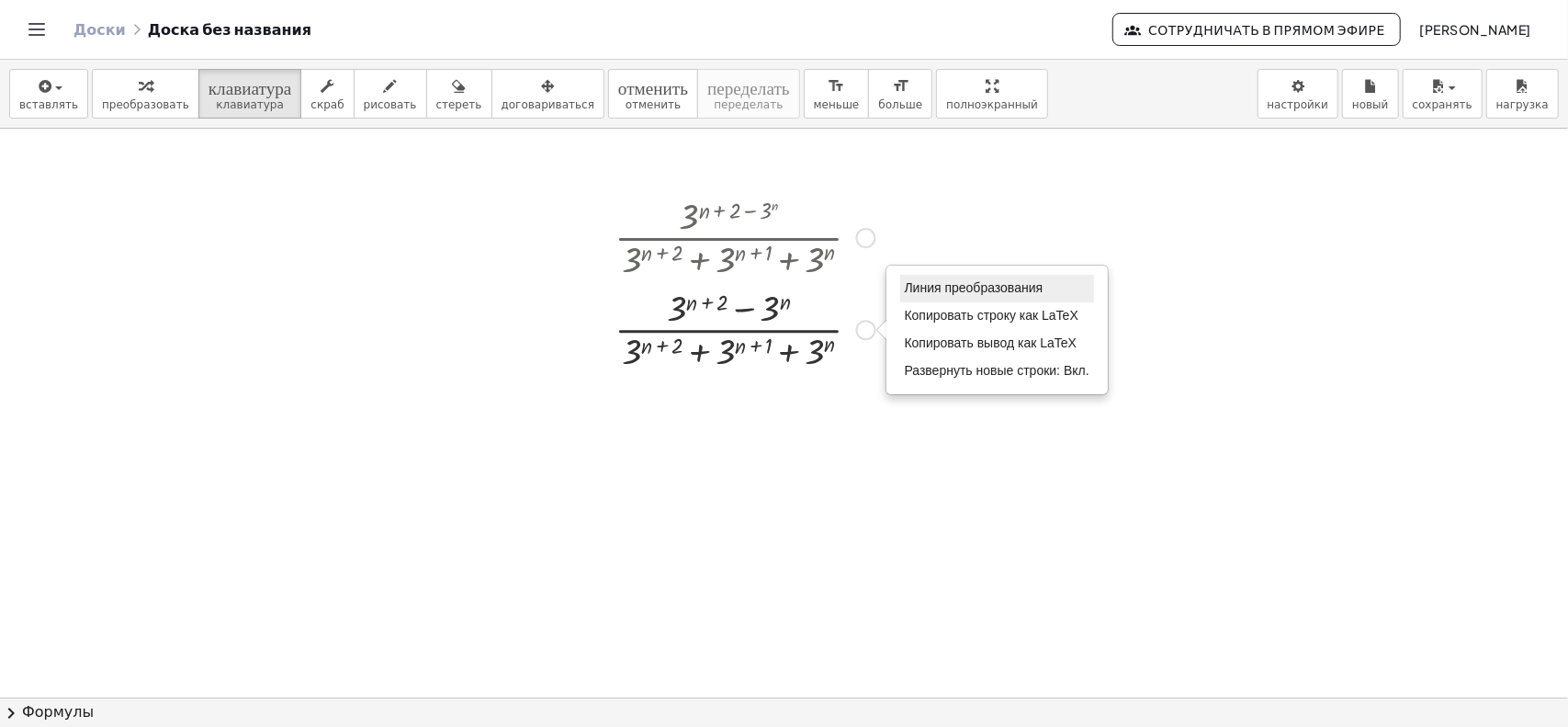
click at [989, 289] on font "Линия преобразования" at bounding box center [973, 287] width 139 height 15
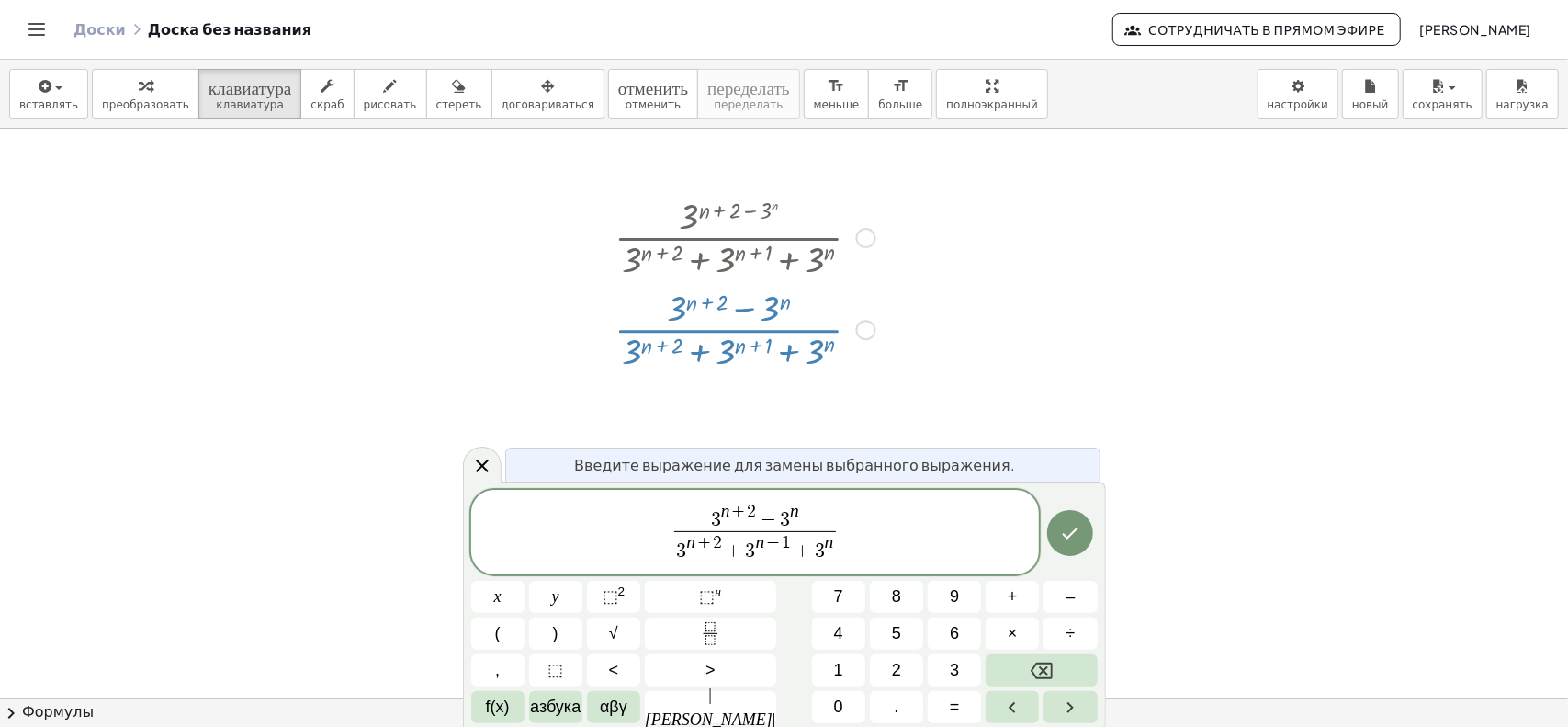
click at [848, 339] on div at bounding box center [744, 328] width 279 height 92
click at [483, 462] on icon at bounding box center [482, 466] width 22 height 22
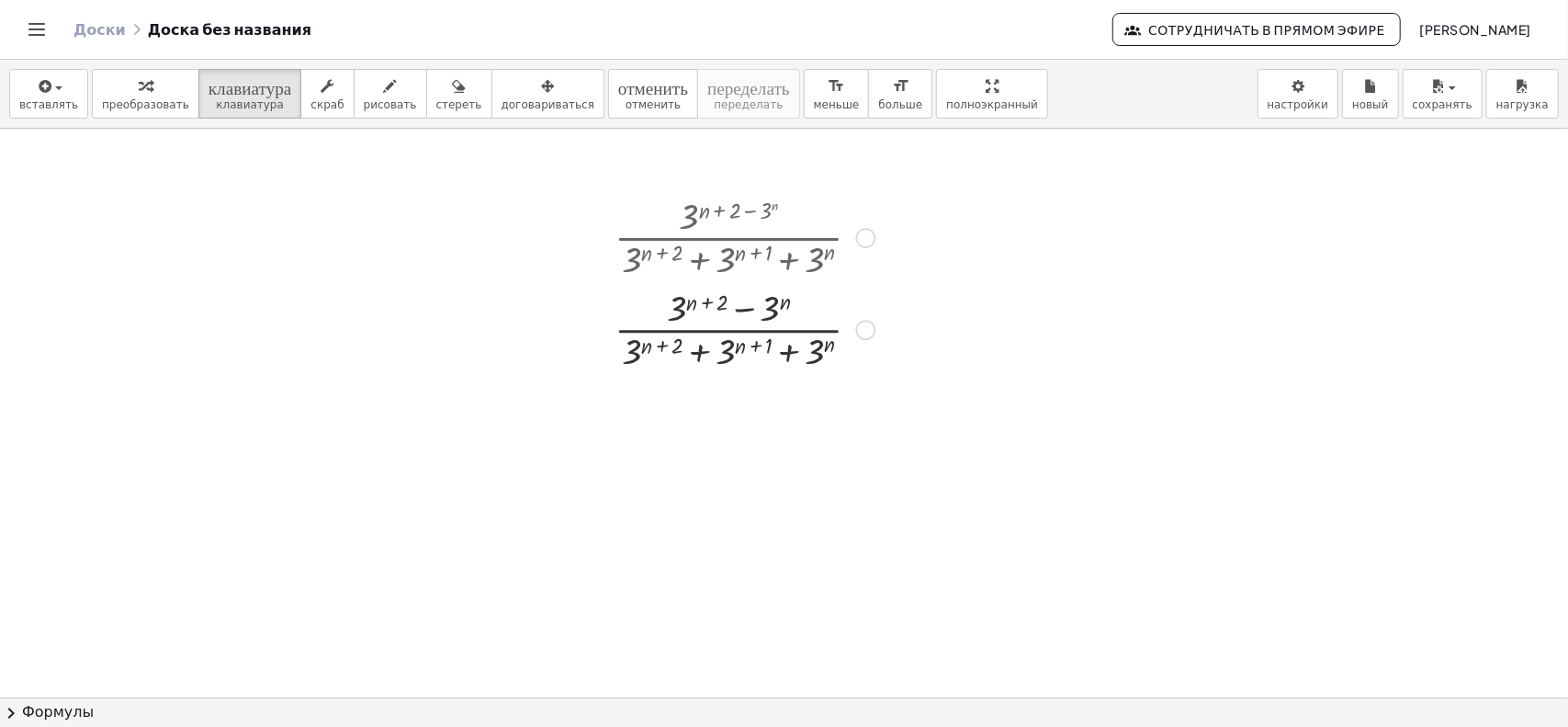
click at [865, 247] on div at bounding box center [744, 236] width 279 height 92
click at [874, 236] on div at bounding box center [866, 237] width 20 height 20
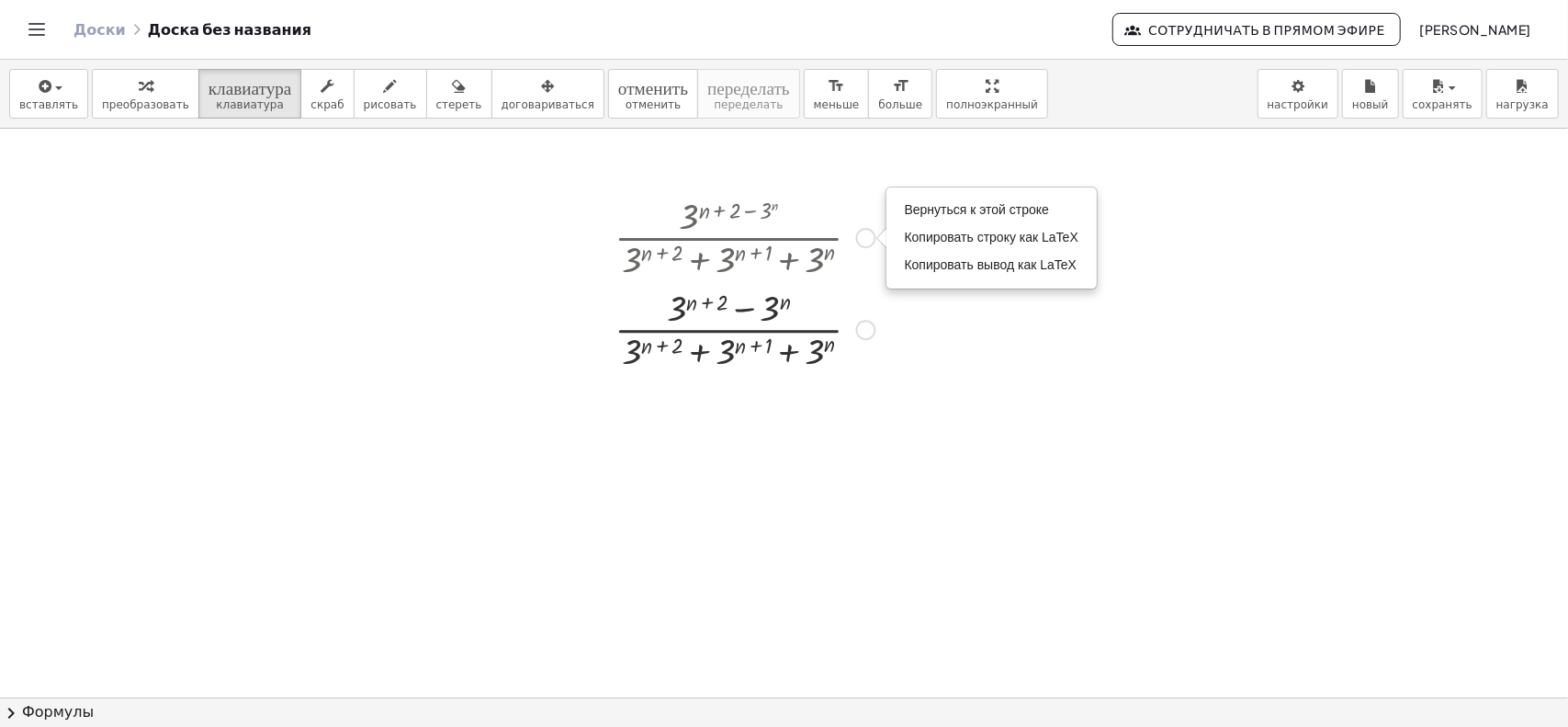
click at [859, 234] on div "Вернуться к этой строке Копировать строку как LaTeX Копировать вывод как LaTeX" at bounding box center [866, 237] width 20 height 20
click at [865, 328] on div "Линия преобразования Копировать строку как LaTeX Копировать вывод как LaTeX Раз…" at bounding box center [866, 329] width 20 height 20
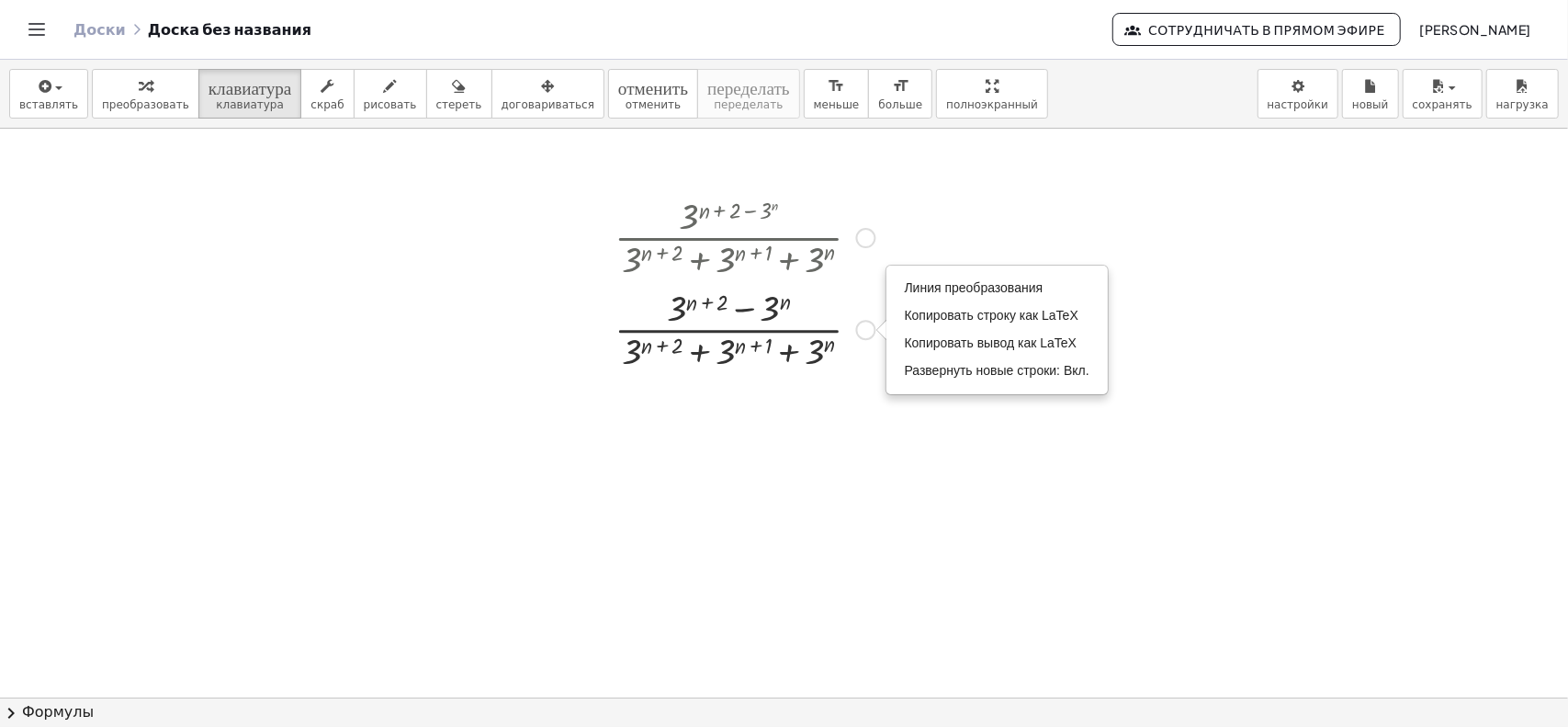
click at [744, 232] on div at bounding box center [744, 236] width 279 height 92
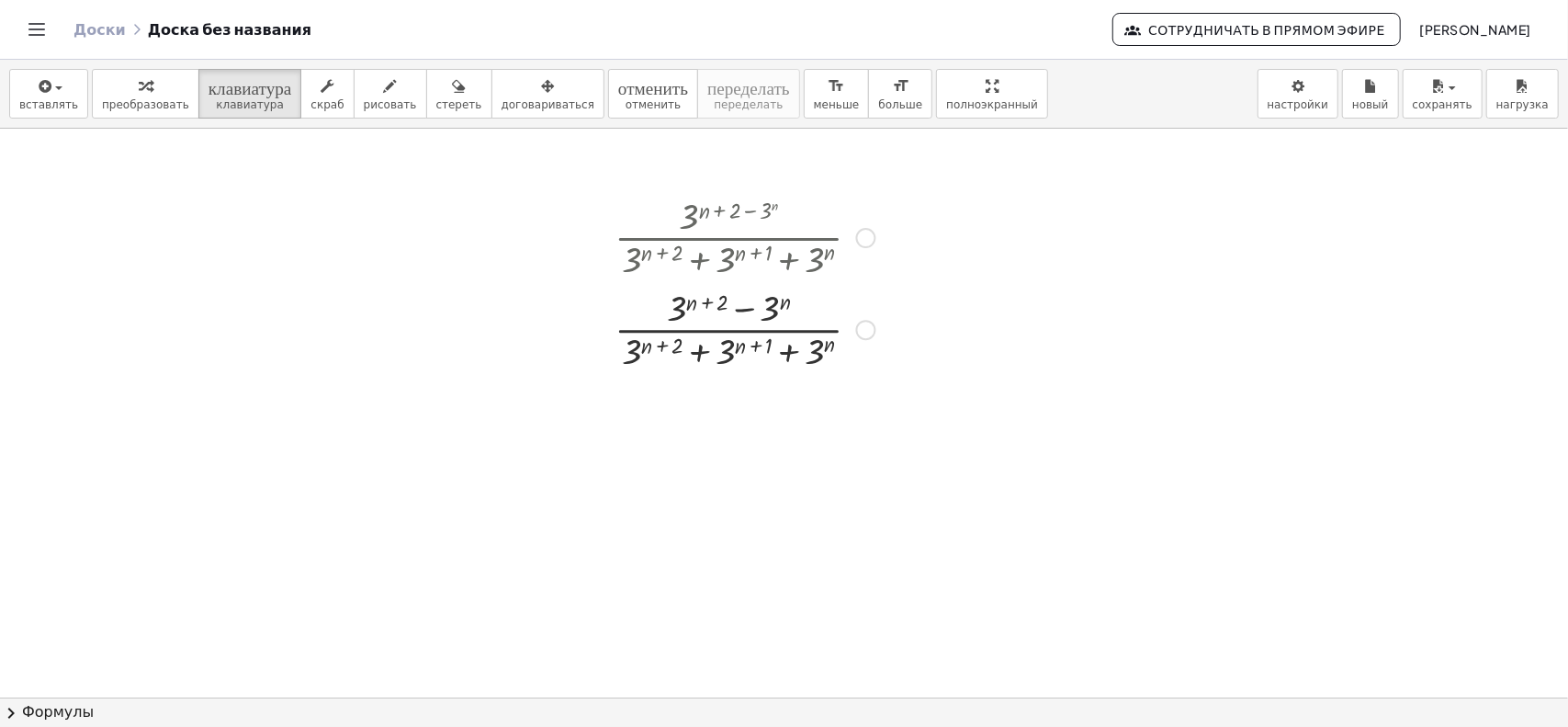
drag, startPoint x: 693, startPoint y: 228, endPoint x: 764, endPoint y: 225, distance: 71.1
click at [703, 228] on div at bounding box center [744, 236] width 279 height 92
drag, startPoint x: 720, startPoint y: 232, endPoint x: 831, endPoint y: 232, distance: 111.0
click at [831, 232] on div at bounding box center [744, 236] width 279 height 92
click at [676, 303] on div at bounding box center [697, 309] width 61 height 41
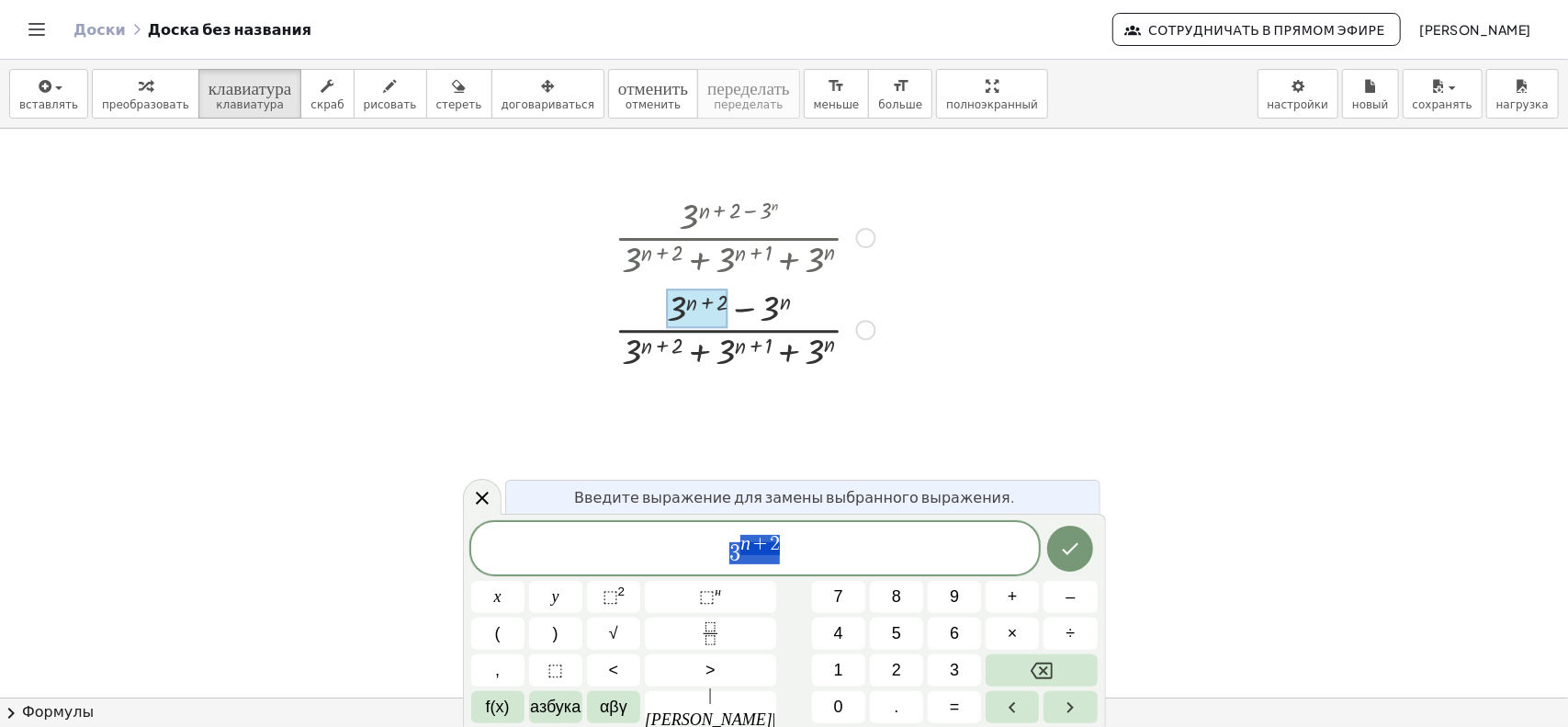
click at [528, 333] on div at bounding box center [784, 698] width 1568 height 1140
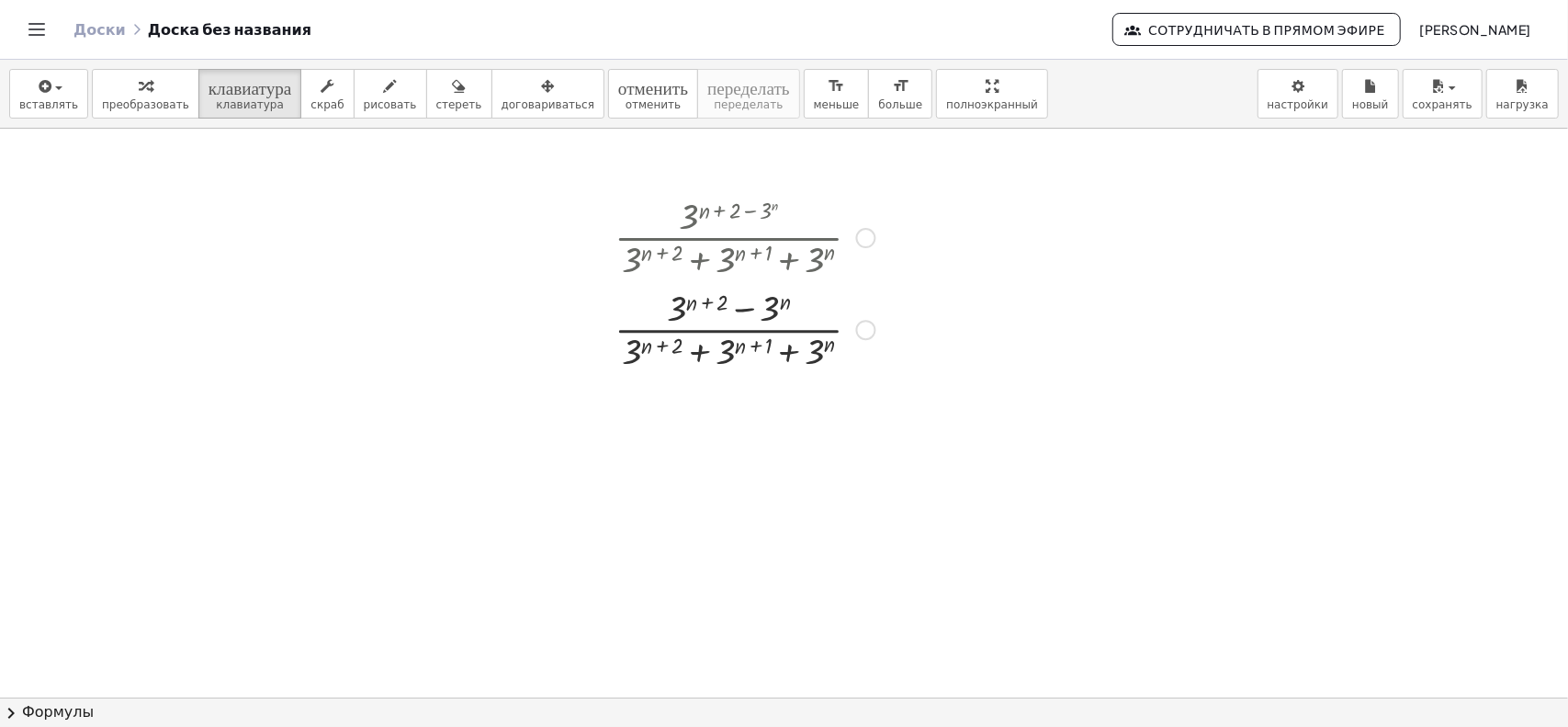
click at [479, 389] on div at bounding box center [784, 698] width 1568 height 1140
click at [372, 82] on div "button" at bounding box center [390, 86] width 53 height 22
drag, startPoint x: 685, startPoint y: 309, endPoint x: 726, endPoint y: 294, distance: 43.7
click at [726, 294] on div at bounding box center [784, 698] width 1568 height 1140
click at [621, 91] on font "отменить" at bounding box center [653, 86] width 70 height 17
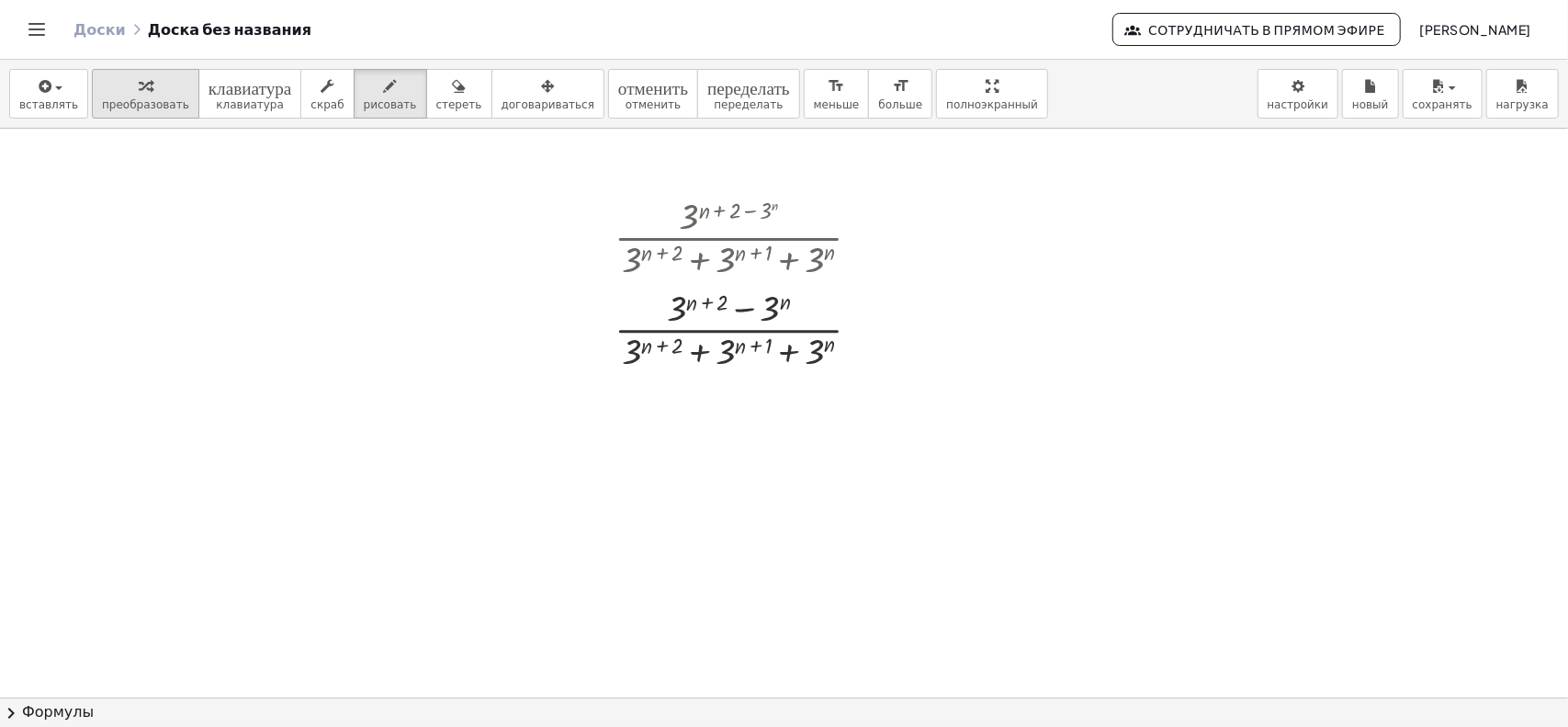
click at [139, 92] on icon "button" at bounding box center [145, 87] width 13 height 22
click at [693, 301] on div at bounding box center [744, 328] width 279 height 92
drag, startPoint x: 679, startPoint y: 311, endPoint x: 695, endPoint y: 311, distance: 16.0
click at [695, 311] on div at bounding box center [744, 328] width 279 height 92
drag, startPoint x: 823, startPoint y: 344, endPoint x: 757, endPoint y: 341, distance: 66.1
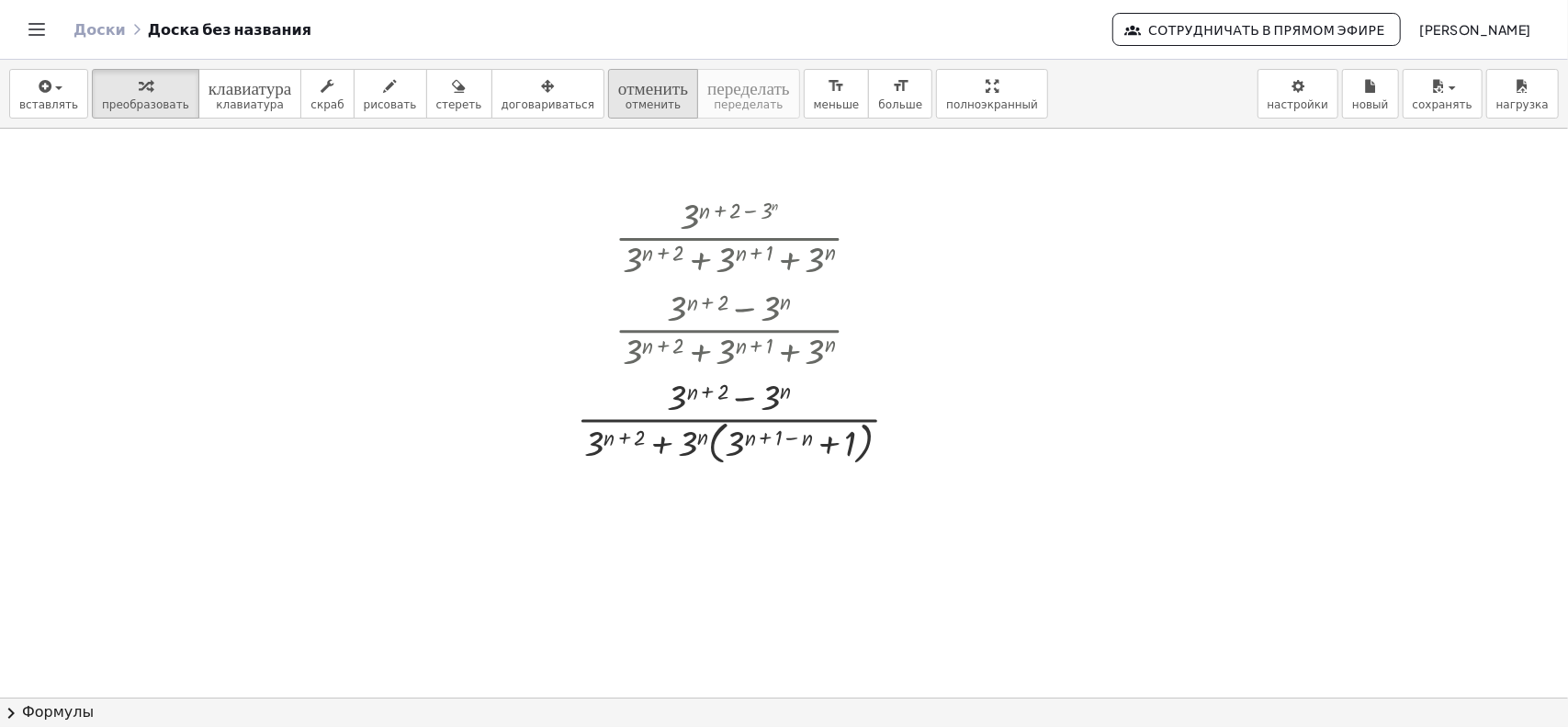
click at [618, 92] on font "отменить" at bounding box center [653, 86] width 70 height 17
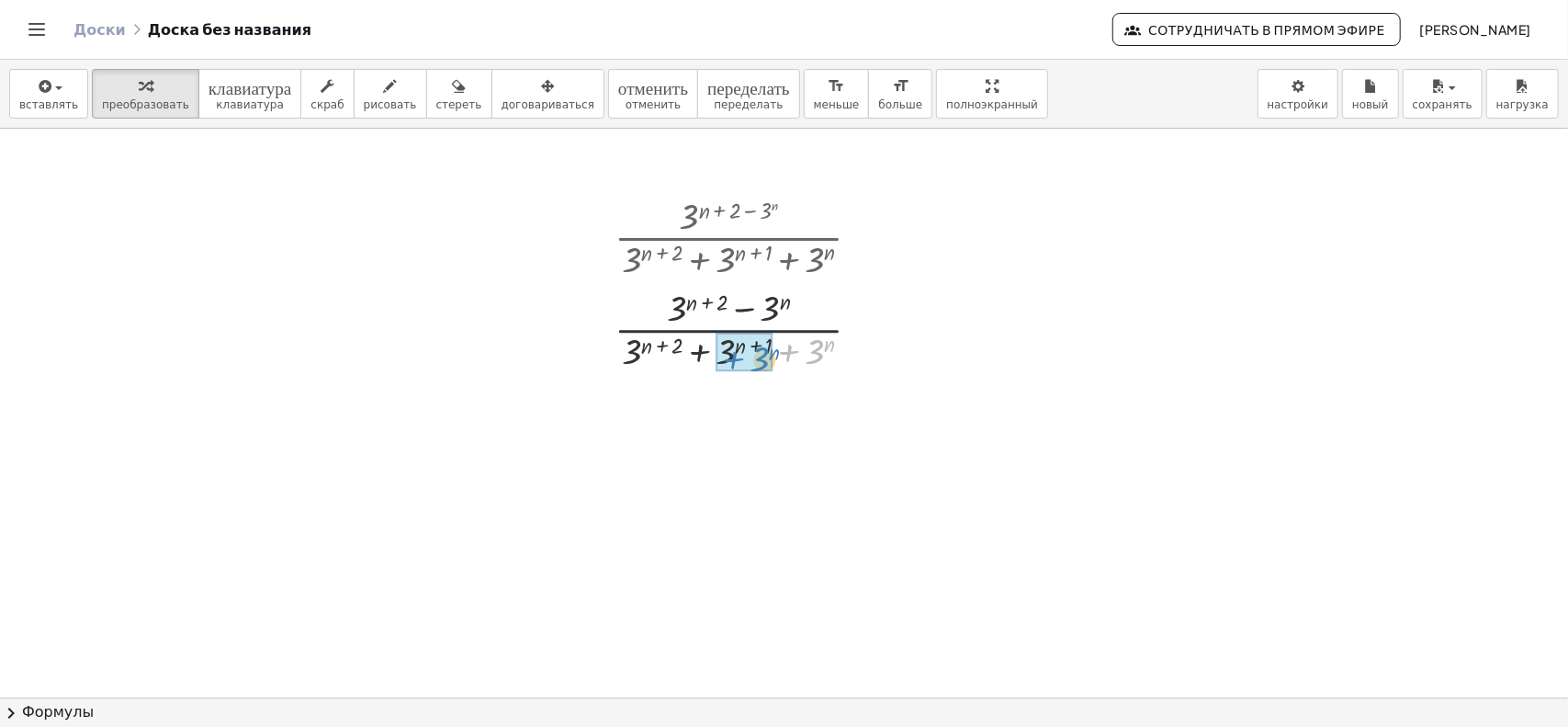
drag, startPoint x: 817, startPoint y: 344, endPoint x: 766, endPoint y: 354, distance: 52.0
